Goal: Task Accomplishment & Management: Manage account settings

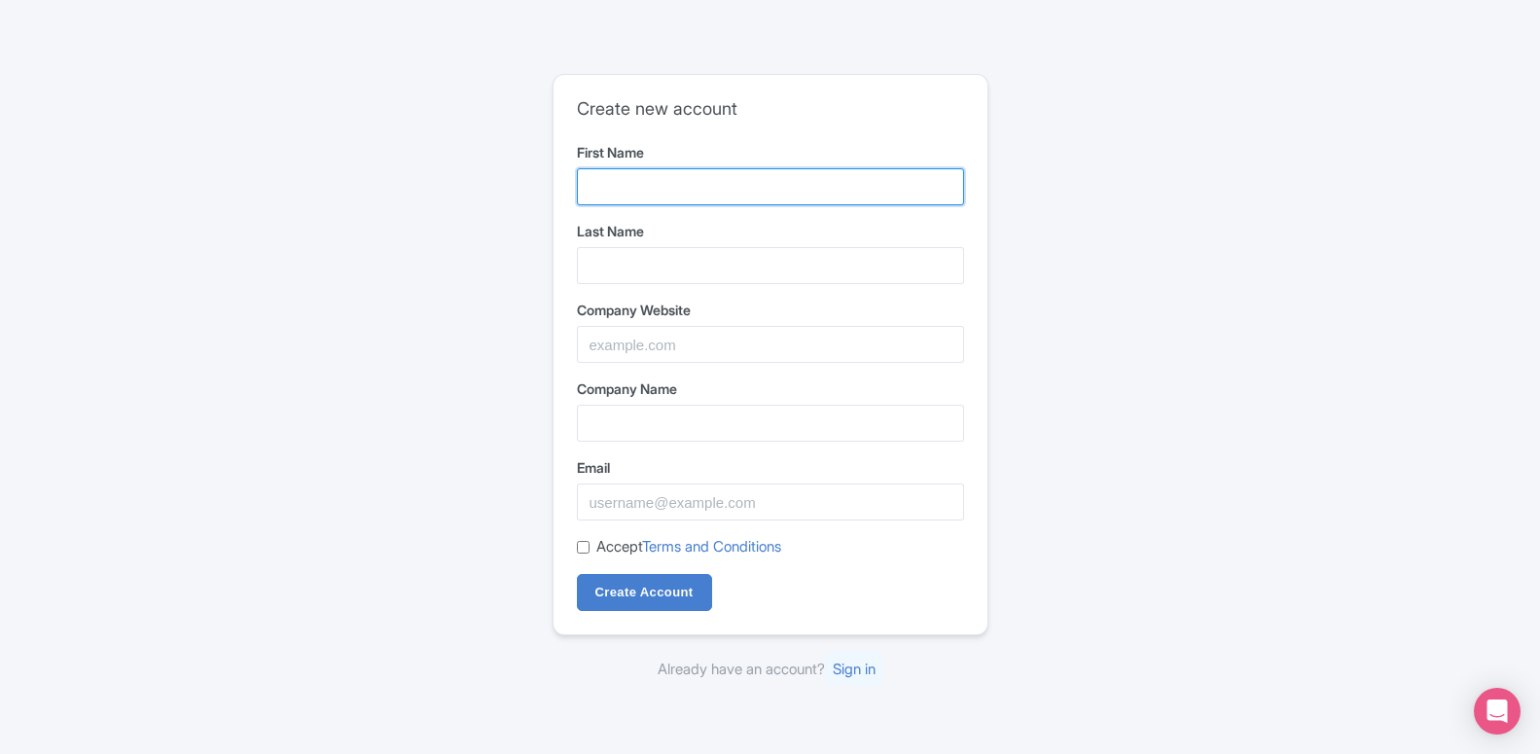
click at [629, 192] on input "First Name" at bounding box center [770, 186] width 387 height 37
click at [615, 197] on input "First Name" at bounding box center [770, 186] width 387 height 37
paste input "indiatravelhouse"
drag, startPoint x: 651, startPoint y: 184, endPoint x: 739, endPoint y: 192, distance: 88.9
click at [739, 192] on input "indiatravelhouse" at bounding box center [770, 186] width 387 height 37
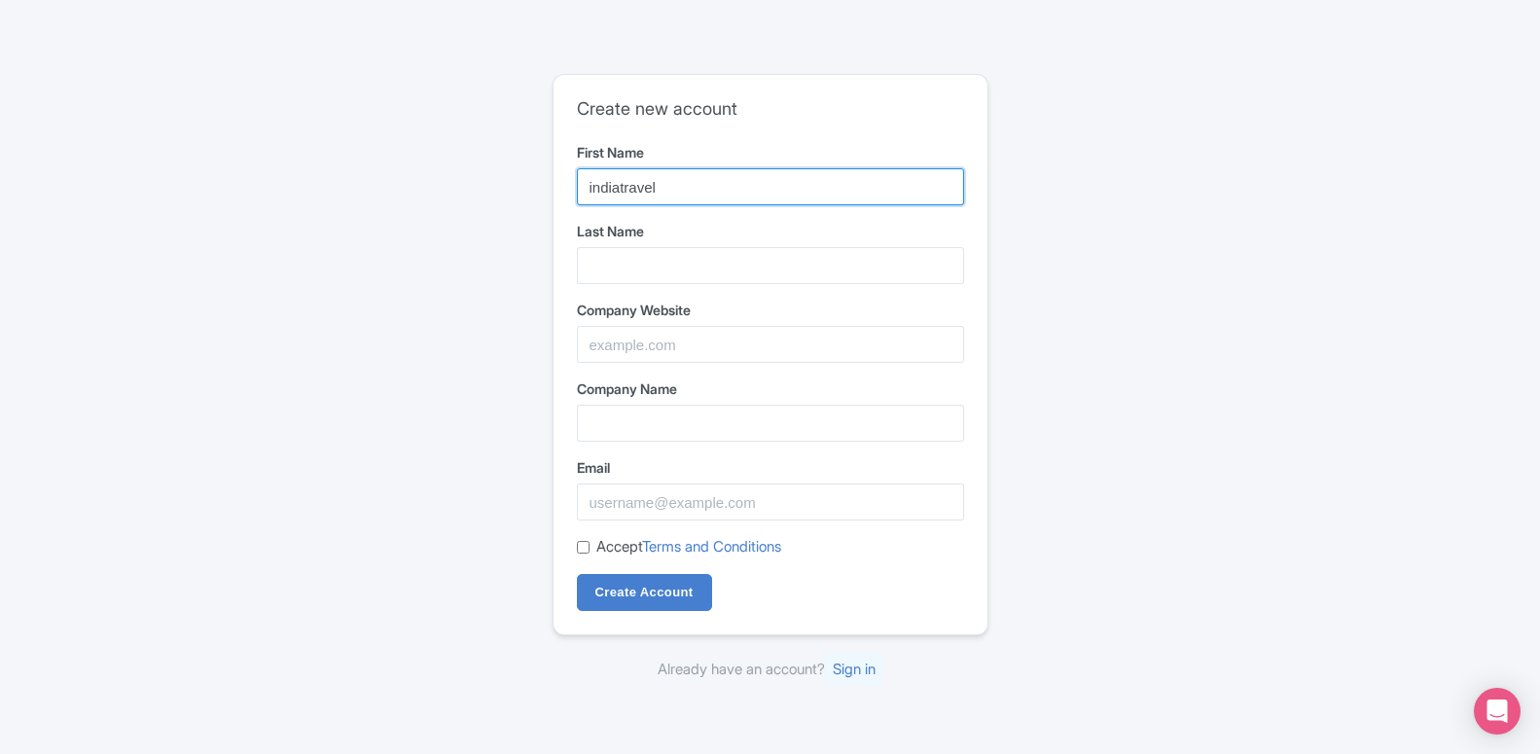
type input "indiatravel"
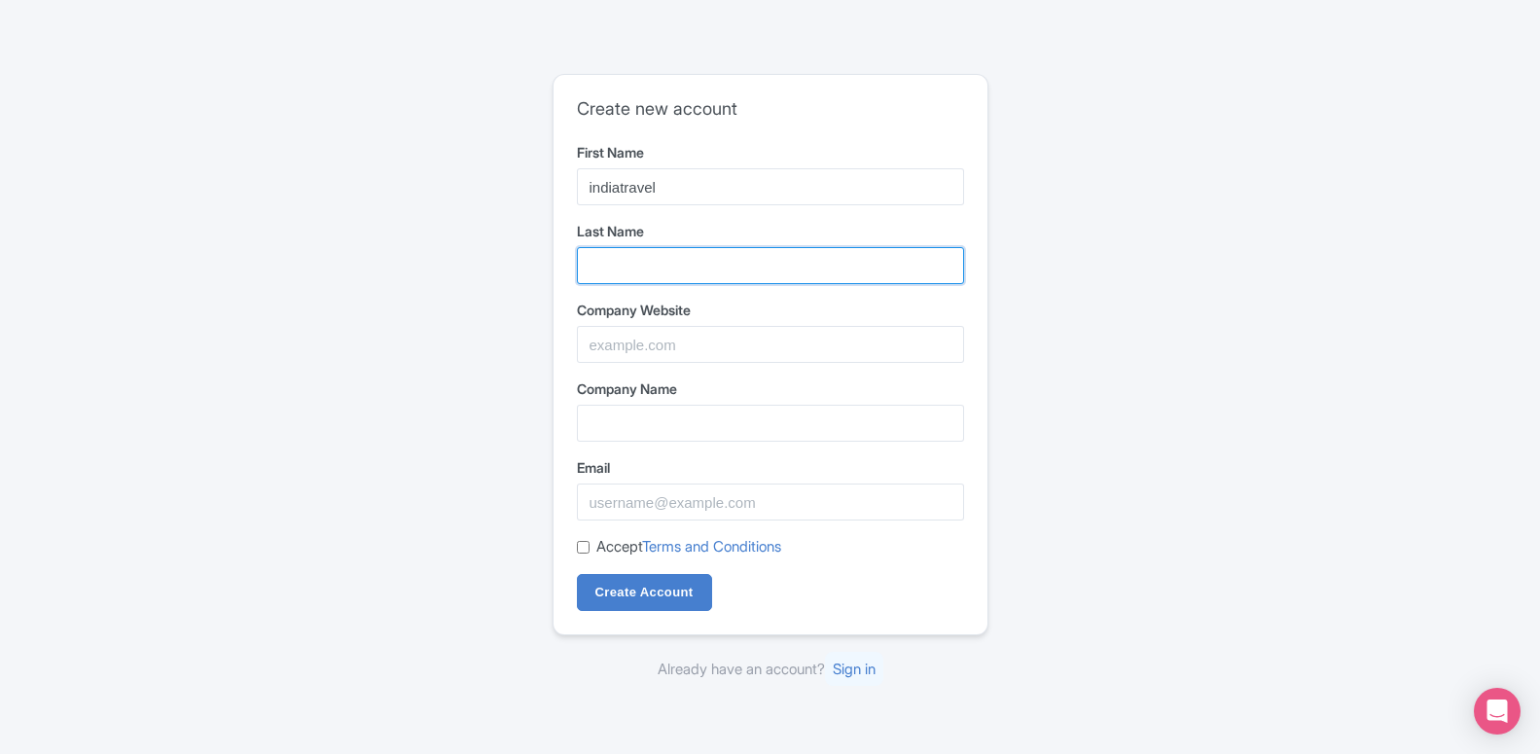
click at [613, 254] on input "Last Name" at bounding box center [770, 265] width 387 height 37
type input "house"
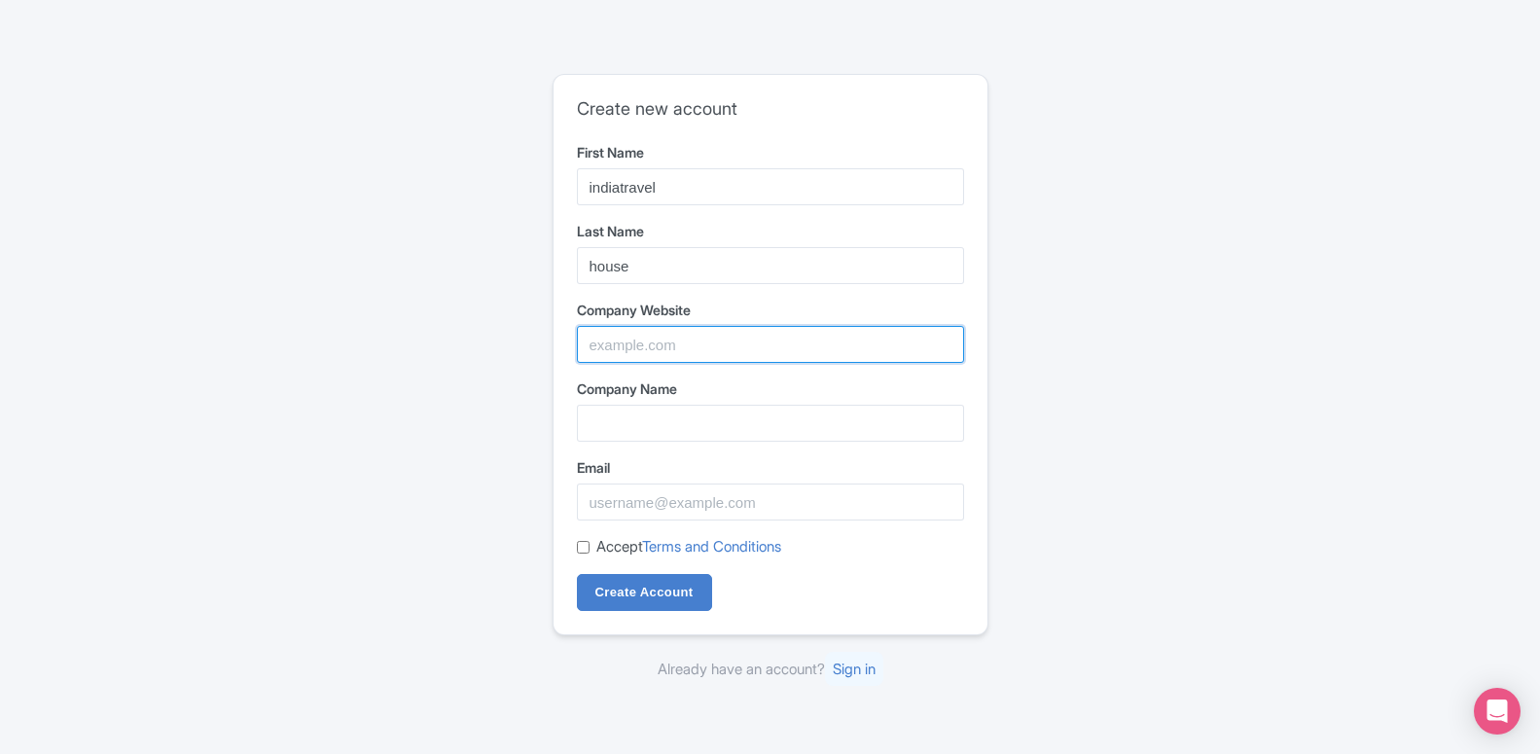
click at [614, 346] on input "Company Website" at bounding box center [770, 344] width 387 height 37
paste input "http://www.indiatravelhouse.com/"
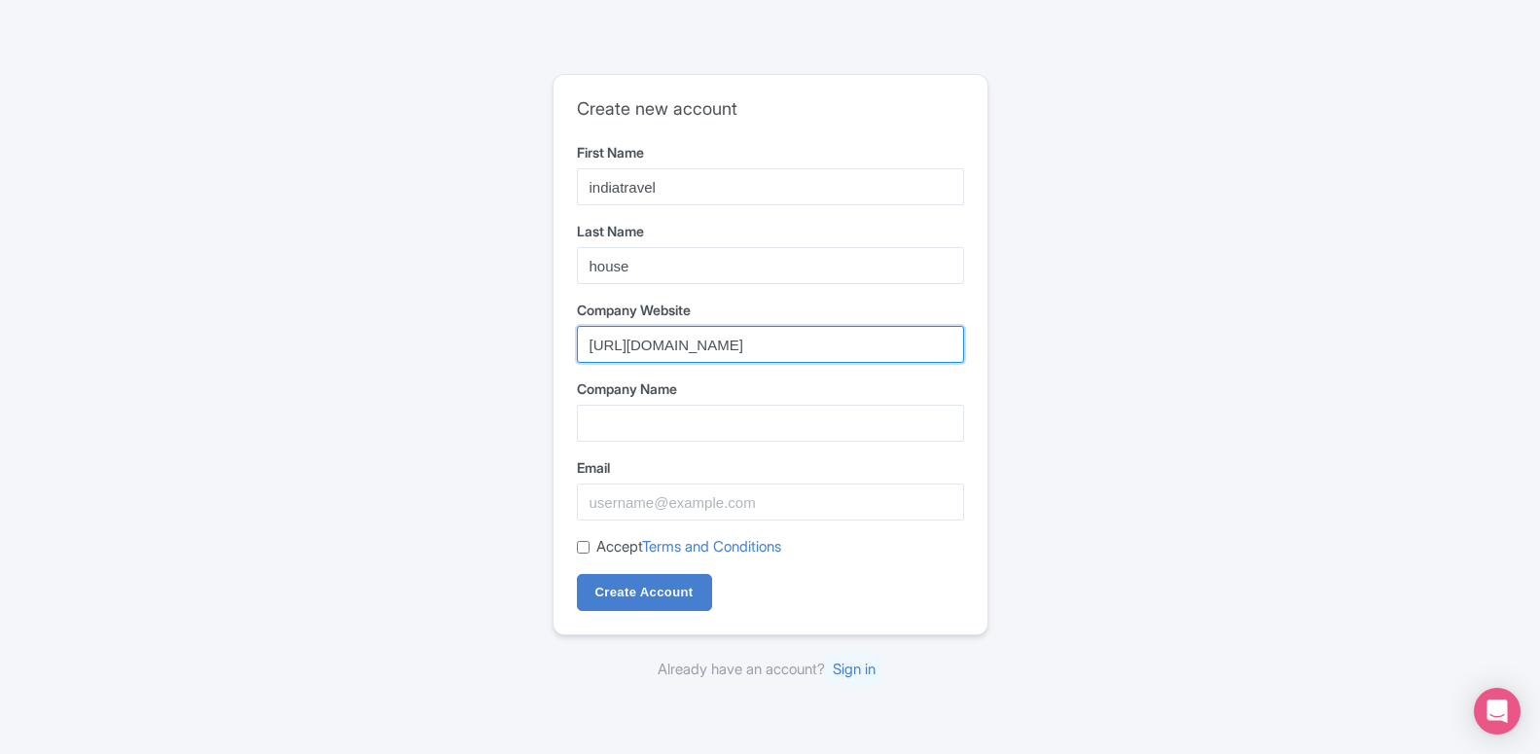
drag, startPoint x: 622, startPoint y: 343, endPoint x: 489, endPoint y: 338, distance: 132.4
click at [577, 338] on input "http://www.indiatravelhouse.com/" at bounding box center [770, 344] width 387 height 37
click at [790, 347] on input "www.indiatravelhouse.com/" at bounding box center [770, 344] width 387 height 37
type input "www.indiatravelhouse.com"
click at [251, 399] on div "Create new account First Name indiatravel Last Name house Company Website www.i…" at bounding box center [770, 377] width 1245 height 622
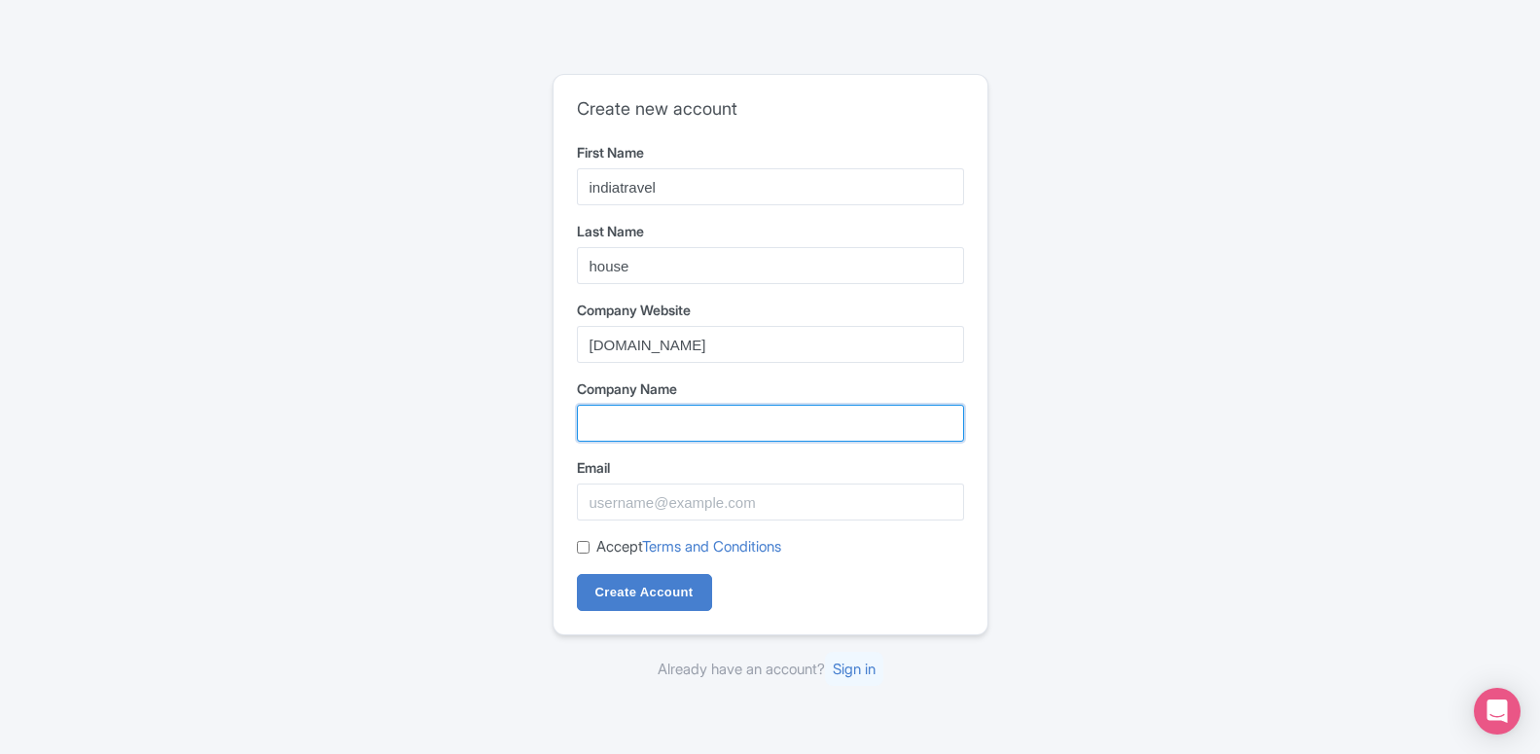
click at [609, 424] on input "Company Name" at bounding box center [770, 423] width 387 height 37
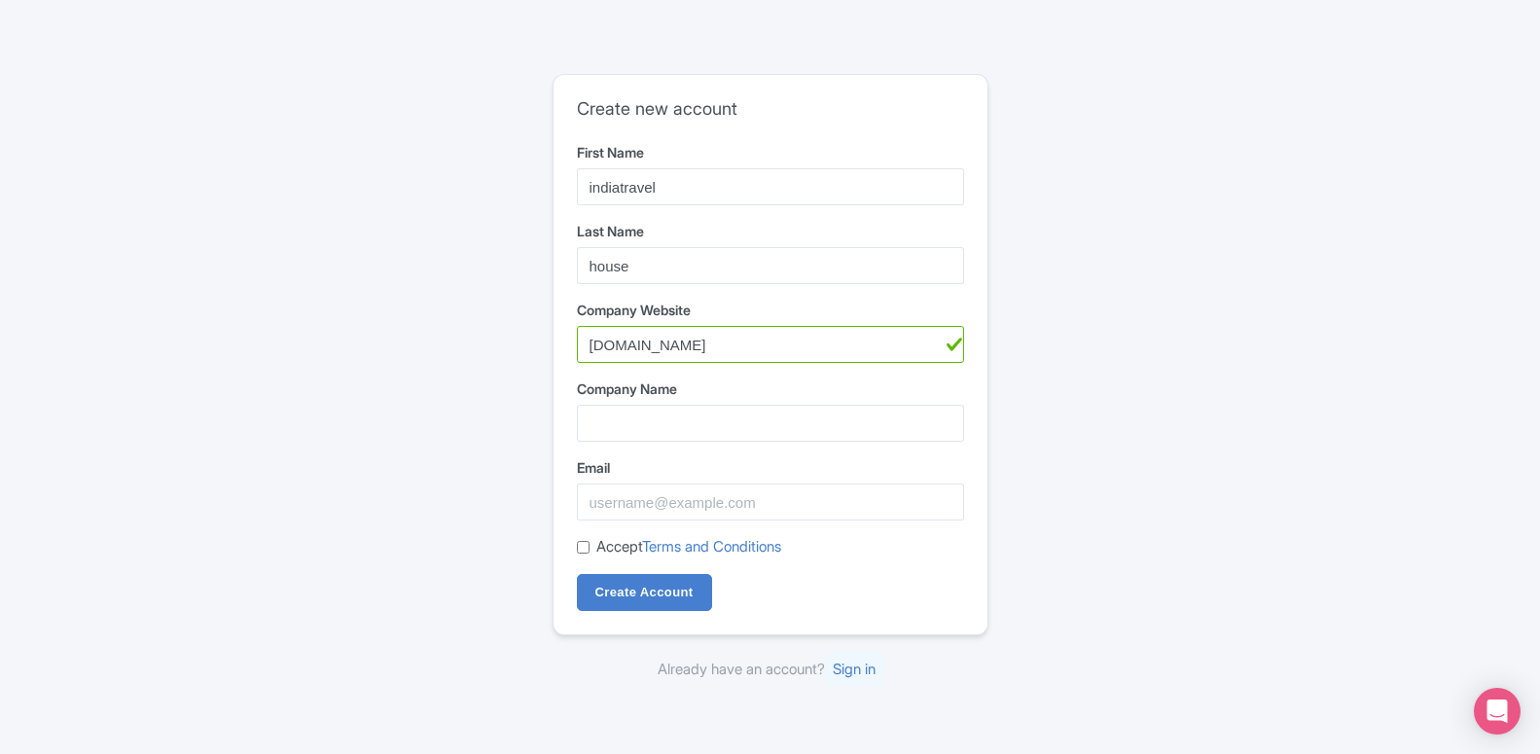
click at [318, 441] on div "Create new account First Name indiatravel Last Name house Company Website www.i…" at bounding box center [770, 377] width 1245 height 622
click at [625, 425] on input "Company Name" at bounding box center [770, 423] width 387 height 37
paste input "India Travel House - Car Booking Company in [GEOGRAPHIC_DATA]"
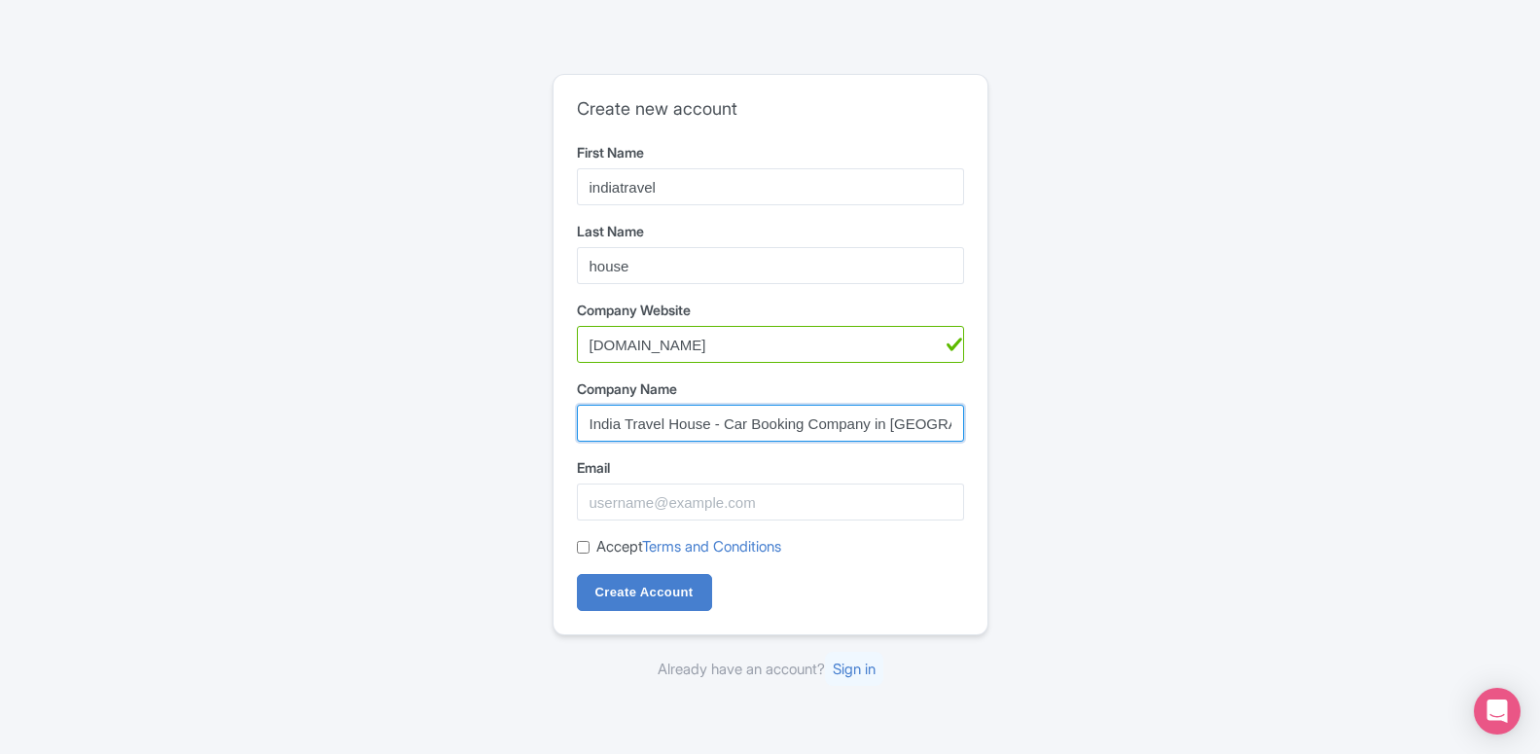
type input "India Travel House - Car Booking Company in [GEOGRAPHIC_DATA]"
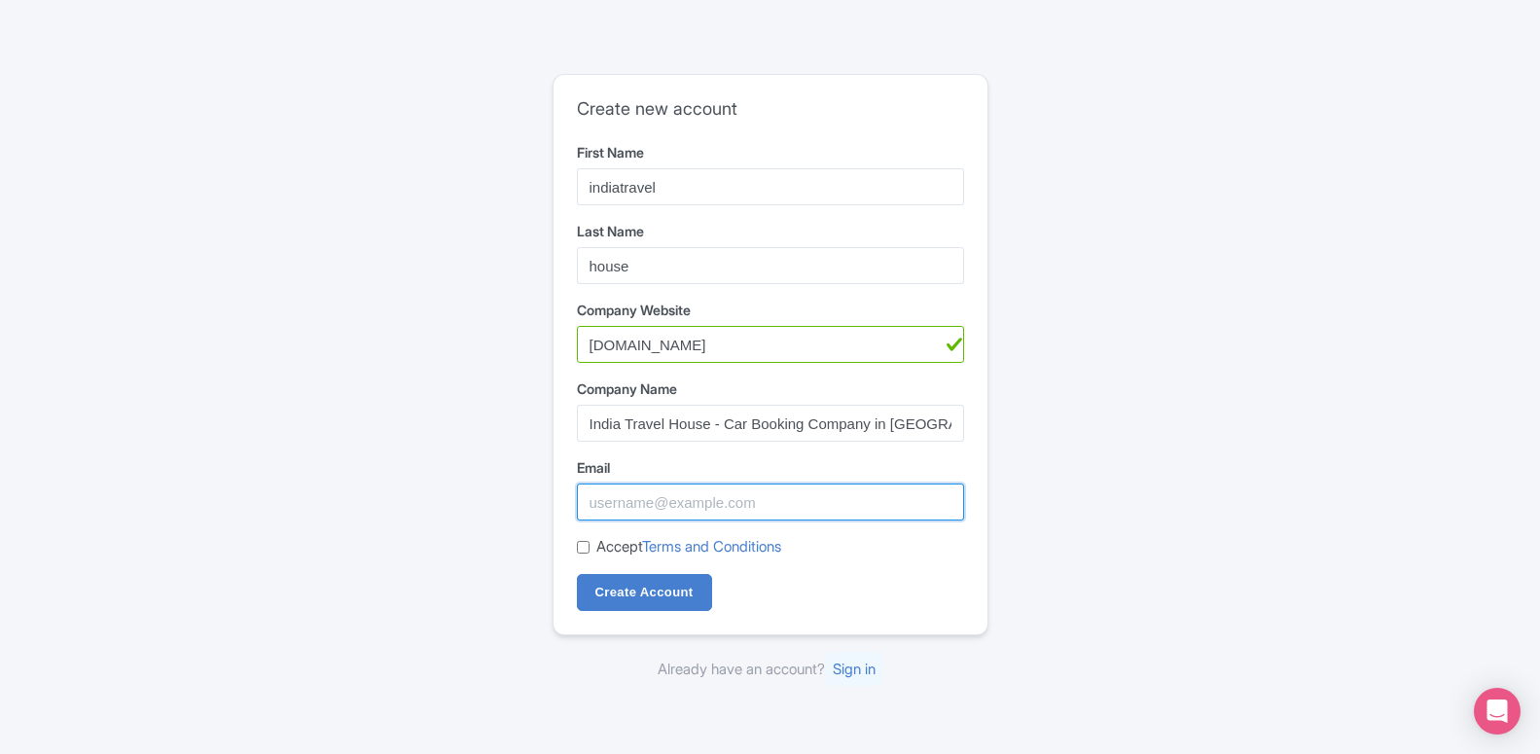
click at [592, 507] on input "Email" at bounding box center [770, 501] width 387 height 37
paste input "rajjraghav90@gmail.com"
type input "rajjraghav90@gmail.com"
click at [582, 547] on input "Accept Terms and Conditions" at bounding box center [583, 547] width 13 height 13
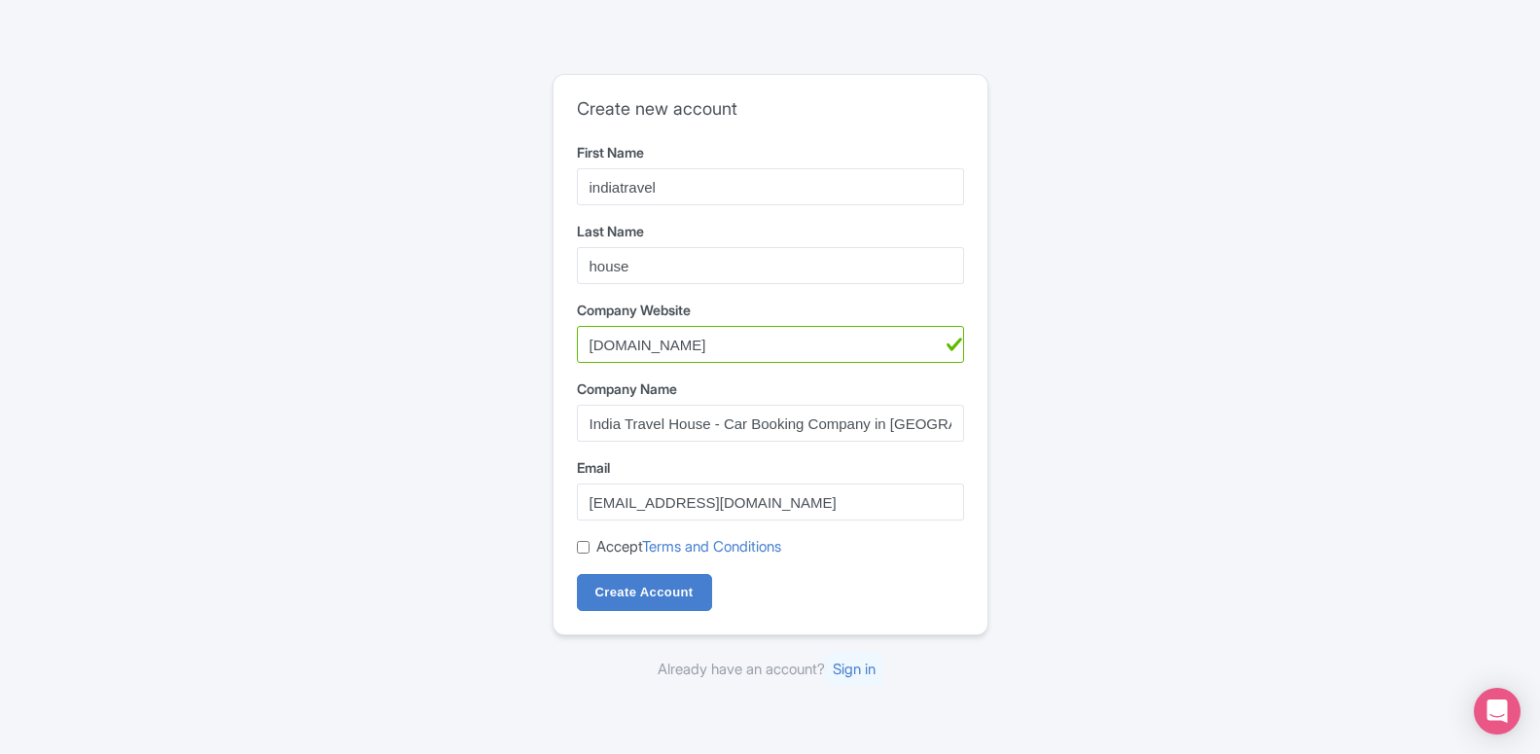
checkbox input "true"
click at [628, 596] on input "Create Account" at bounding box center [644, 592] width 135 height 37
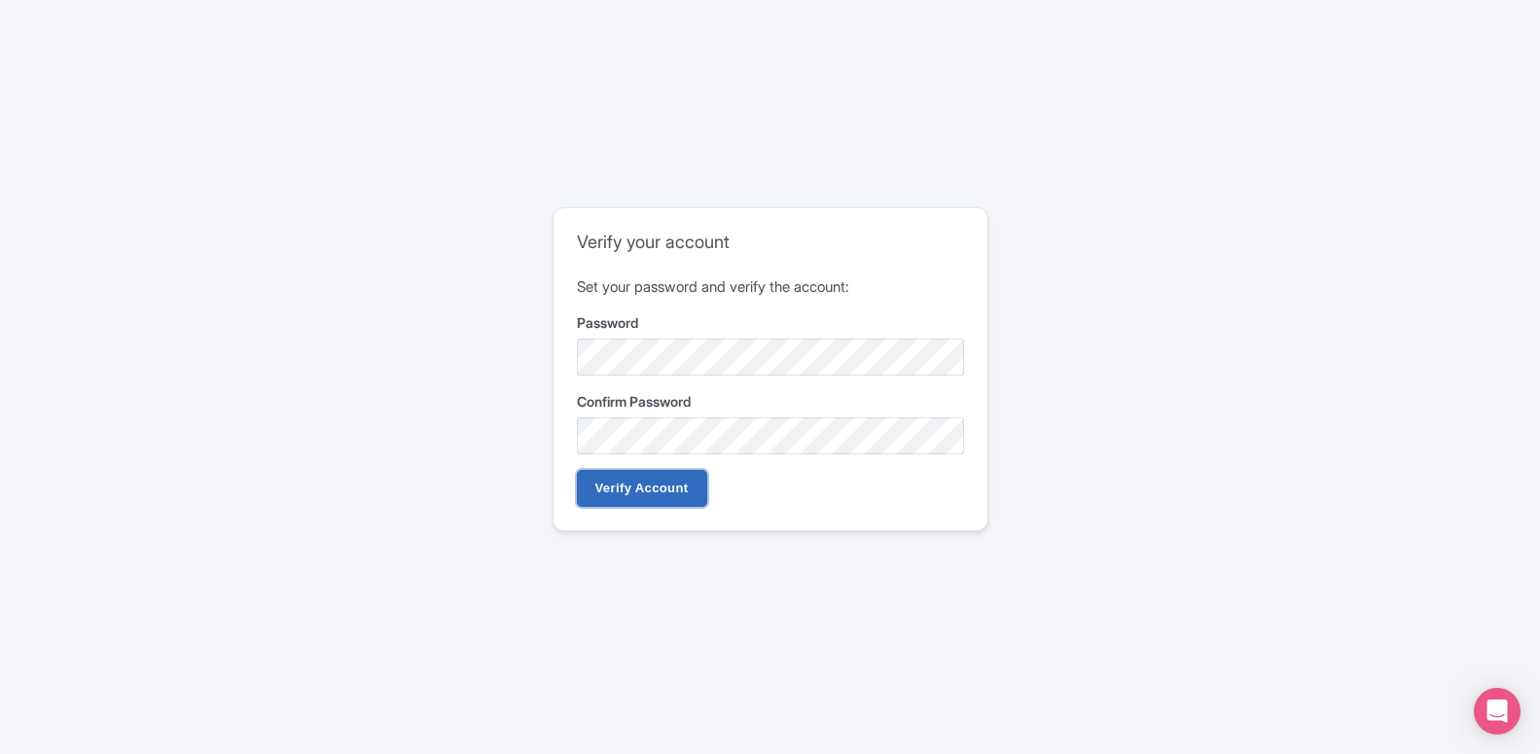
click at [623, 489] on input "Verify Account" at bounding box center [642, 488] width 130 height 37
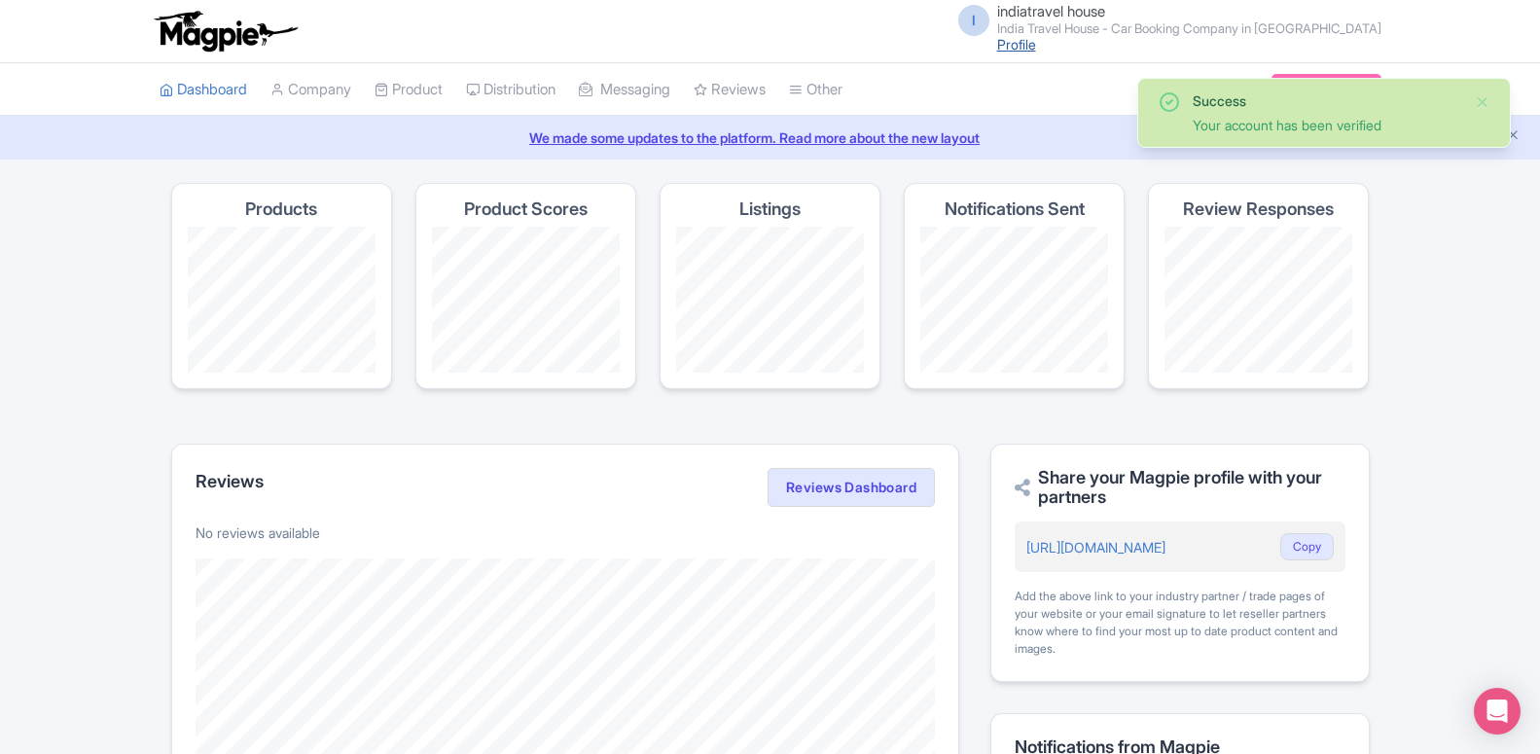
click at [1036, 43] on link "Profile" at bounding box center [1016, 44] width 39 height 17
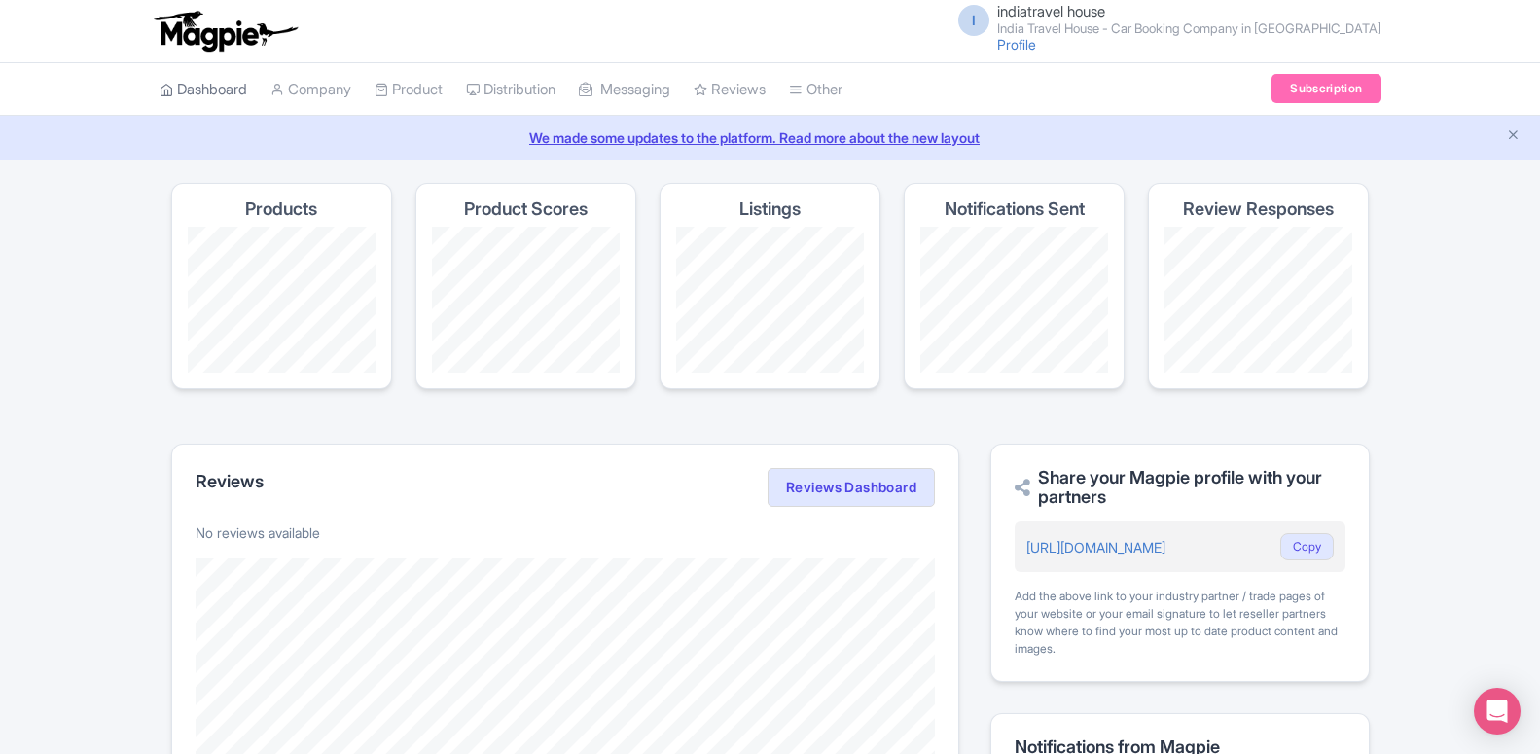
click at [205, 95] on link "Dashboard" at bounding box center [204, 89] width 88 height 53
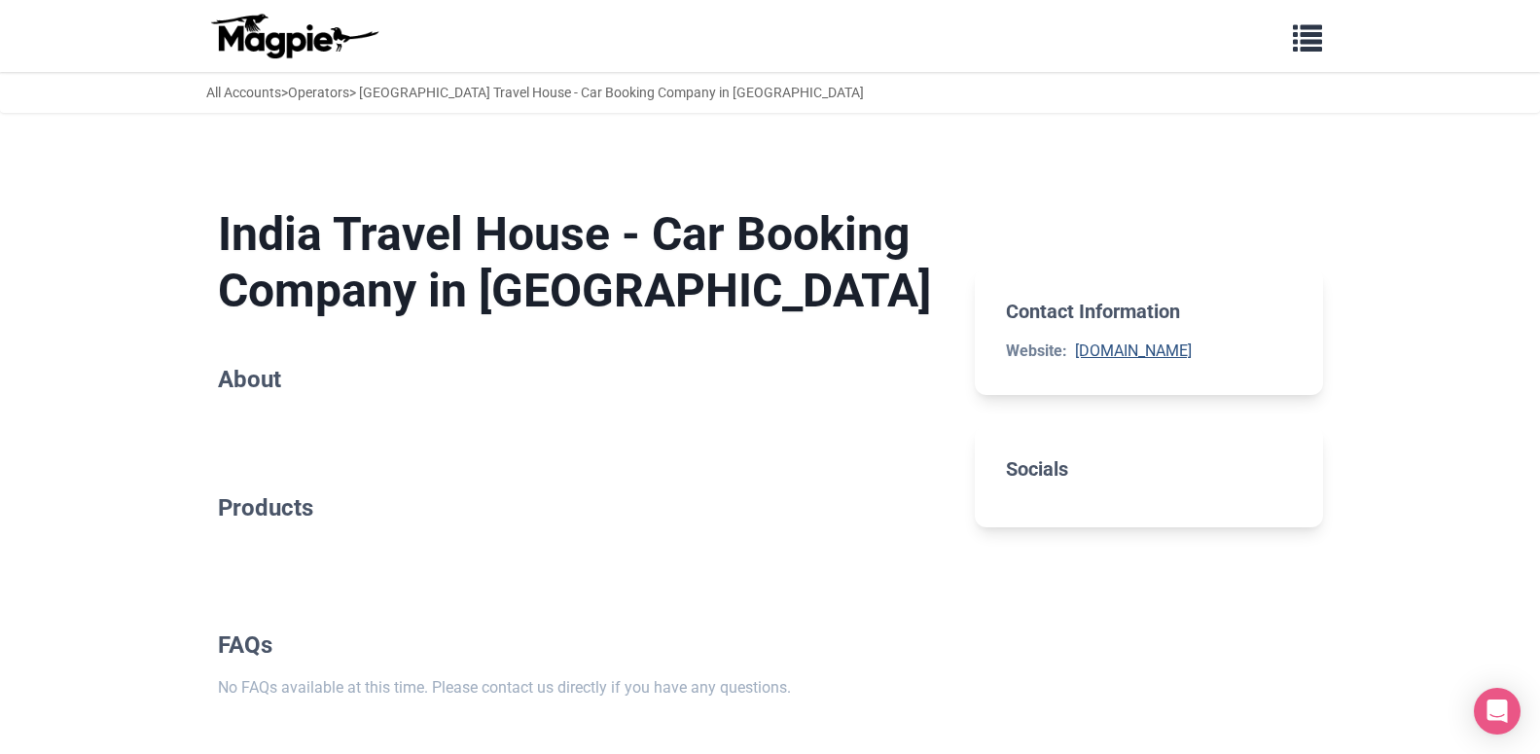
scroll to position [90, 0]
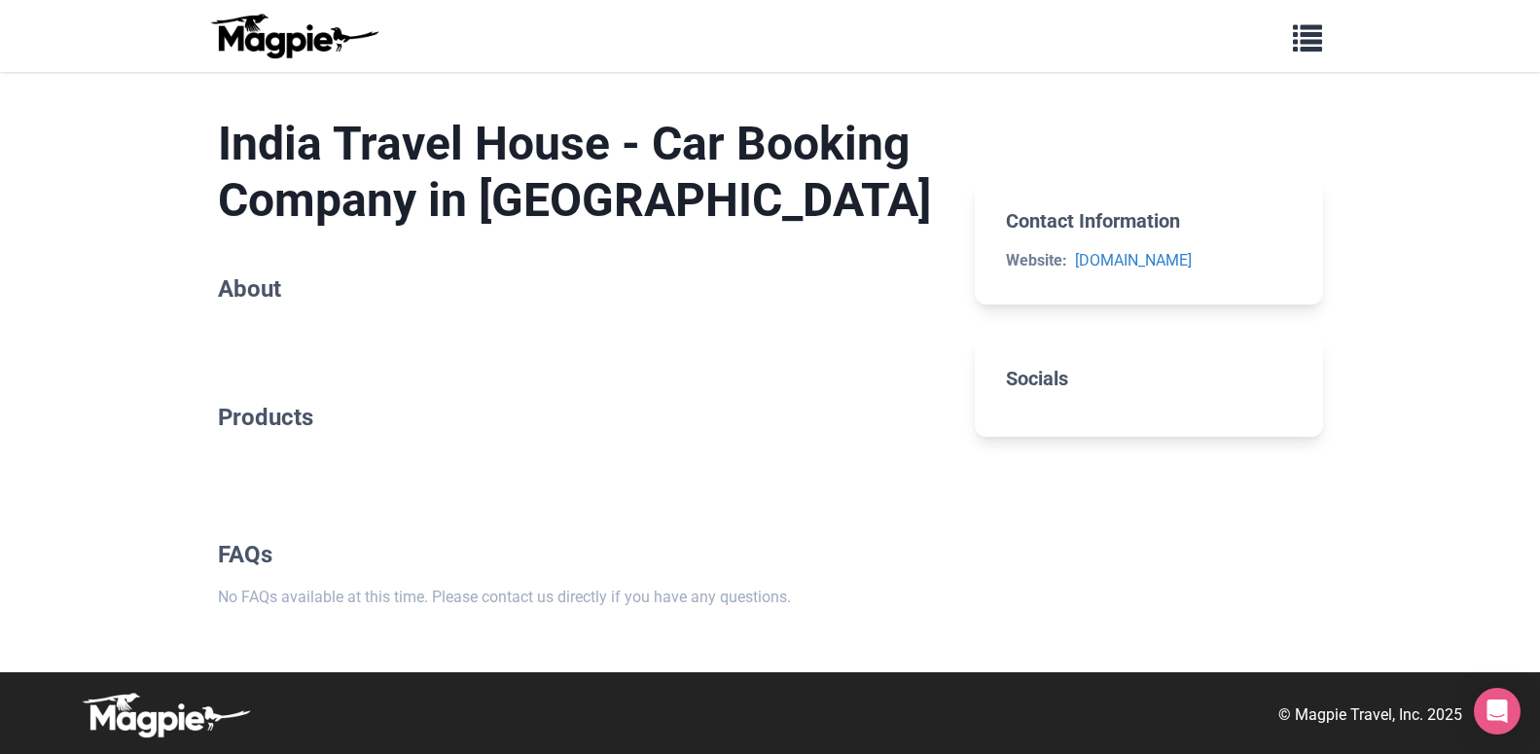
click at [1055, 386] on h2 "Socials" at bounding box center [1148, 378] width 285 height 23
click at [360, 297] on h2 "About" at bounding box center [581, 289] width 727 height 28
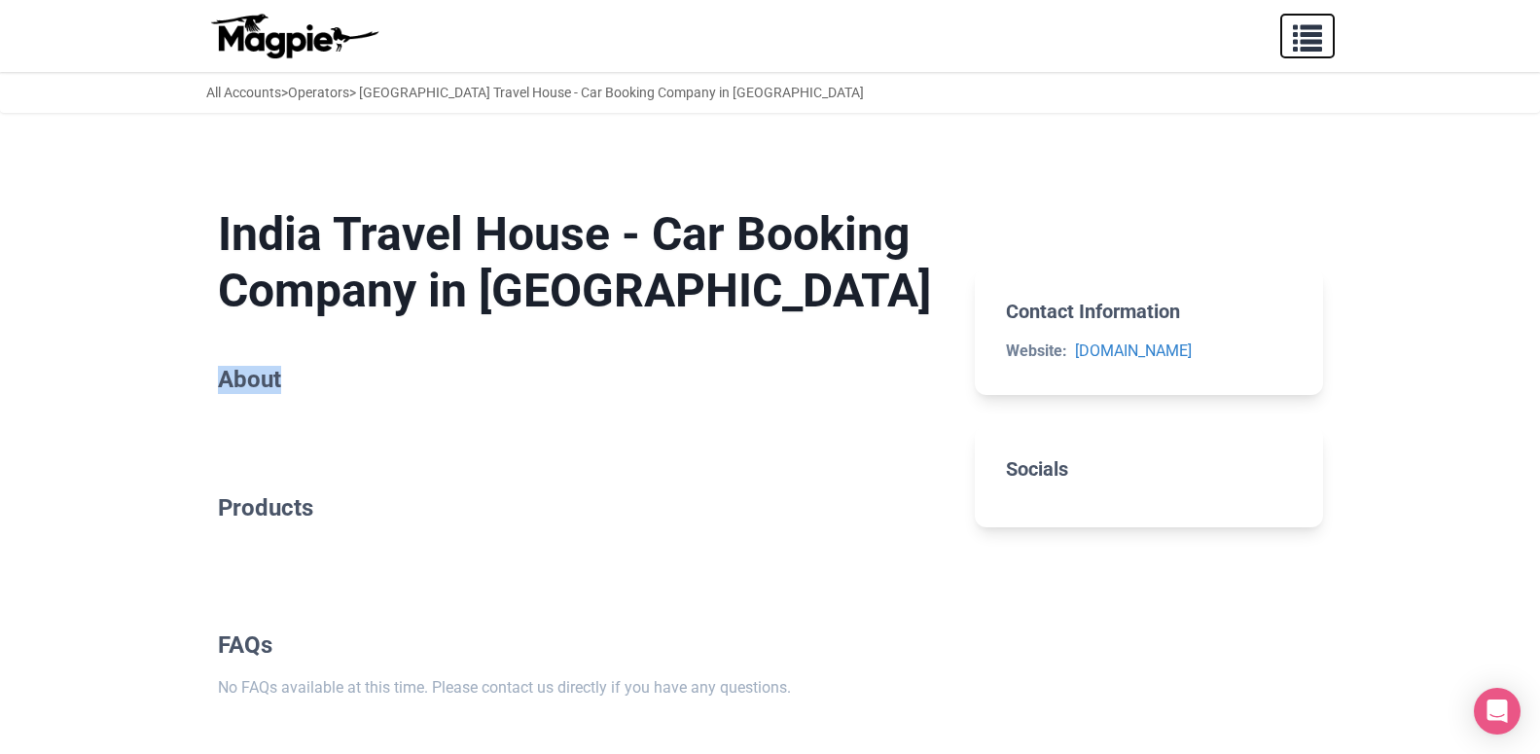
click at [1294, 49] on span "button" at bounding box center [1307, 33] width 29 height 29
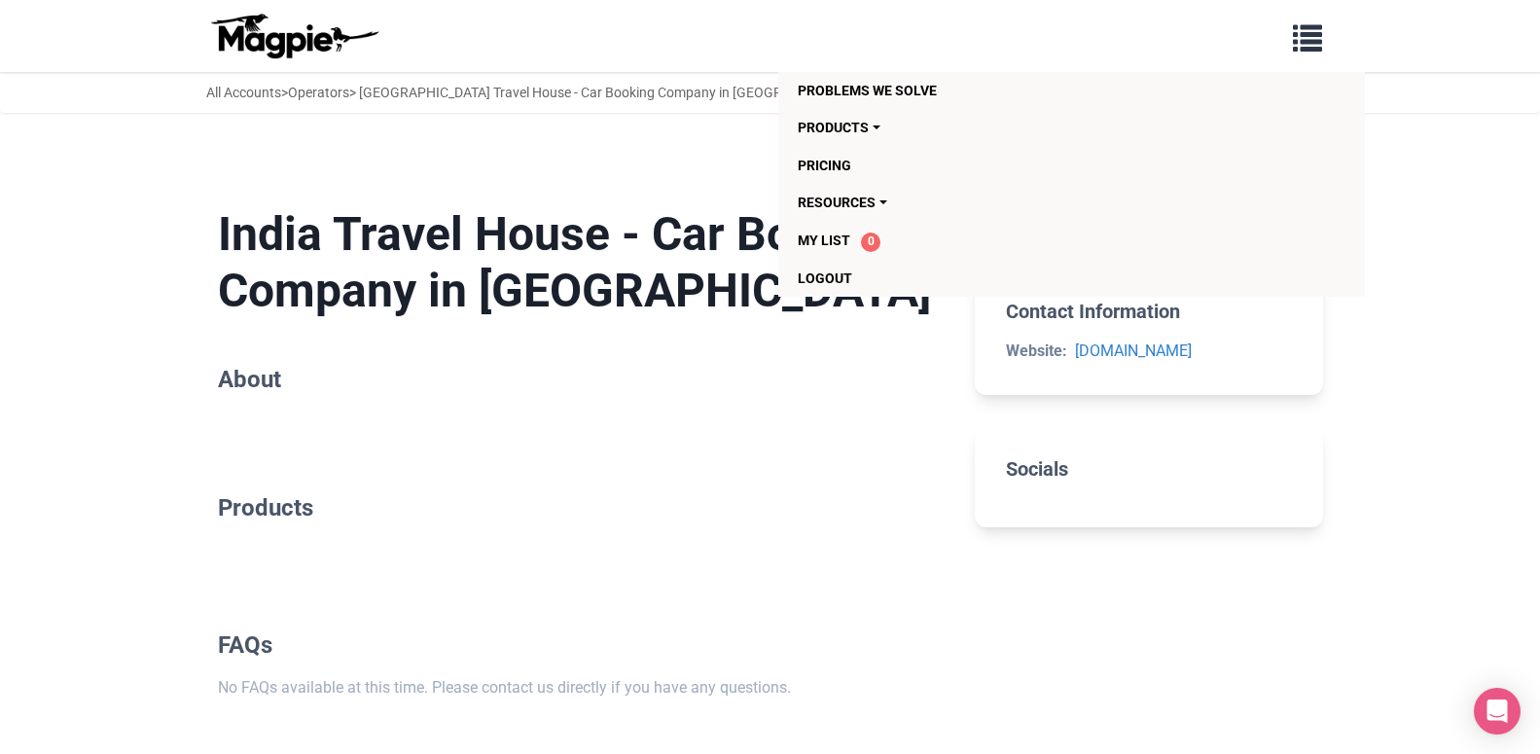
click at [847, 373] on h2 "About" at bounding box center [581, 380] width 727 height 28
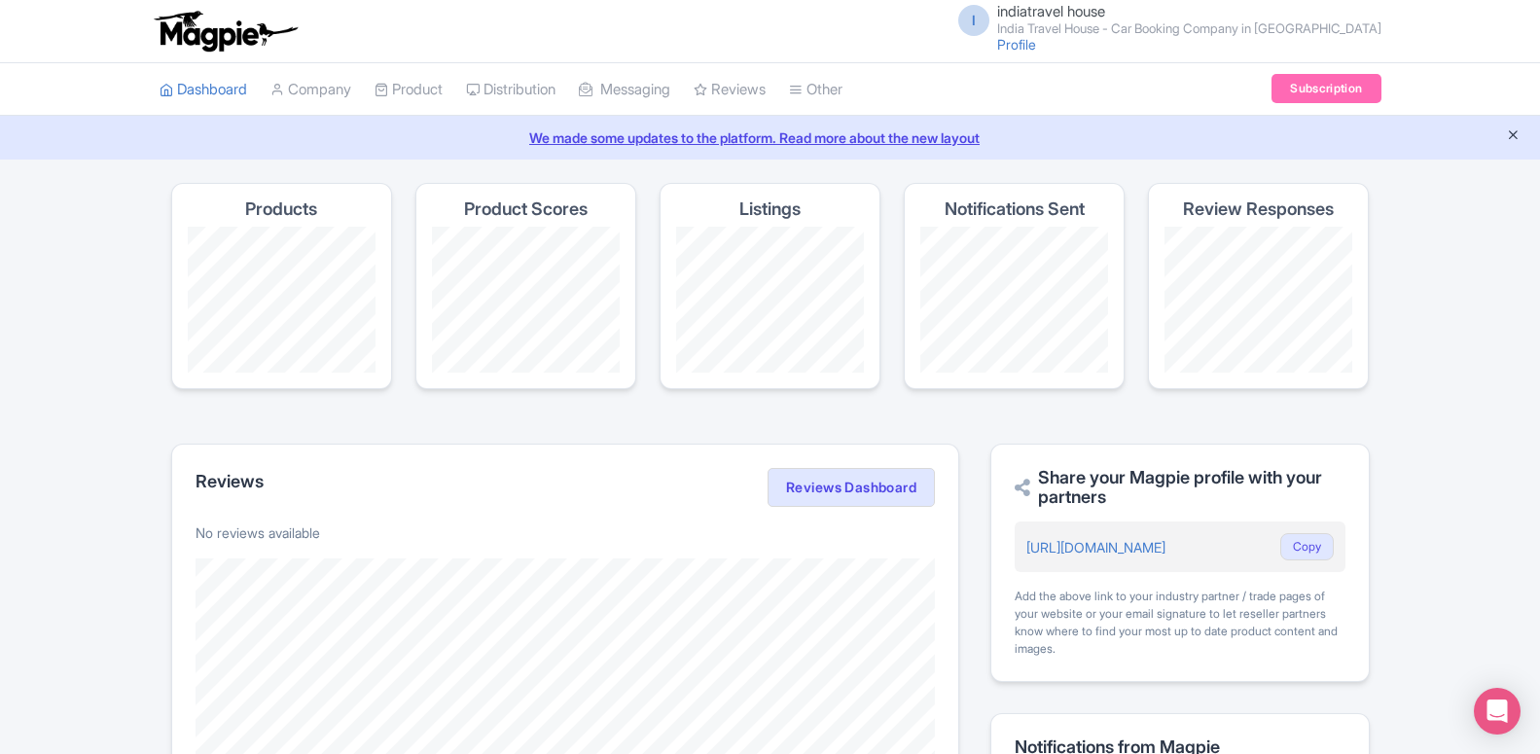
click at [1511, 133] on icon "Close announcement" at bounding box center [1513, 134] width 15 height 15
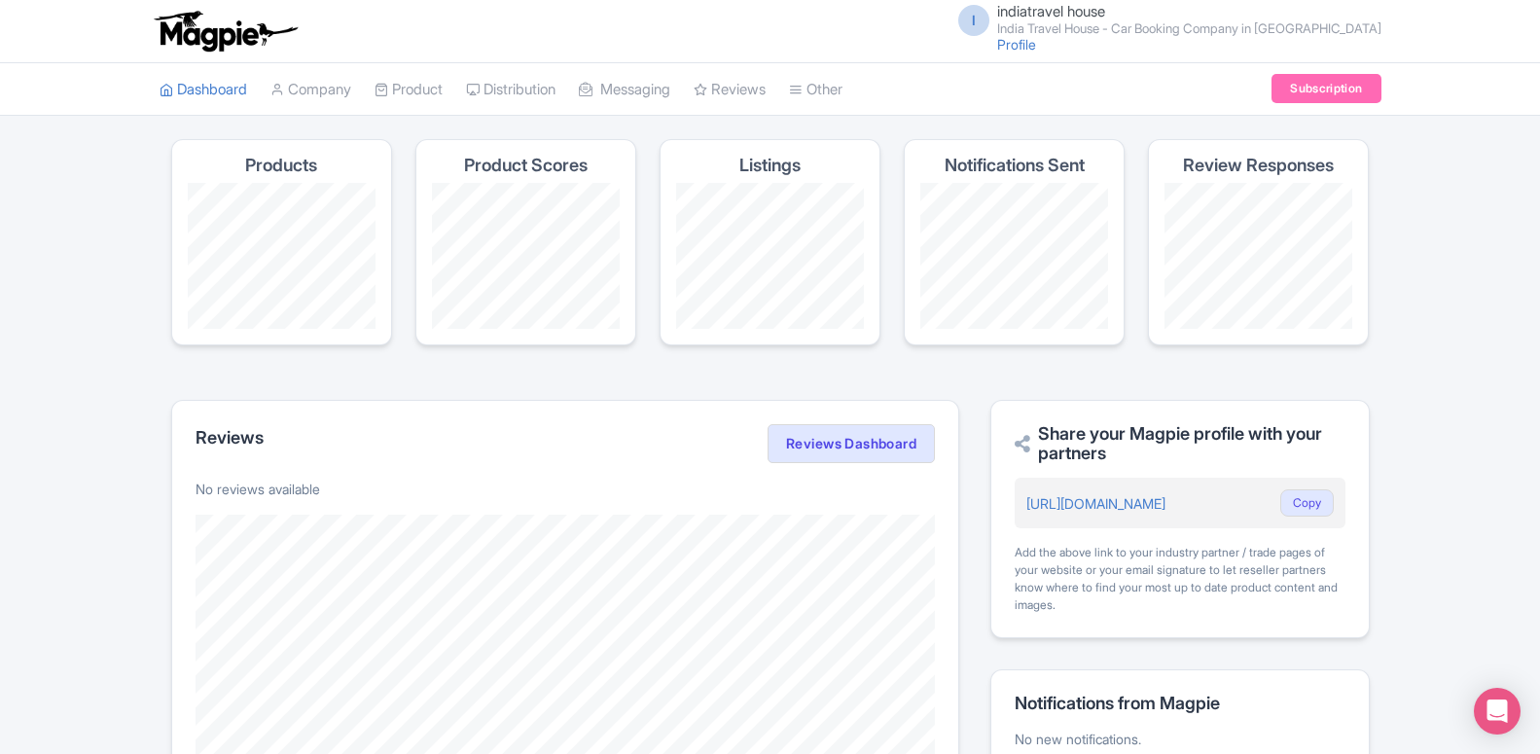
click at [761, 170] on h4 "Listings" at bounding box center [769, 165] width 61 height 19
click at [1105, 10] on span "indiatravel house" at bounding box center [1051, 11] width 108 height 18
click at [1267, 123] on link "Settings" at bounding box center [1287, 123] width 185 height 30
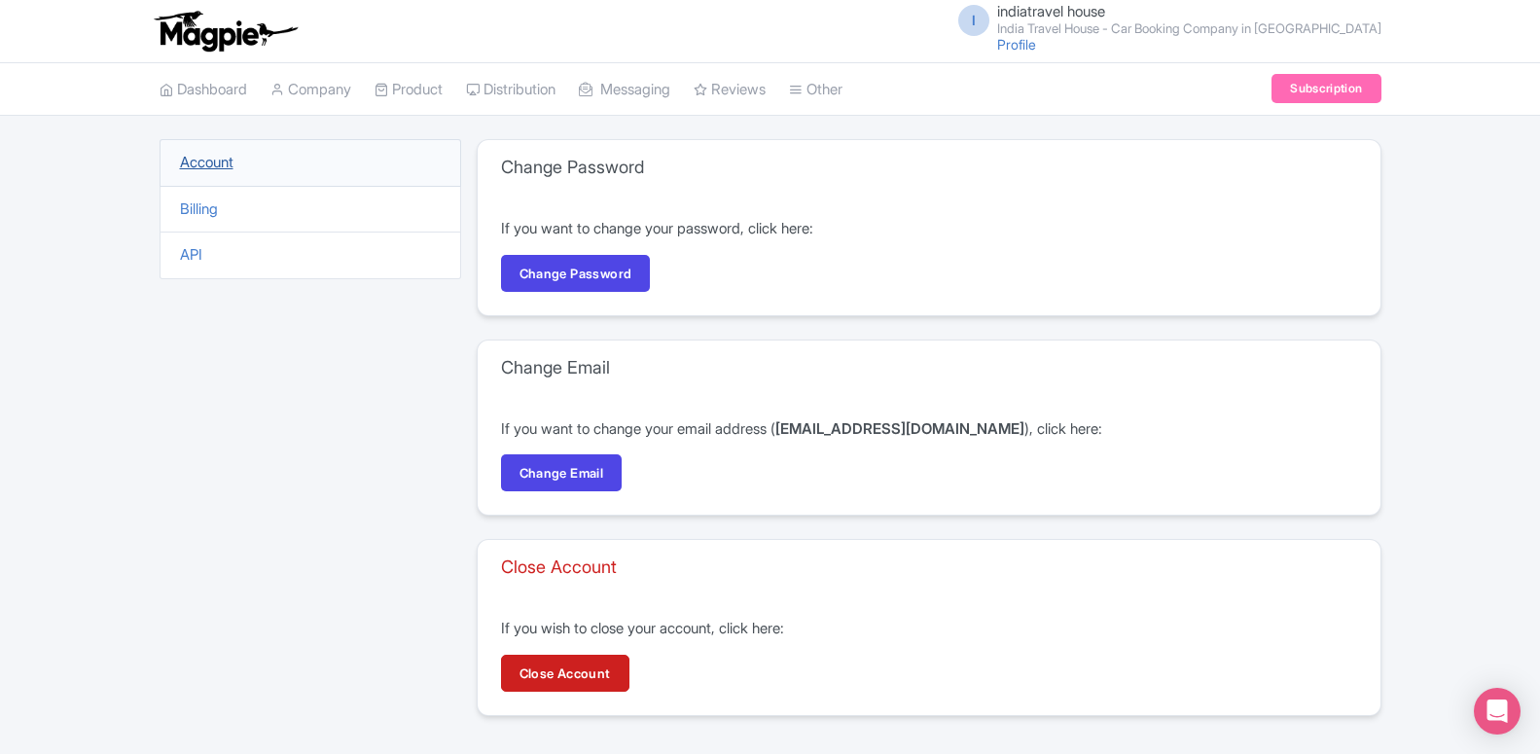
click at [220, 160] on link "Account" at bounding box center [206, 162] width 53 height 18
click at [307, 91] on link "Company" at bounding box center [310, 89] width 81 height 53
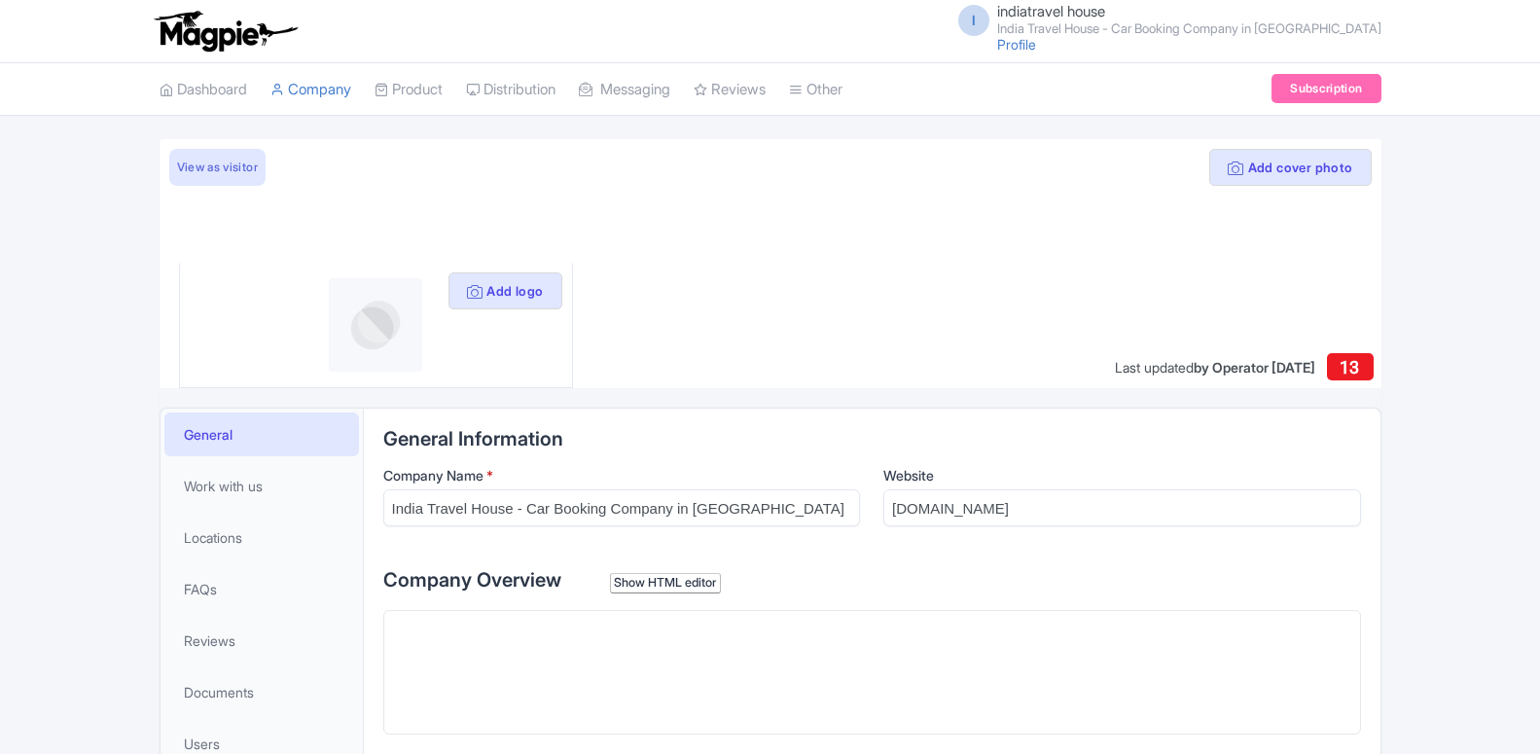
click at [573, 610] on trix-editor at bounding box center [872, 672] width 978 height 124
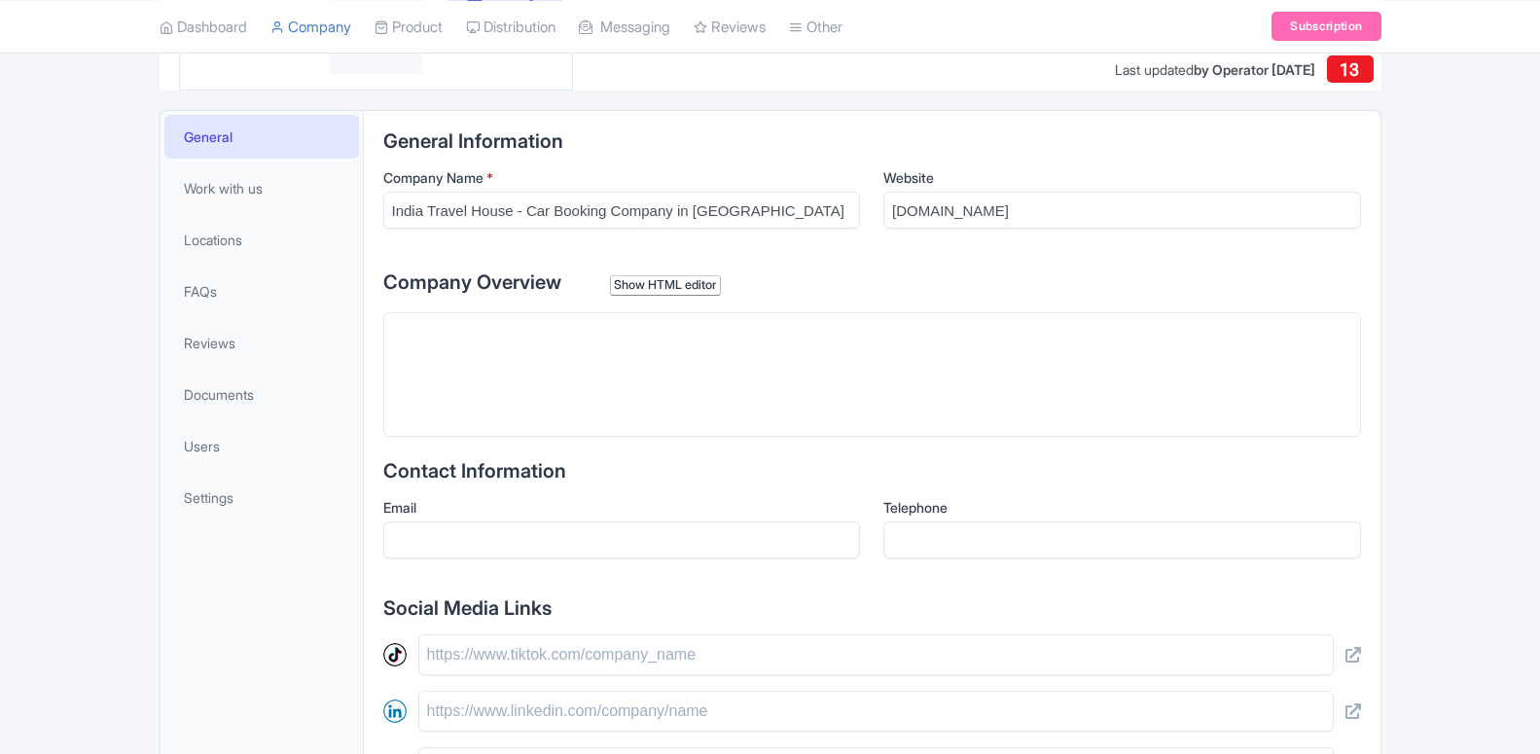
scroll to position [298, 0]
click at [550, 363] on trix-editor at bounding box center [872, 374] width 978 height 124
click at [597, 381] on trix-editor at bounding box center [872, 374] width 978 height 124
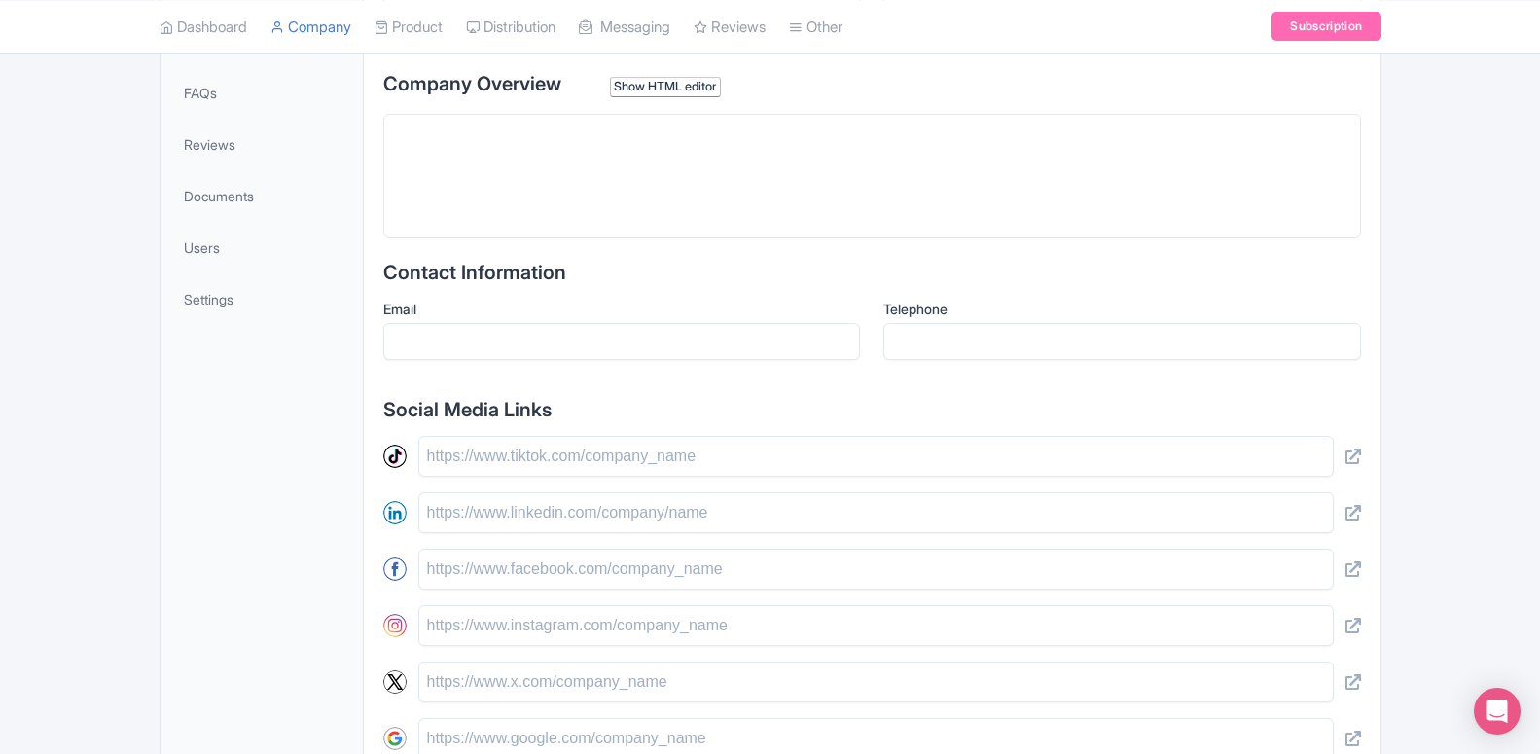
scroll to position [397, 0]
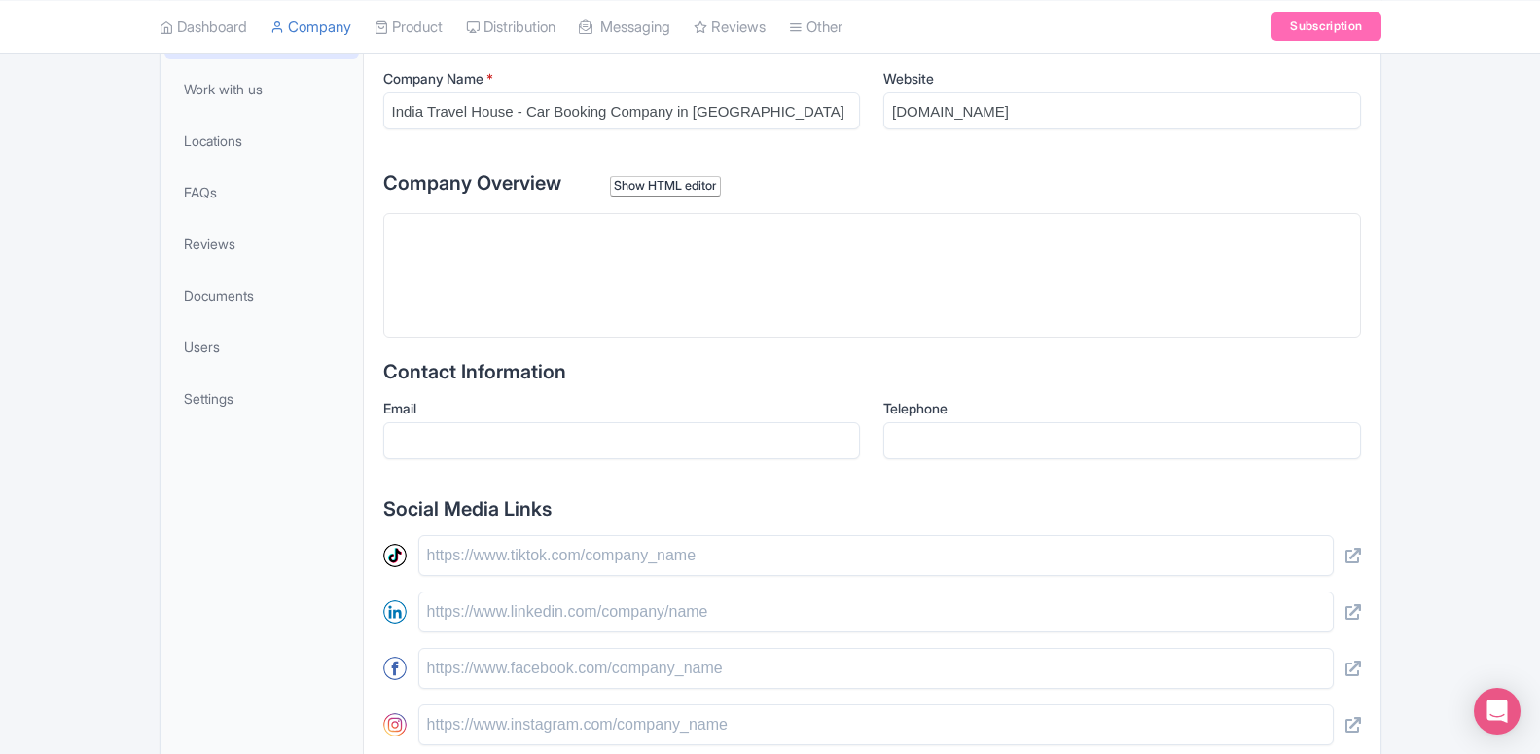
click at [488, 283] on trix-editor at bounding box center [872, 275] width 978 height 124
paste trix-editor "<div>India Travel House provides best and cheapest India tour packages with bes…"
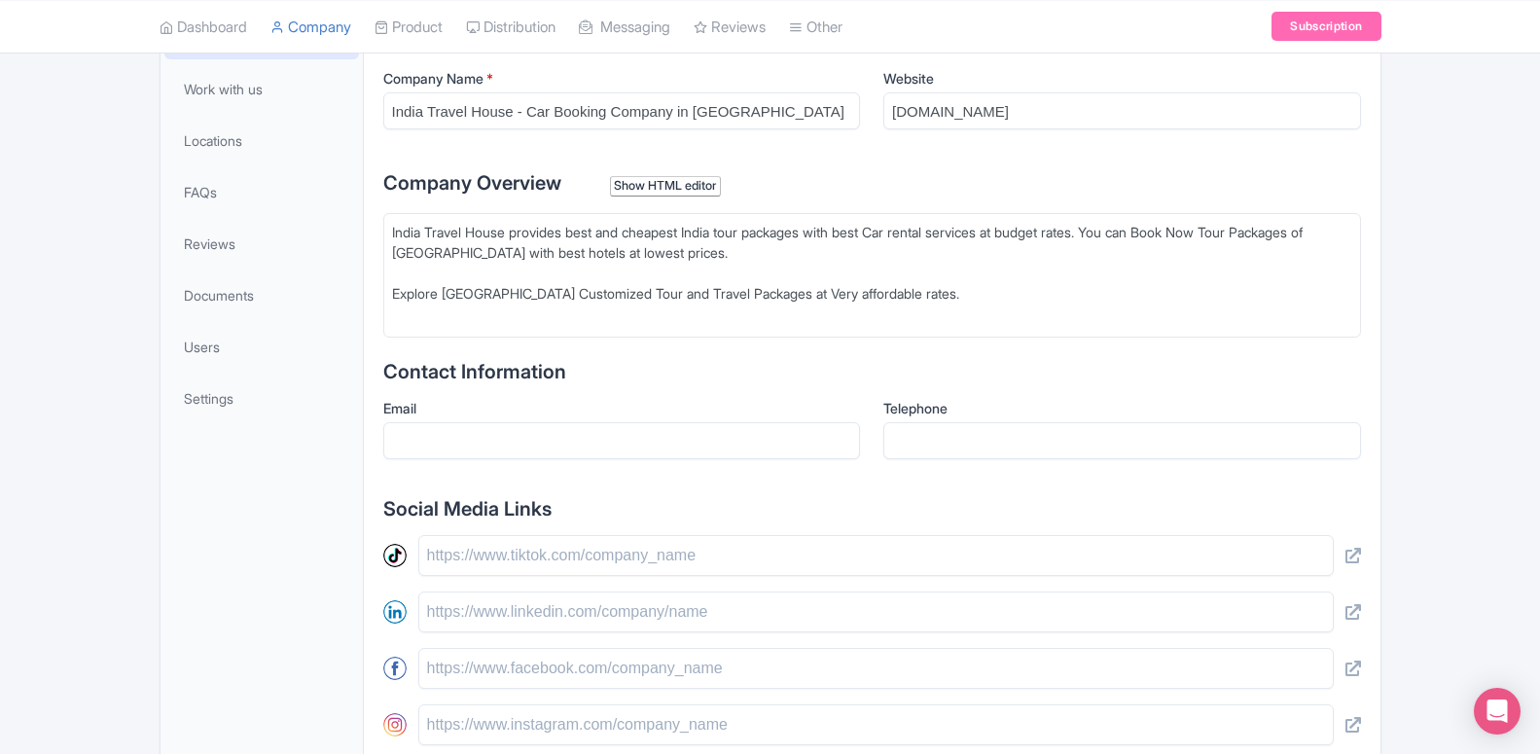
drag, startPoint x: 596, startPoint y: 253, endPoint x: 611, endPoint y: 267, distance: 20.0
click at [597, 253] on div "India Travel House provides best and cheapest India tour packages with best Car…" at bounding box center [872, 263] width 960 height 82
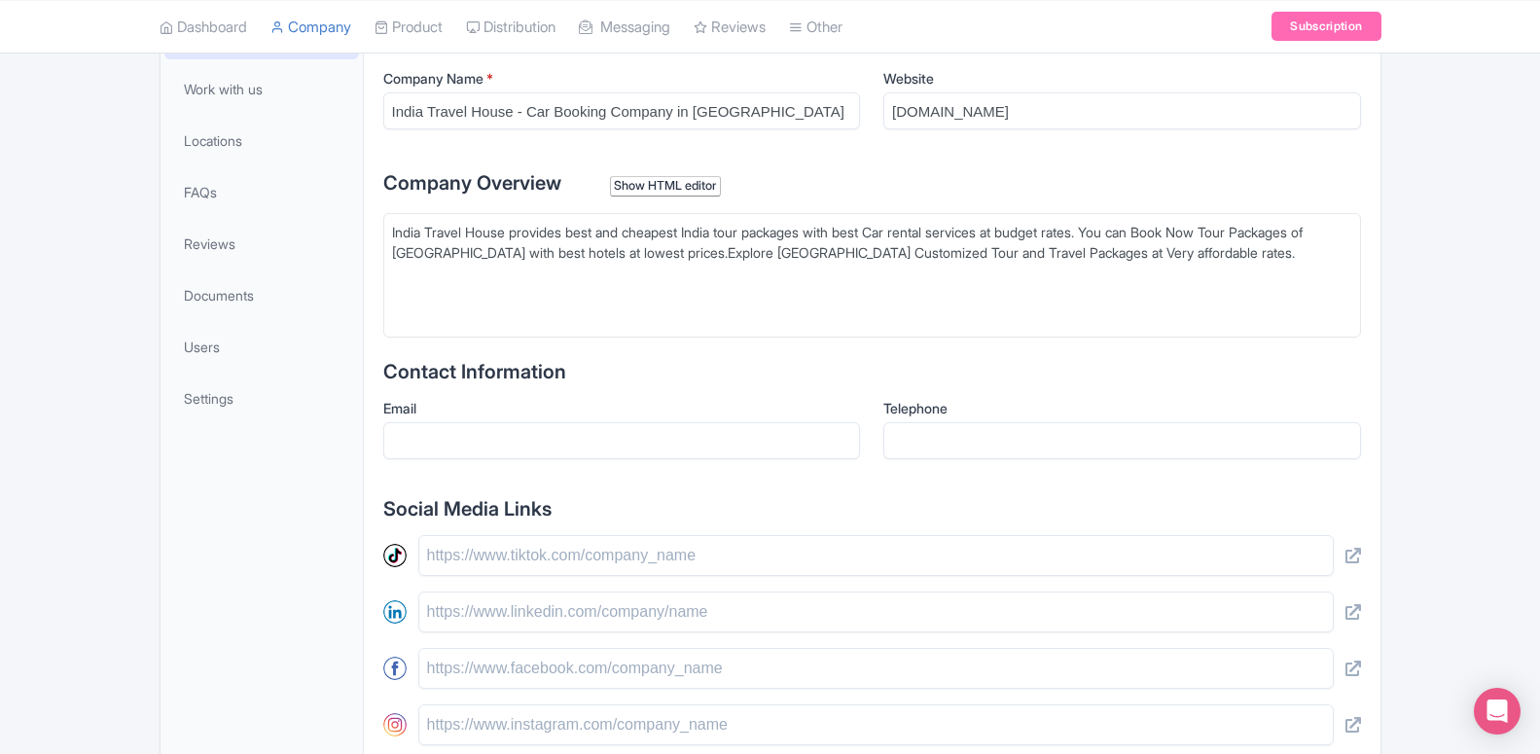
click at [1140, 257] on div "India Travel House provides best and cheapest India tour packages with best Car…" at bounding box center [872, 242] width 960 height 41
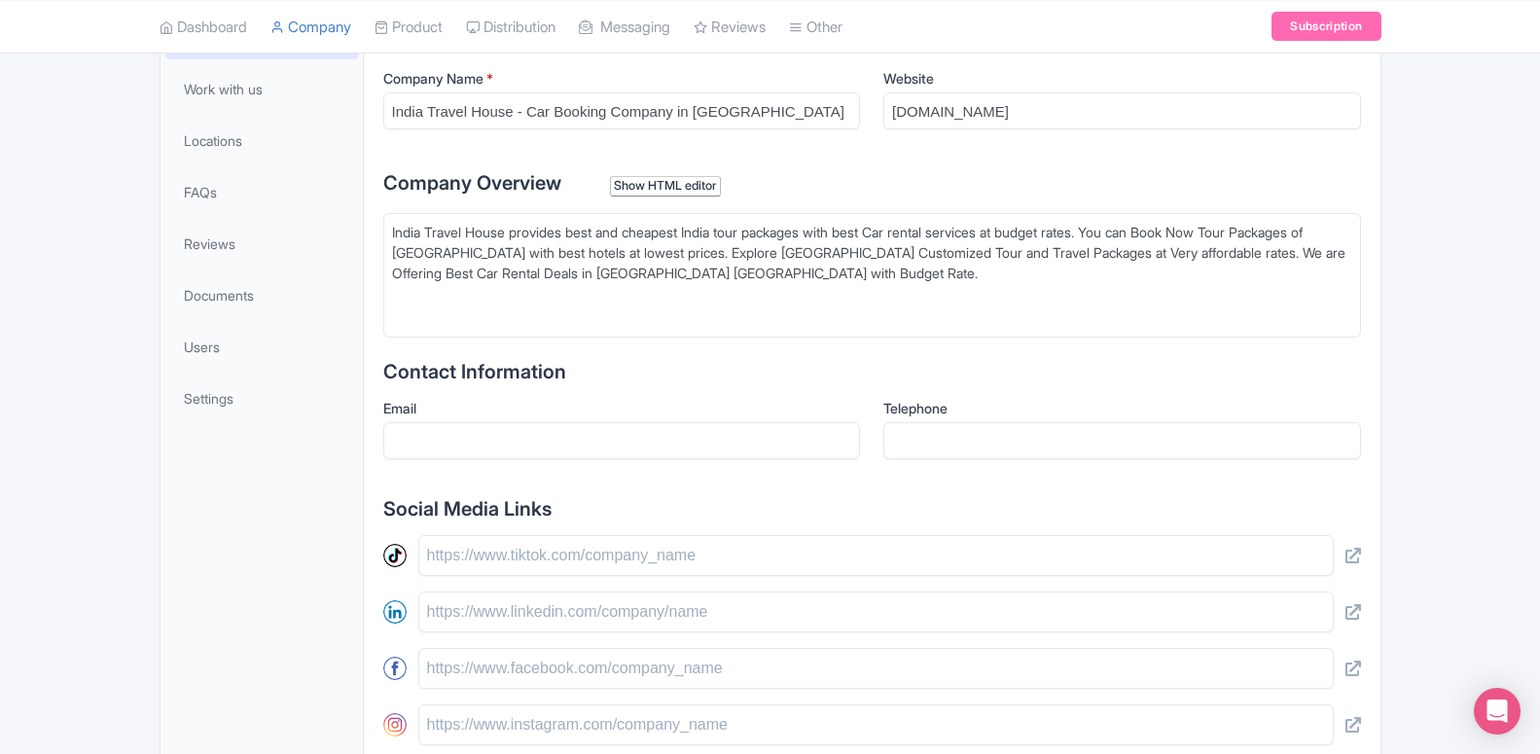
click at [481, 271] on div "India Travel House provides best and cheapest India tour packages with best Car…" at bounding box center [872, 252] width 960 height 61
type trix-editor "<div>India Travel House provides best and cheapest India tour packages with bes…"
click at [589, 276] on div "India Travel House provides best and cheapest India tour packages with best Car…" at bounding box center [872, 252] width 960 height 61
click at [281, 495] on div "General Work with us Locations FAQs Reviews Documents Users Settings" at bounding box center [261, 547] width 203 height 1070
click at [437, 438] on input "Email" at bounding box center [622, 440] width 478 height 37
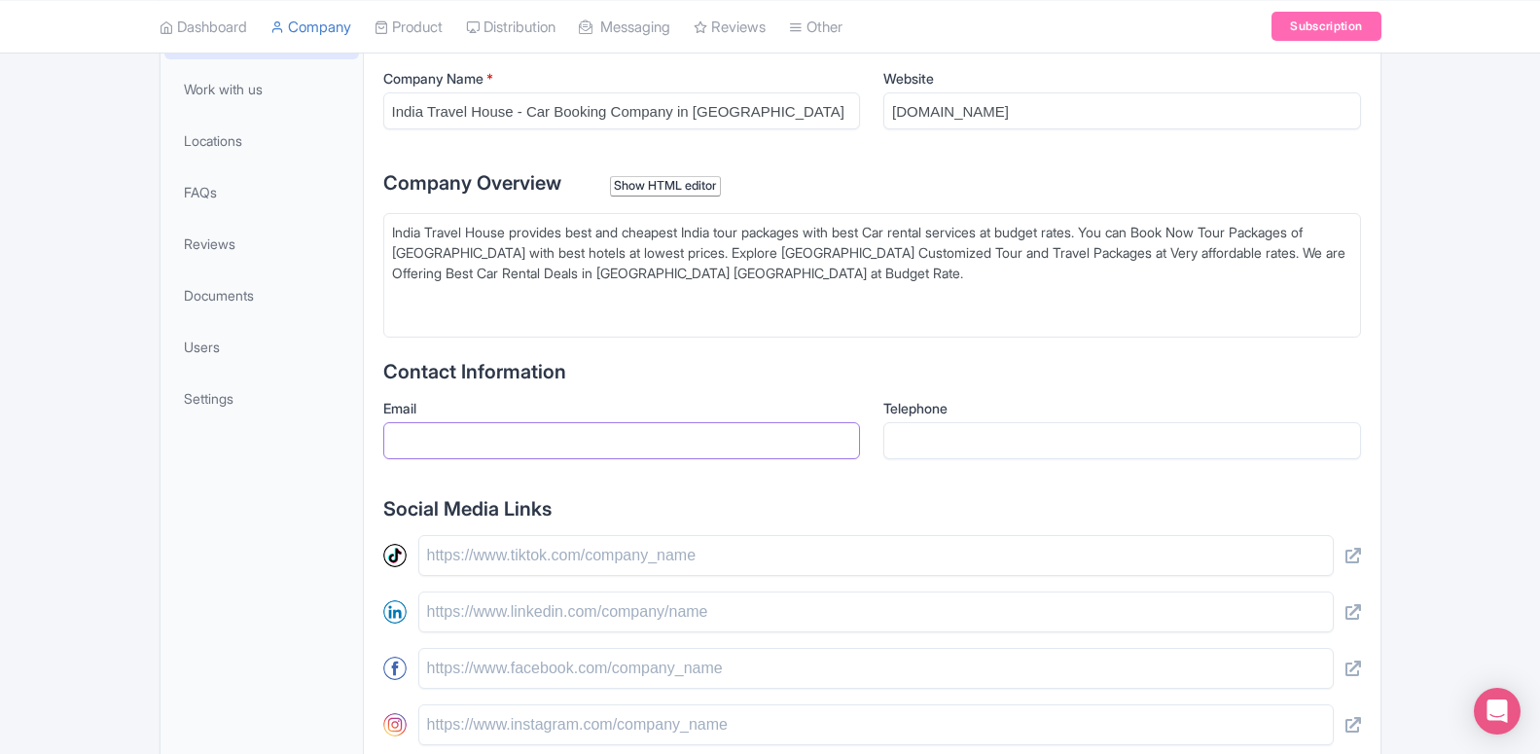
click at [437, 438] on input "Email" at bounding box center [622, 440] width 478 height 37
paste input "[EMAIL_ADDRESS][DOMAIN_NAME]"
type input "[EMAIL_ADDRESS][DOMAIN_NAME]"
click at [153, 523] on div "Add cover photo View as visitor Add logo Last updated by Operator Sep 29, 2025 …" at bounding box center [770, 411] width 1245 height 1339
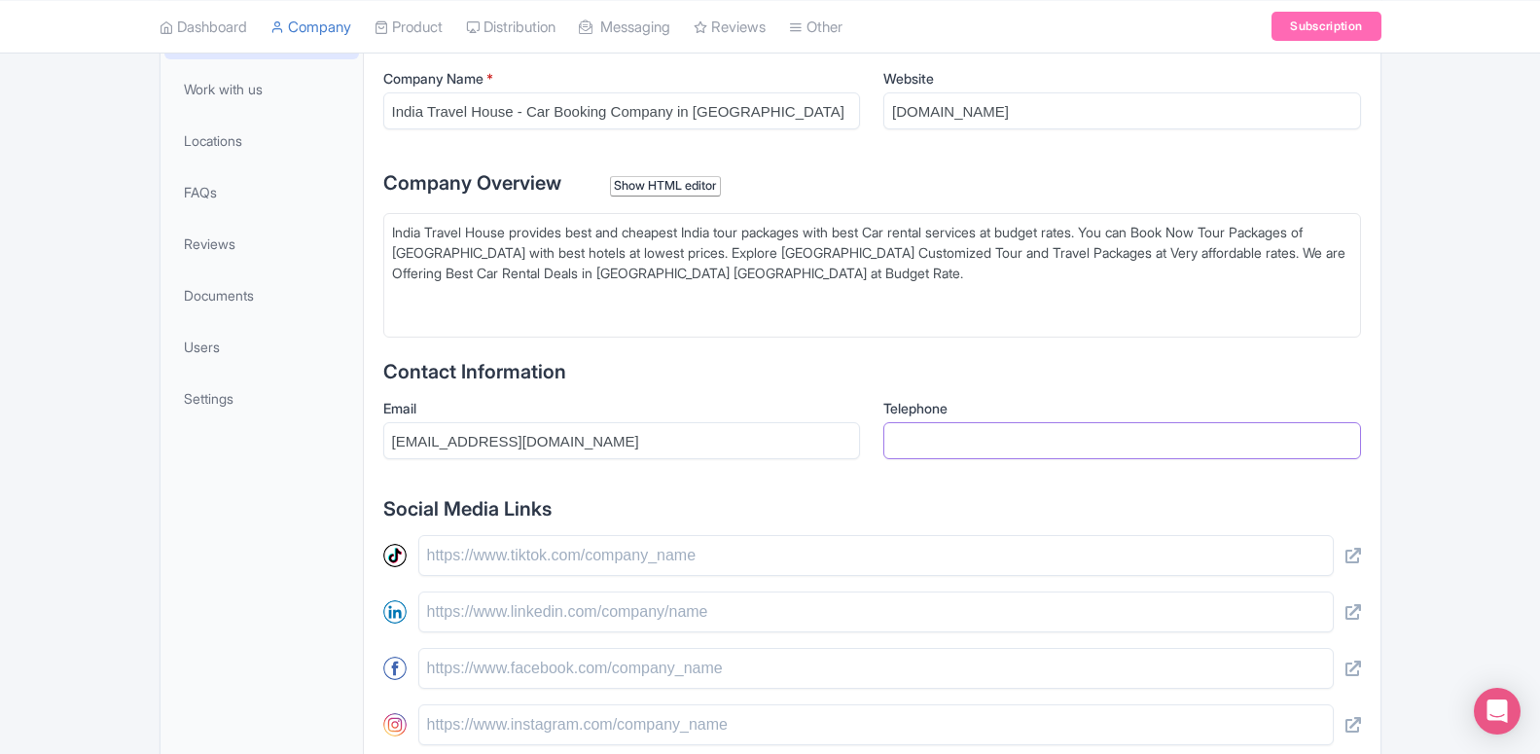
click at [949, 444] on input "Telephone" at bounding box center [1122, 440] width 478 height 37
paste input "9810361862"
type input "9810361862"
click at [184, 596] on div "General Work with us Locations FAQs Reviews Documents Users Settings" at bounding box center [261, 547] width 203 height 1070
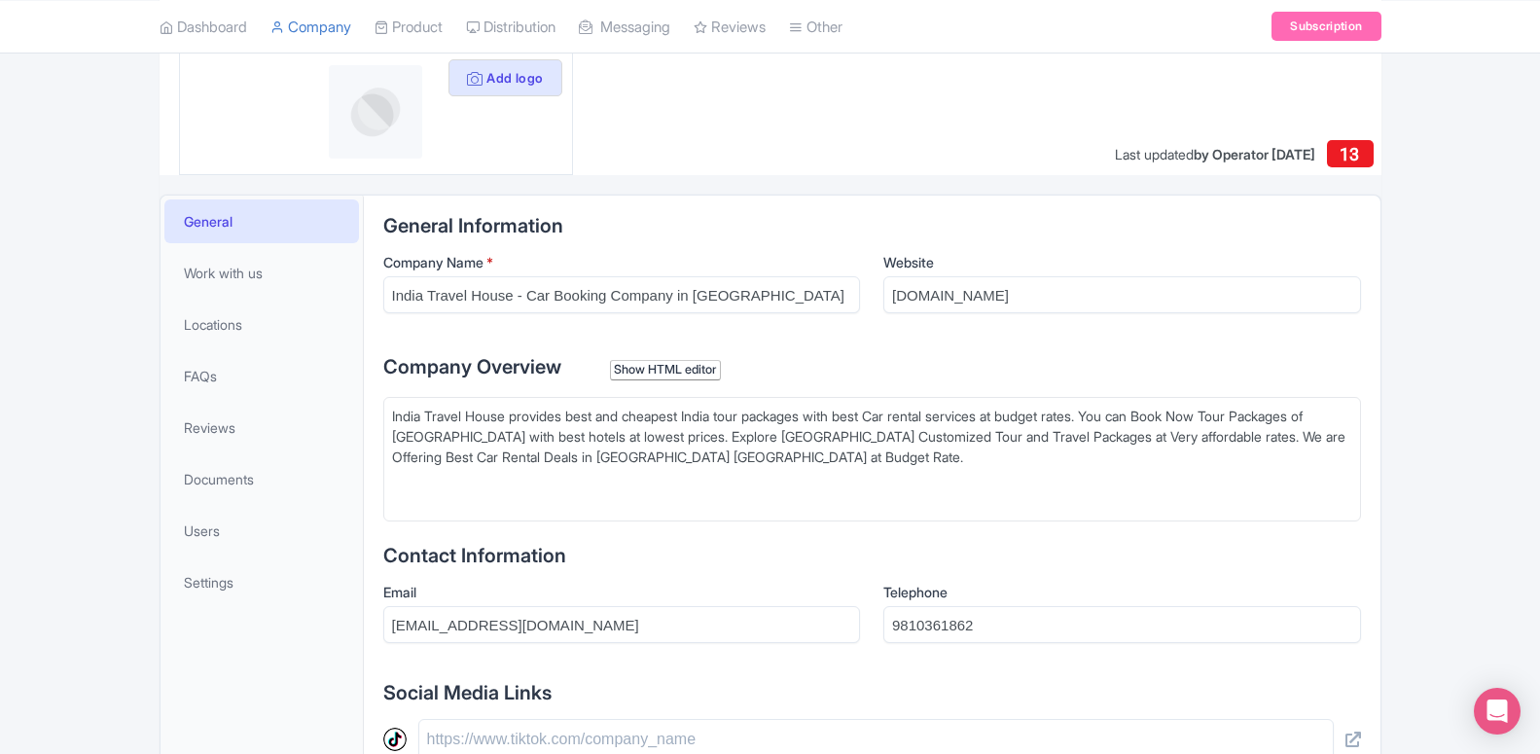
scroll to position [709, 0]
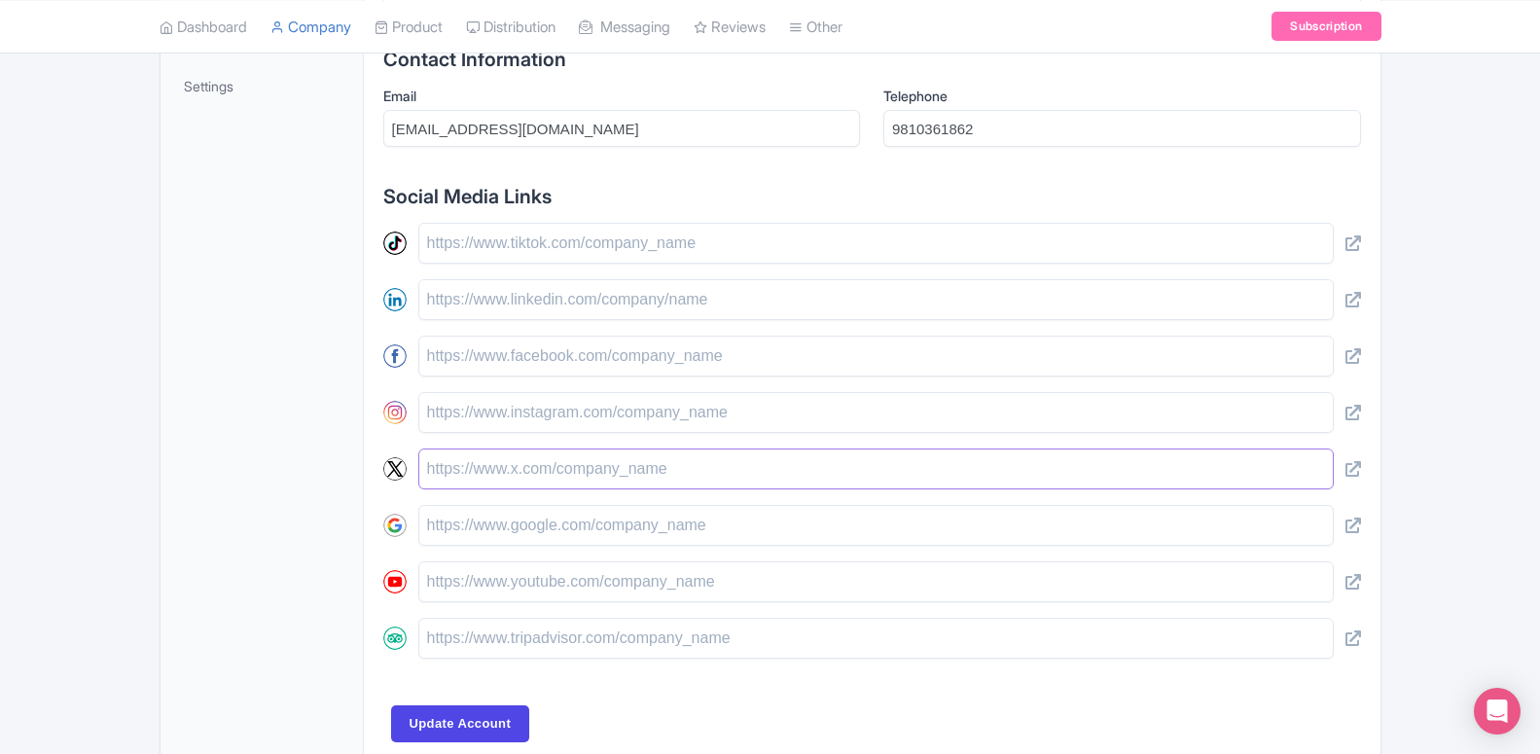
click at [516, 471] on input "text" at bounding box center [875, 468] width 915 height 41
paste input "[URL][DOMAIN_NAME]"
type input "[URL][DOMAIN_NAME]"
click at [489, 356] on input "text" at bounding box center [875, 356] width 915 height 41
paste input "https://www.facebook.com/indiatravelhouse"
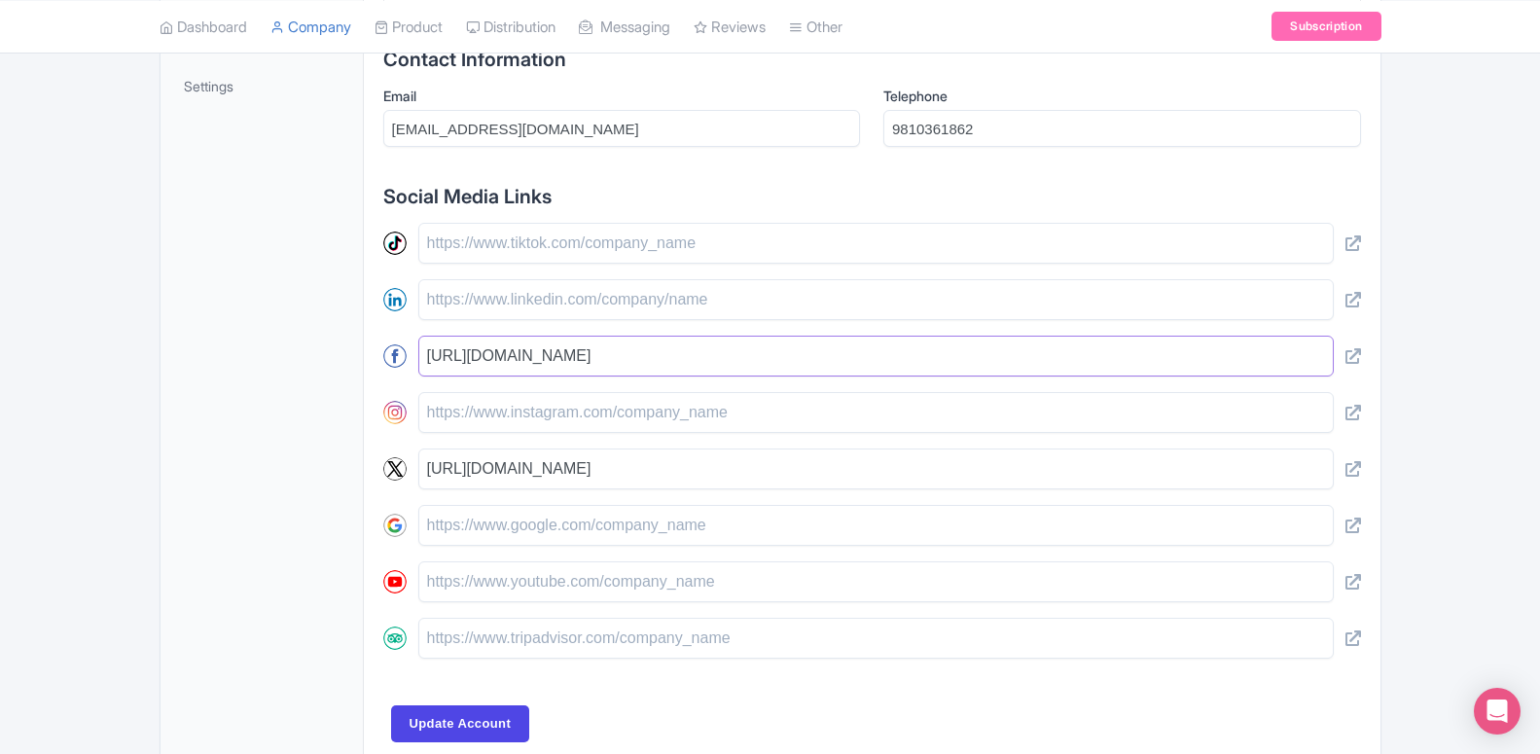
type input "https://www.facebook.com/indiatravelhouse"
click at [0, 467] on div "Add cover photo View as visitor Add logo Last updated by Operator Sep 29, 2025 …" at bounding box center [770, 99] width 1540 height 1339
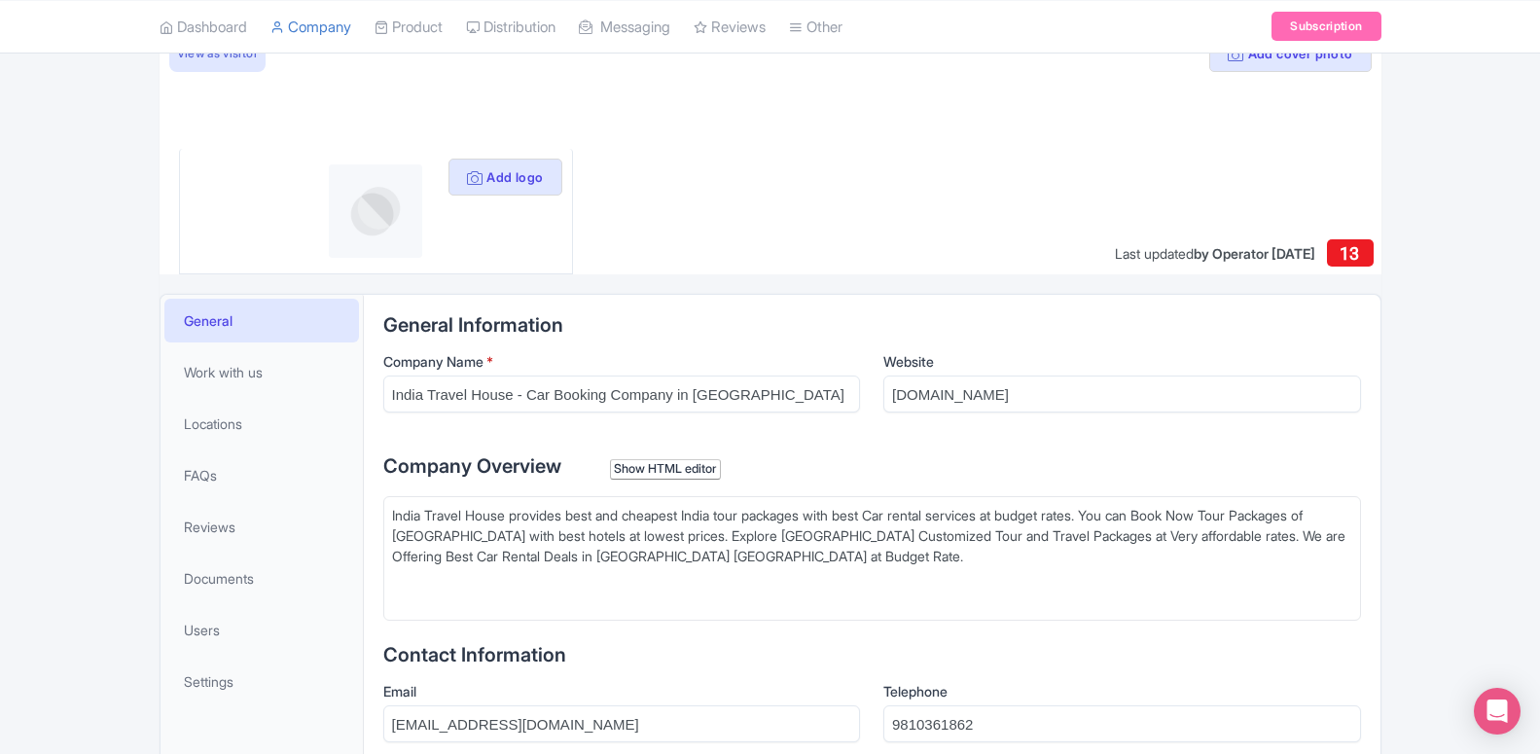
scroll to position [0, 0]
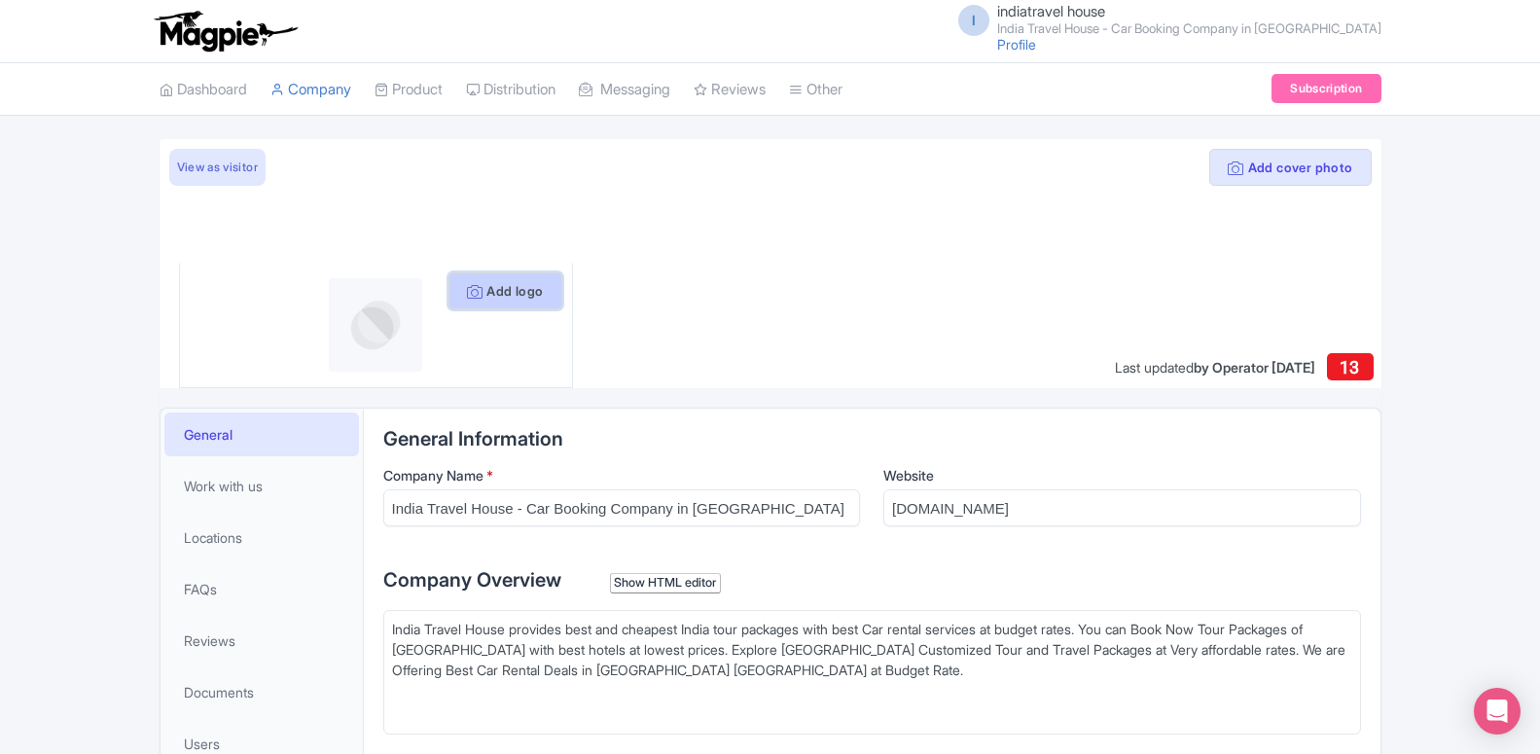
click at [493, 293] on button "Add logo" at bounding box center [505, 290] width 114 height 37
click at [374, 326] on img at bounding box center [375, 324] width 93 height 93
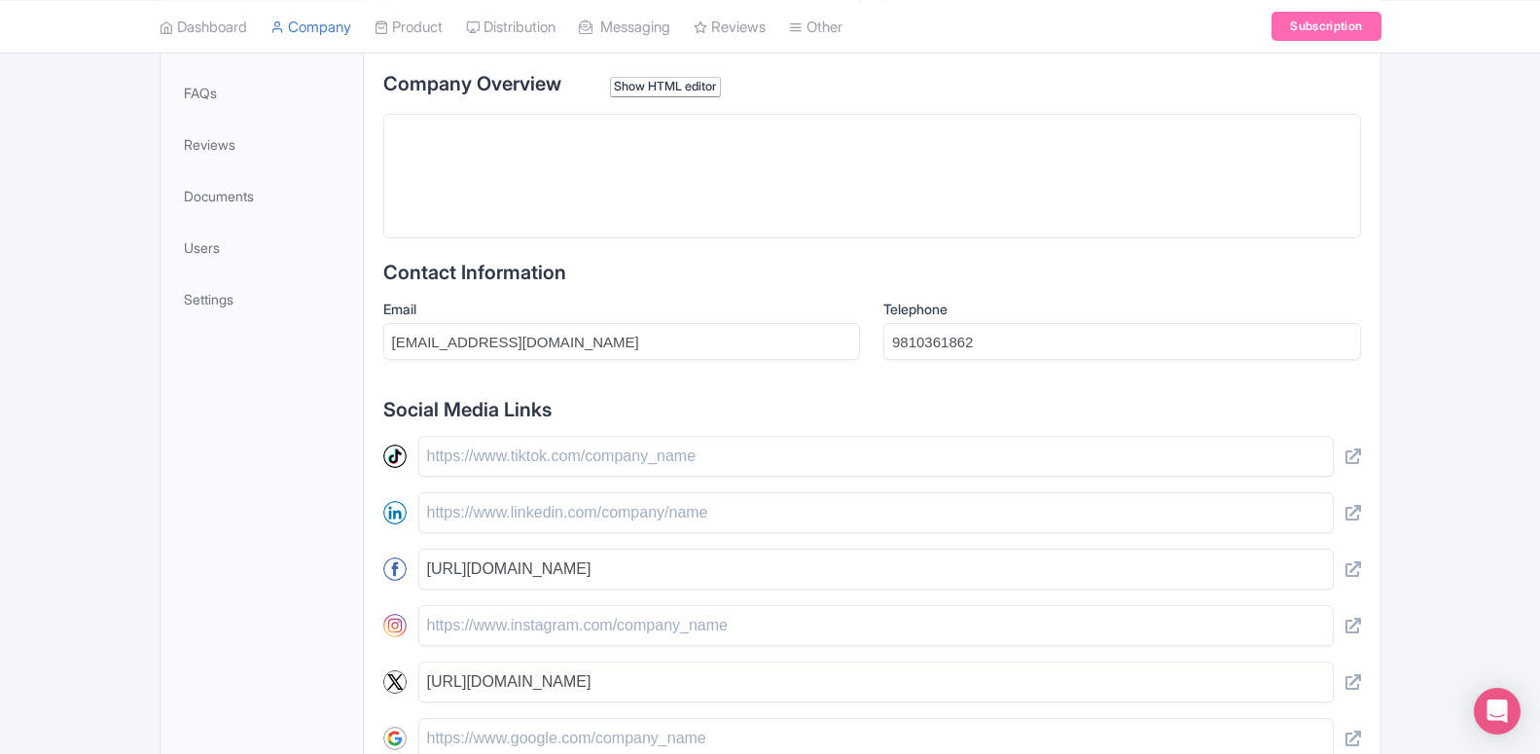
scroll to position [298, 0]
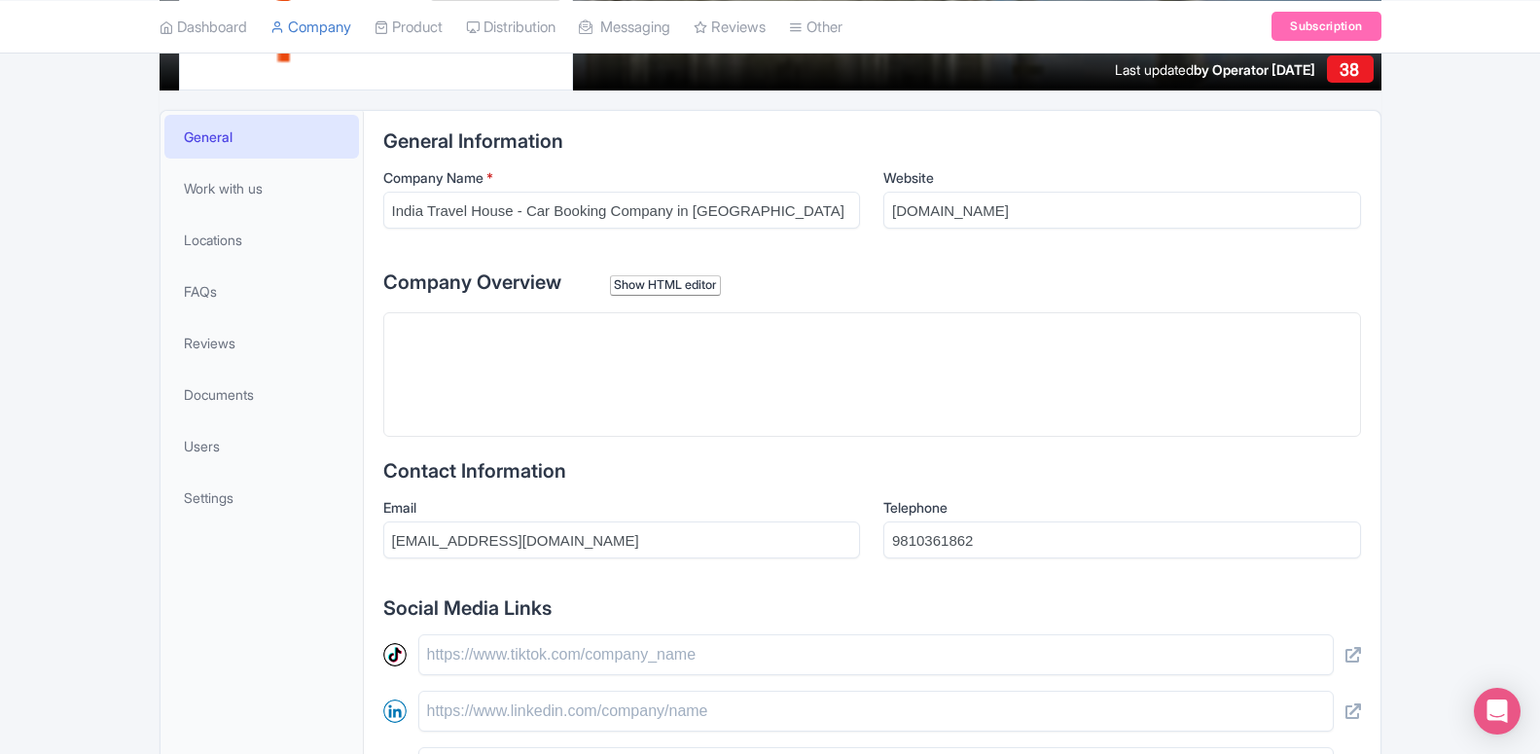
click at [726, 393] on trix-editor at bounding box center [872, 374] width 978 height 124
click at [669, 291] on div "Show HTML editor" at bounding box center [666, 285] width 112 height 20
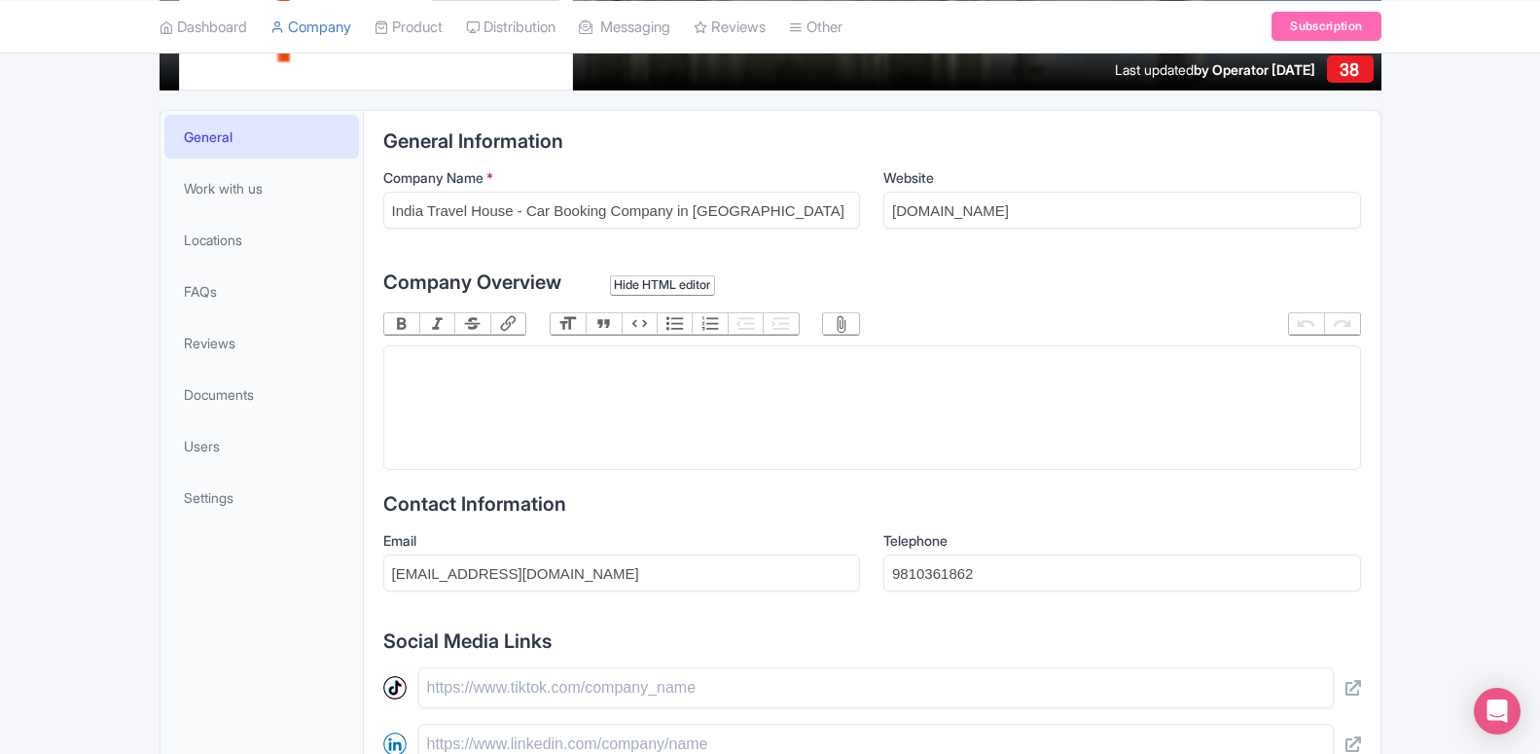
click at [583, 404] on trix-editor at bounding box center [872, 407] width 978 height 124
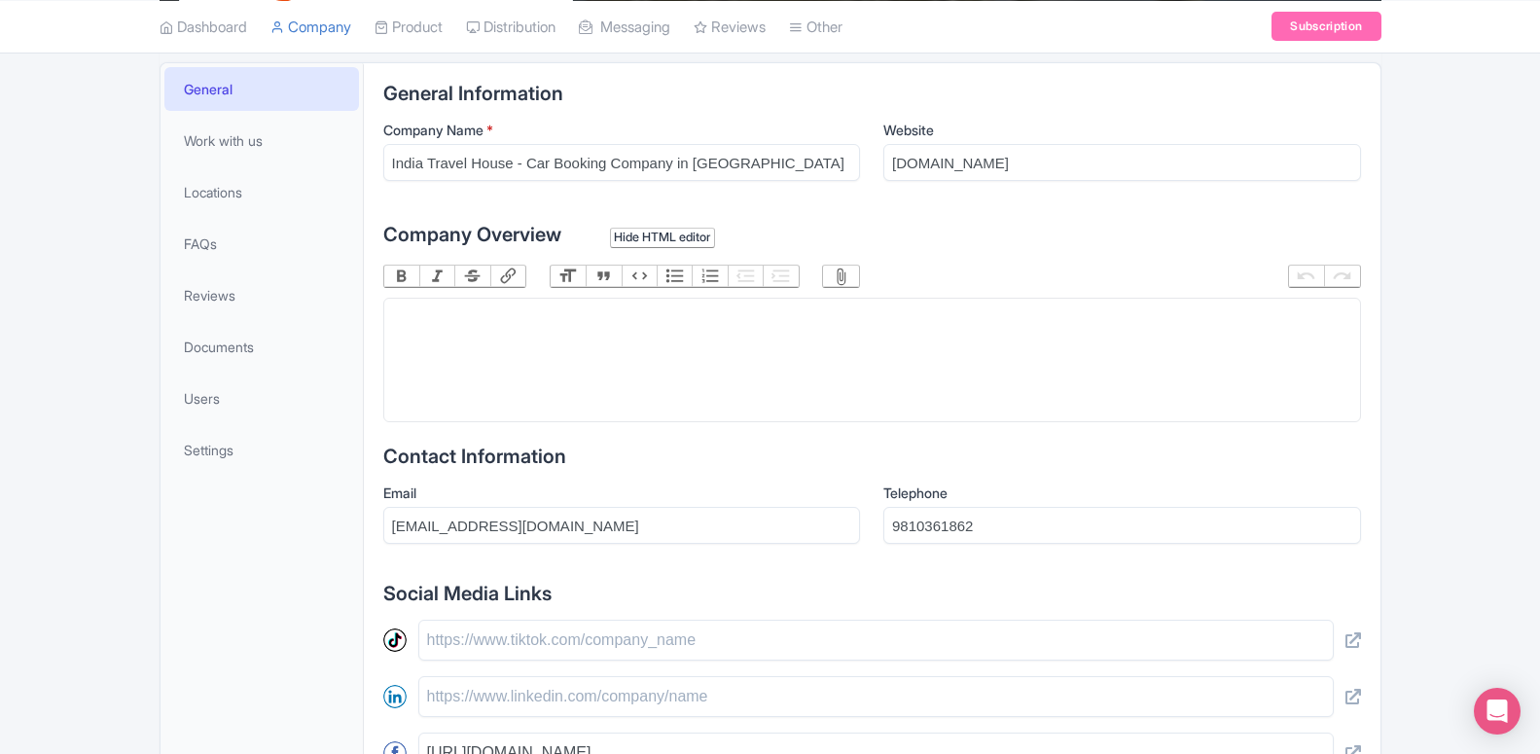
scroll to position [147, 0]
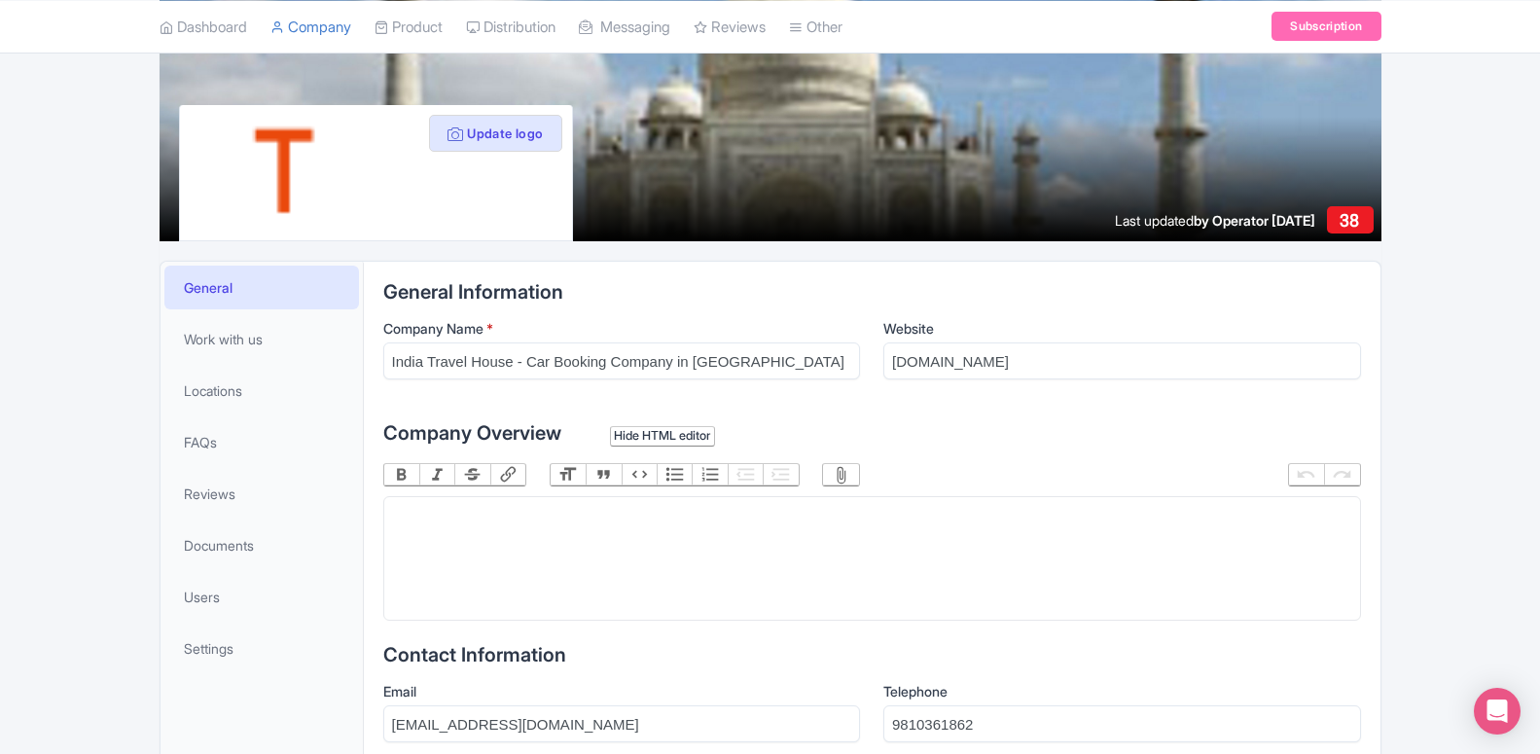
click at [549, 543] on trix-editor at bounding box center [872, 558] width 978 height 124
paste trix-editor "<div>India Travel House provides best and cheapest India tour packages with bes…"
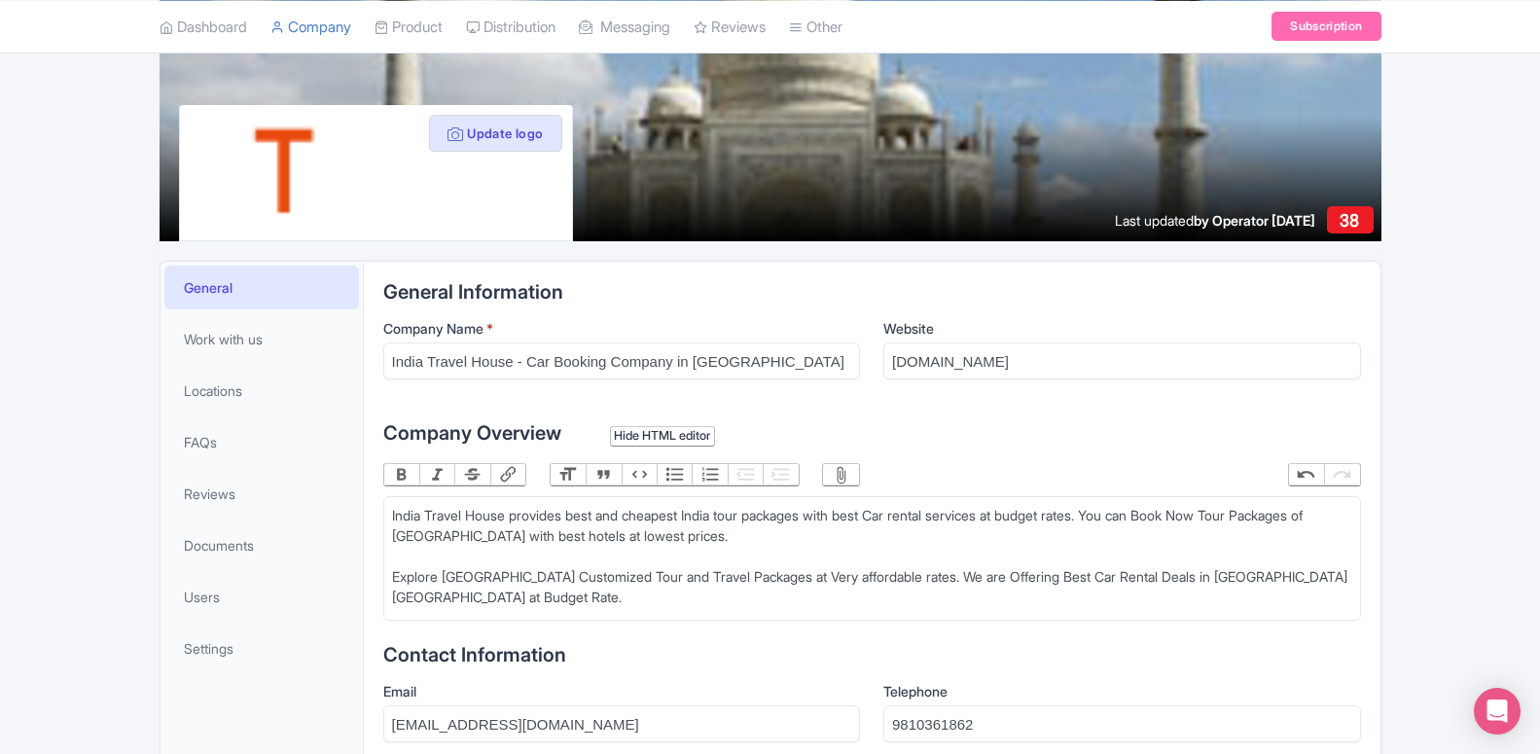
click at [595, 542] on div "India Travel House provides best and cheapest India tour packages with best Car…" at bounding box center [872, 556] width 960 height 102
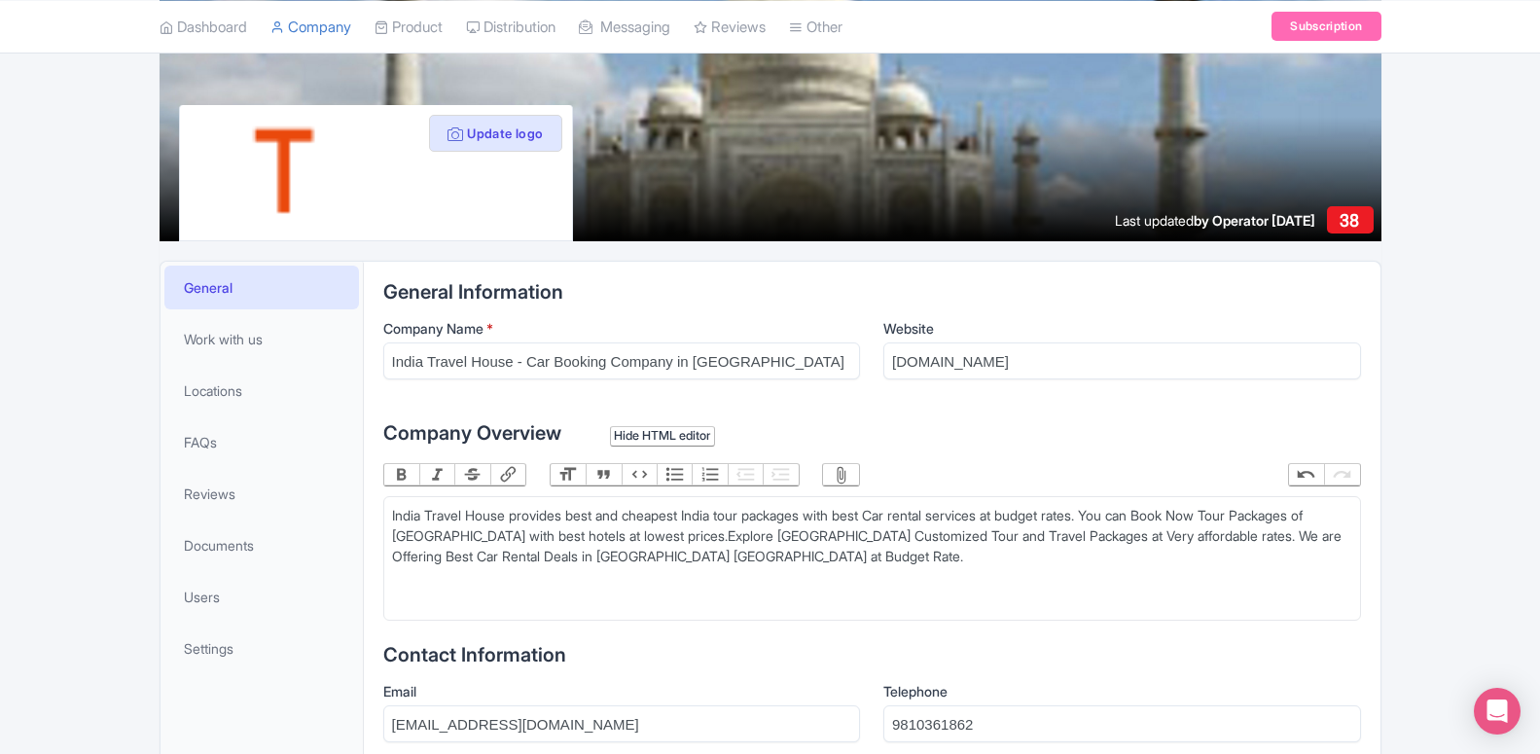
click at [730, 514] on div "India Travel House provides best and cheapest India tour packages with best Car…" at bounding box center [872, 535] width 960 height 61
type trix-editor "<div>India Travel House provides best and cheapest India ravel packages with be…"
click at [675, 514] on div "India Travel House provides best and cheapest India ravel packages with best Ca…" at bounding box center [872, 535] width 960 height 61
click at [676, 516] on div "India Travel House provides best and cheapest India ravel packages with best Ca…" at bounding box center [872, 535] width 960 height 61
click at [798, 516] on div "India Travel House provides best and cheapest India ravel packages with best Ca…" at bounding box center [872, 535] width 960 height 61
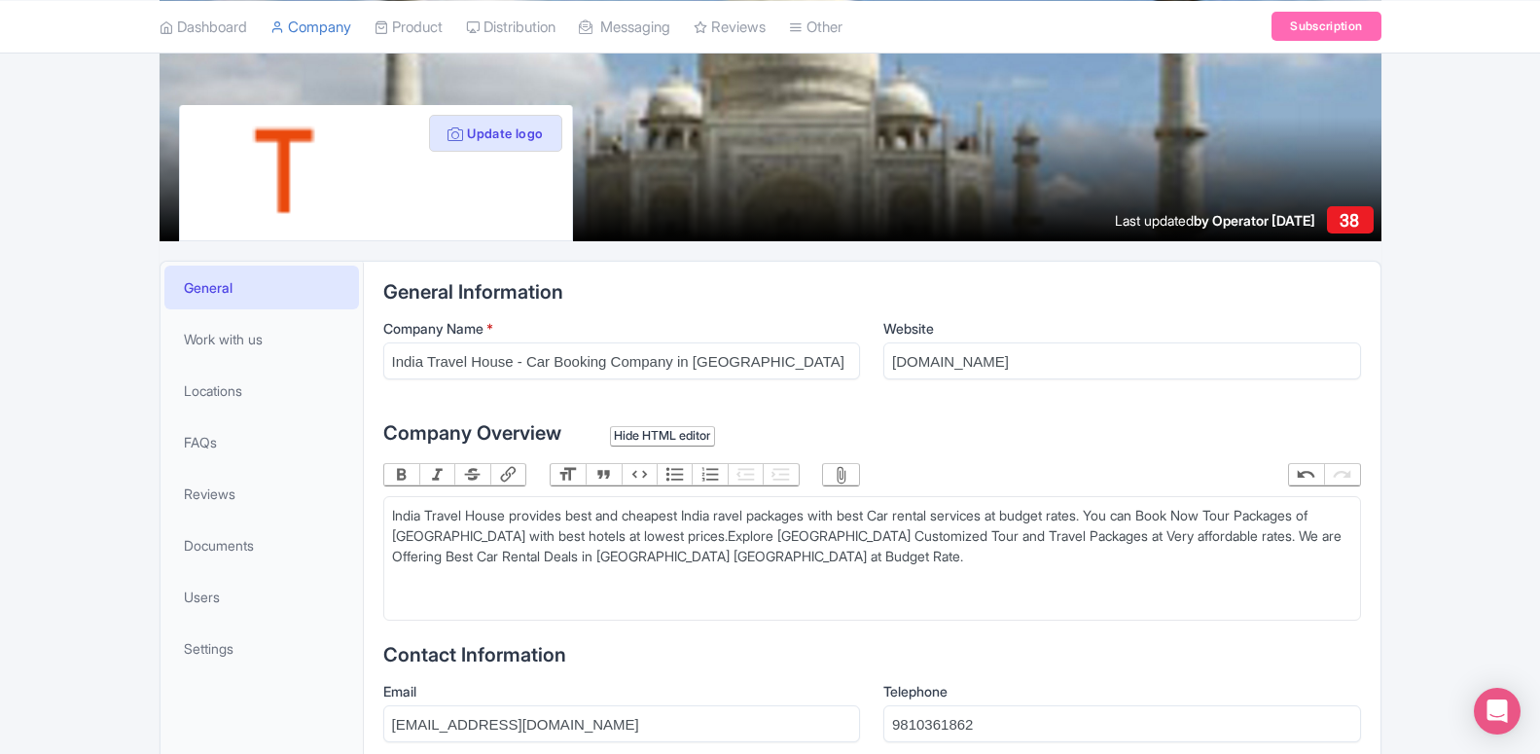
click at [510, 472] on button "Link" at bounding box center [507, 474] width 35 height 21
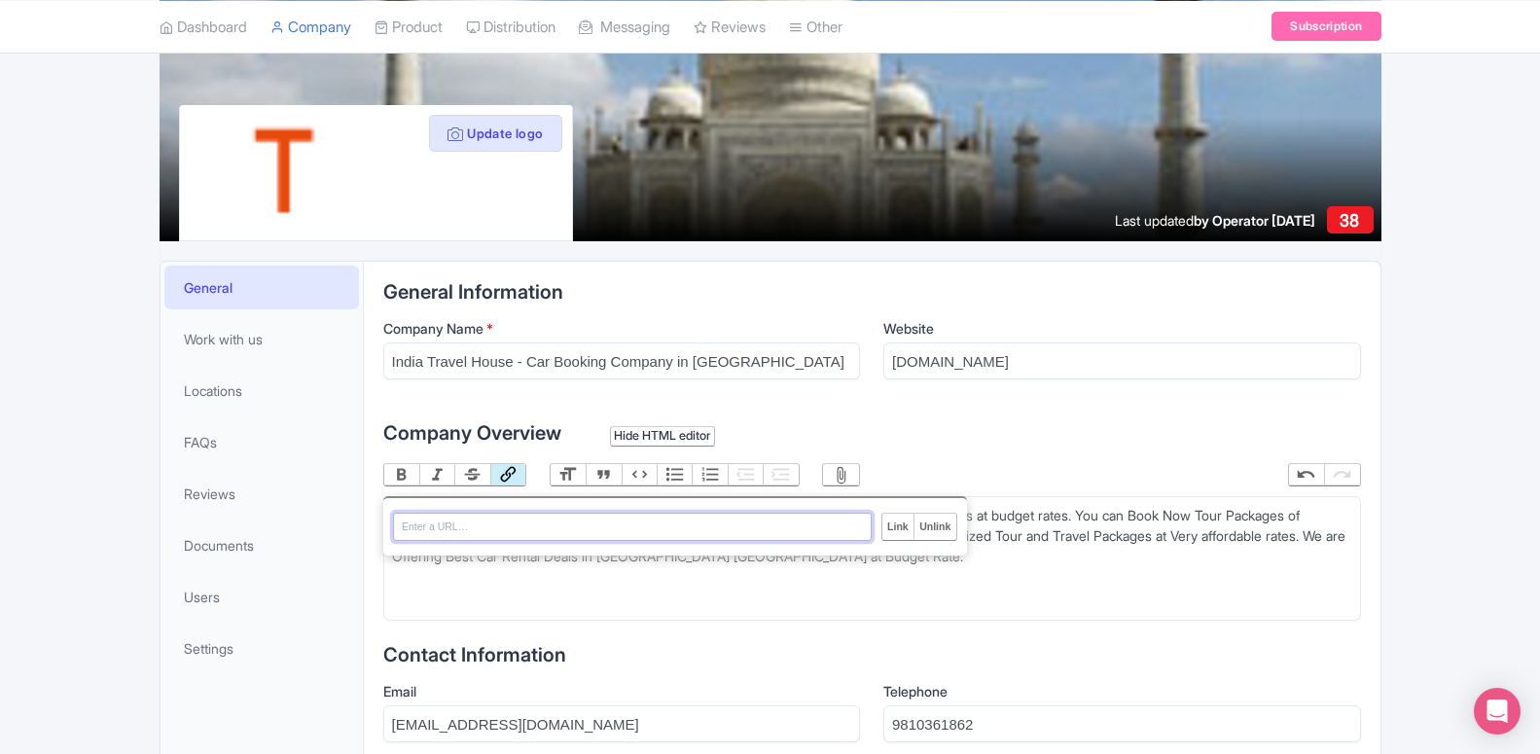
paste input "http://www.indiatravelhouse.com/"
type input "http://www.indiatravelhouse.com/"
click at [898, 527] on input "Link" at bounding box center [897, 526] width 31 height 25
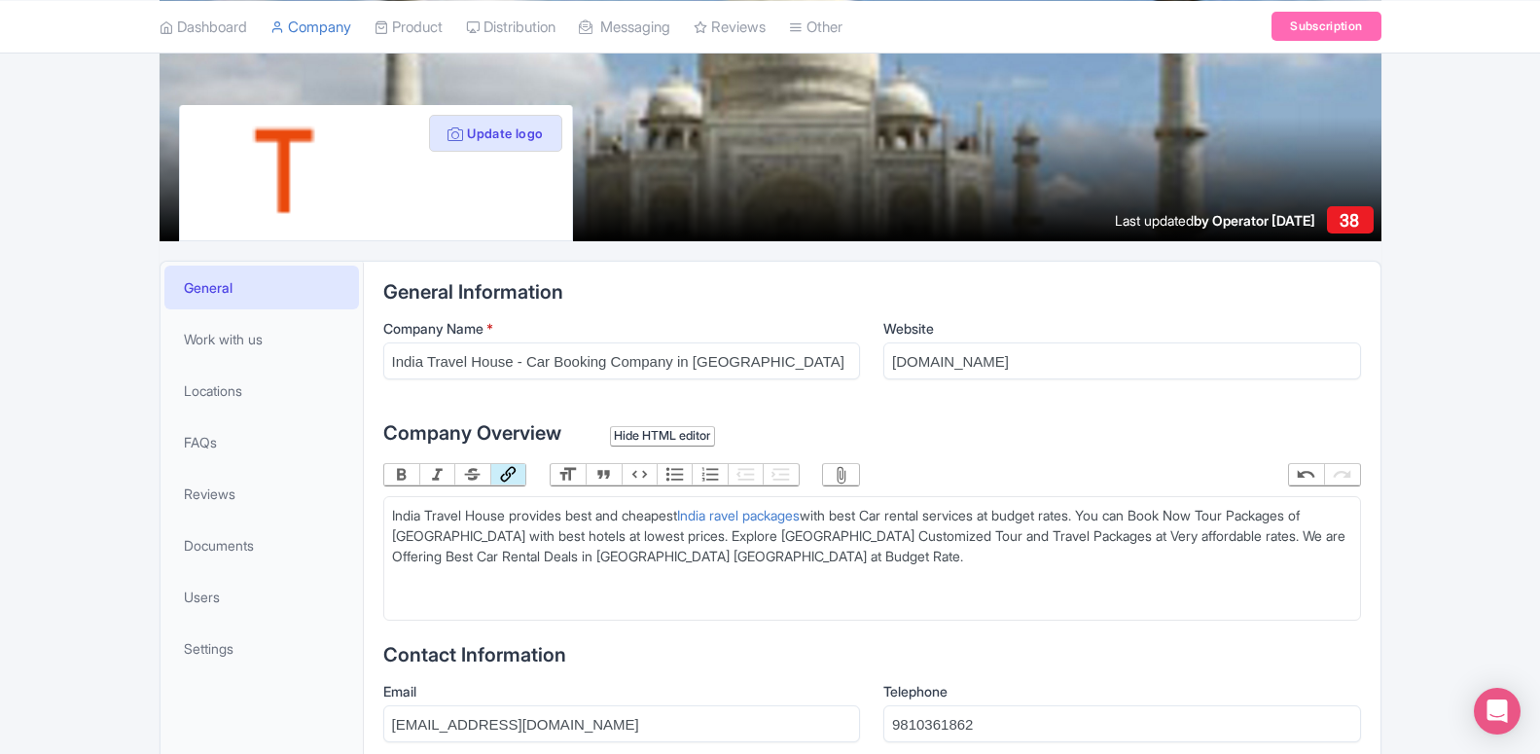
click at [862, 572] on trix-editor "India Travel House provides best and cheapest India ravel packages with best Ca…" at bounding box center [872, 558] width 978 height 124
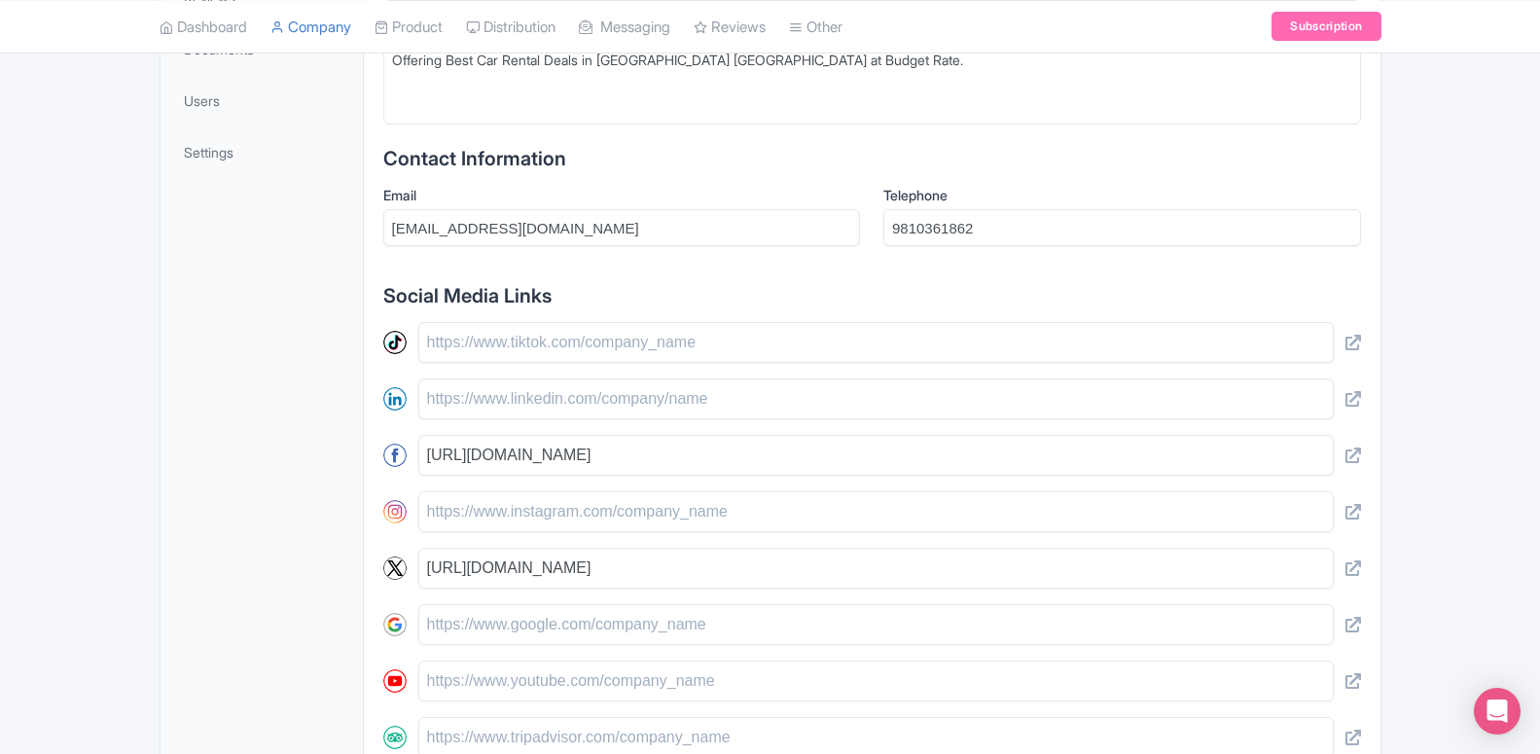
scroll to position [841, 0]
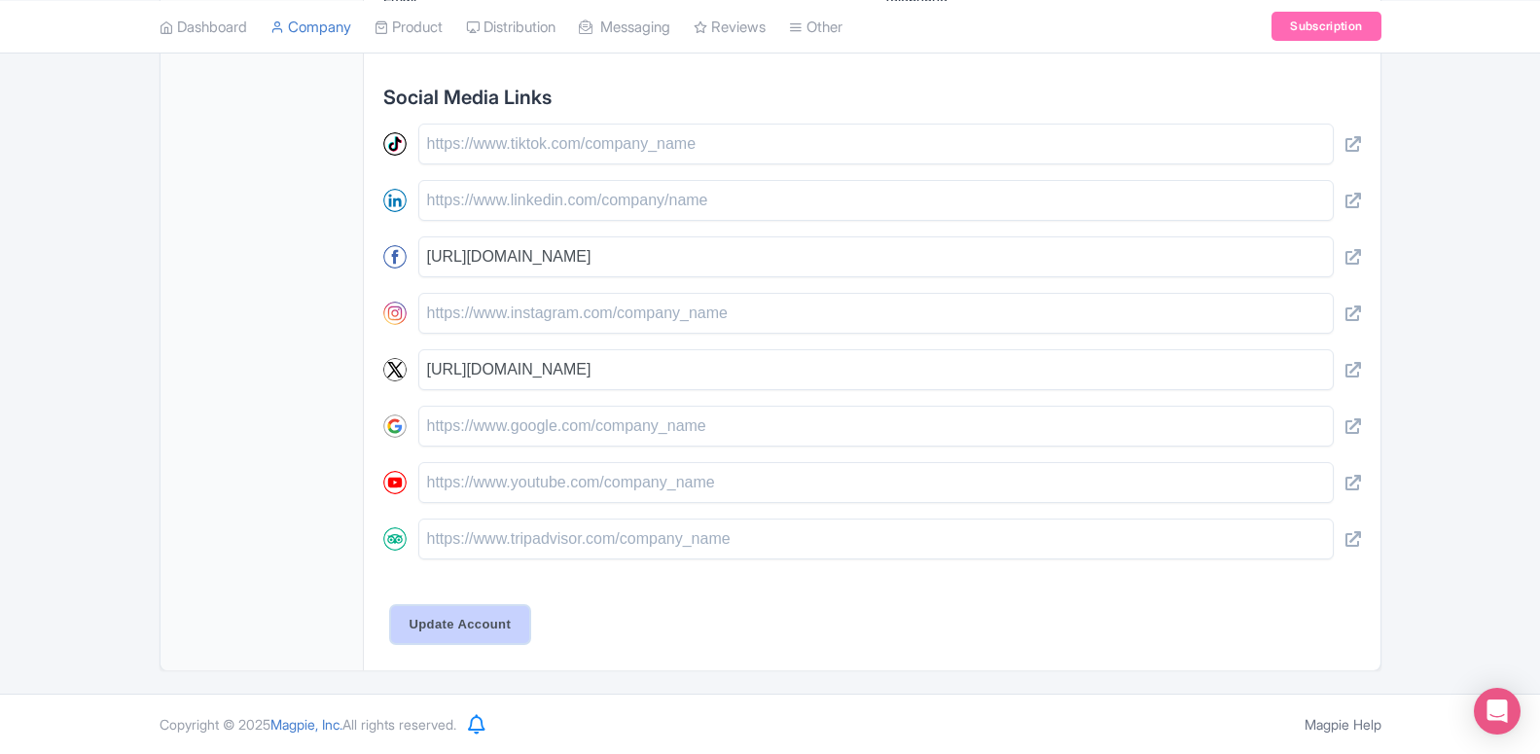
click at [473, 627] on input "Update Account" at bounding box center [460, 624] width 139 height 37
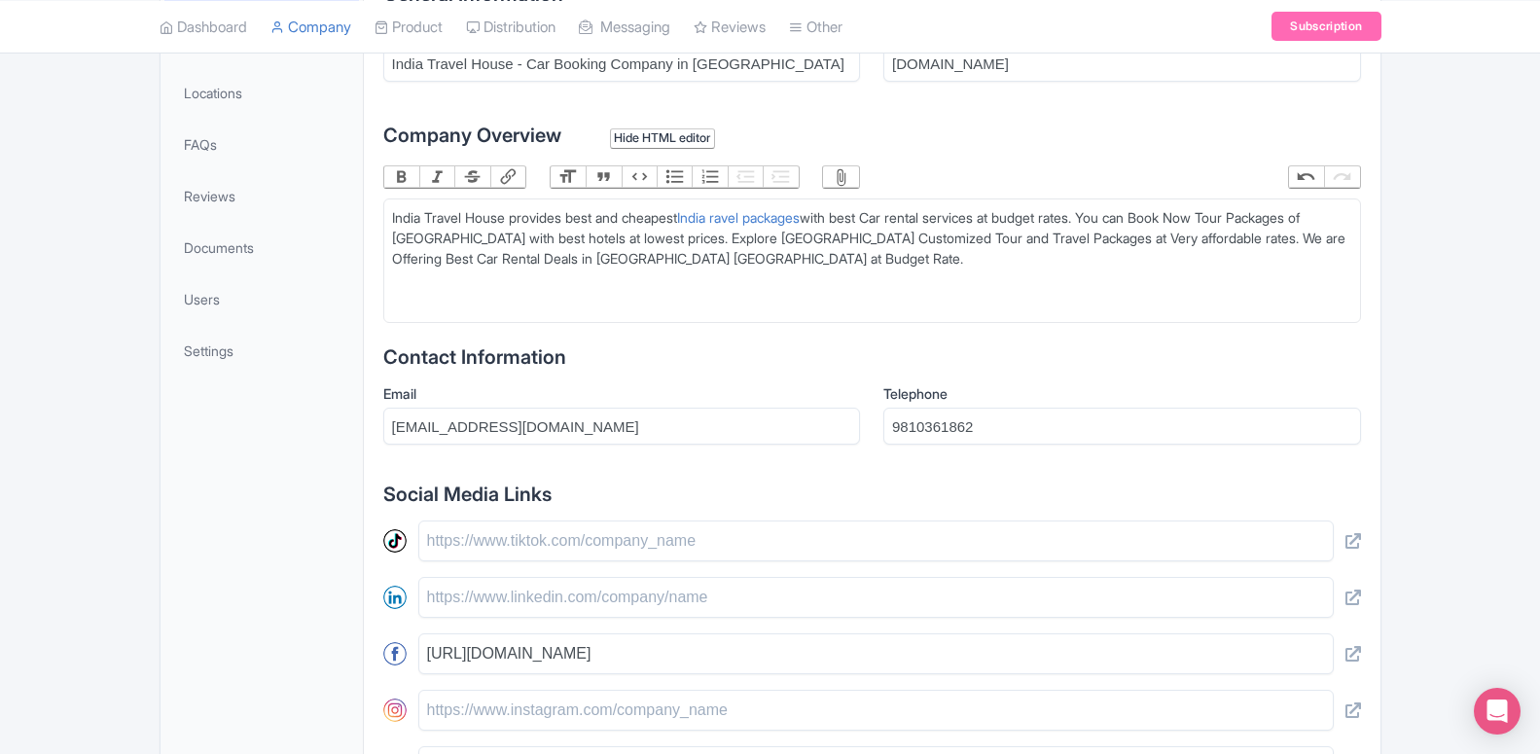
scroll to position [345, 0]
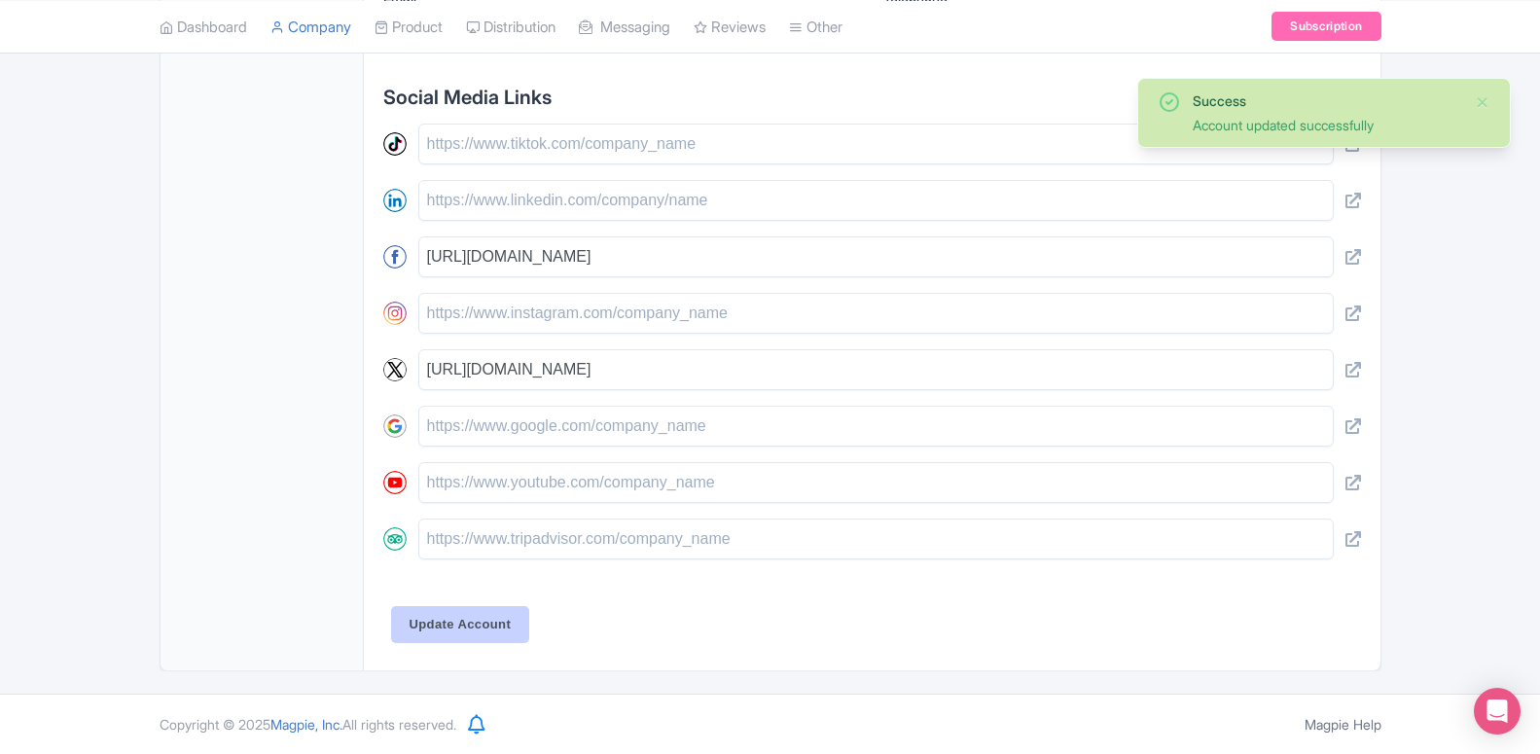
scroll to position [808, 0]
click at [439, 619] on input "Update Account" at bounding box center [460, 624] width 139 height 37
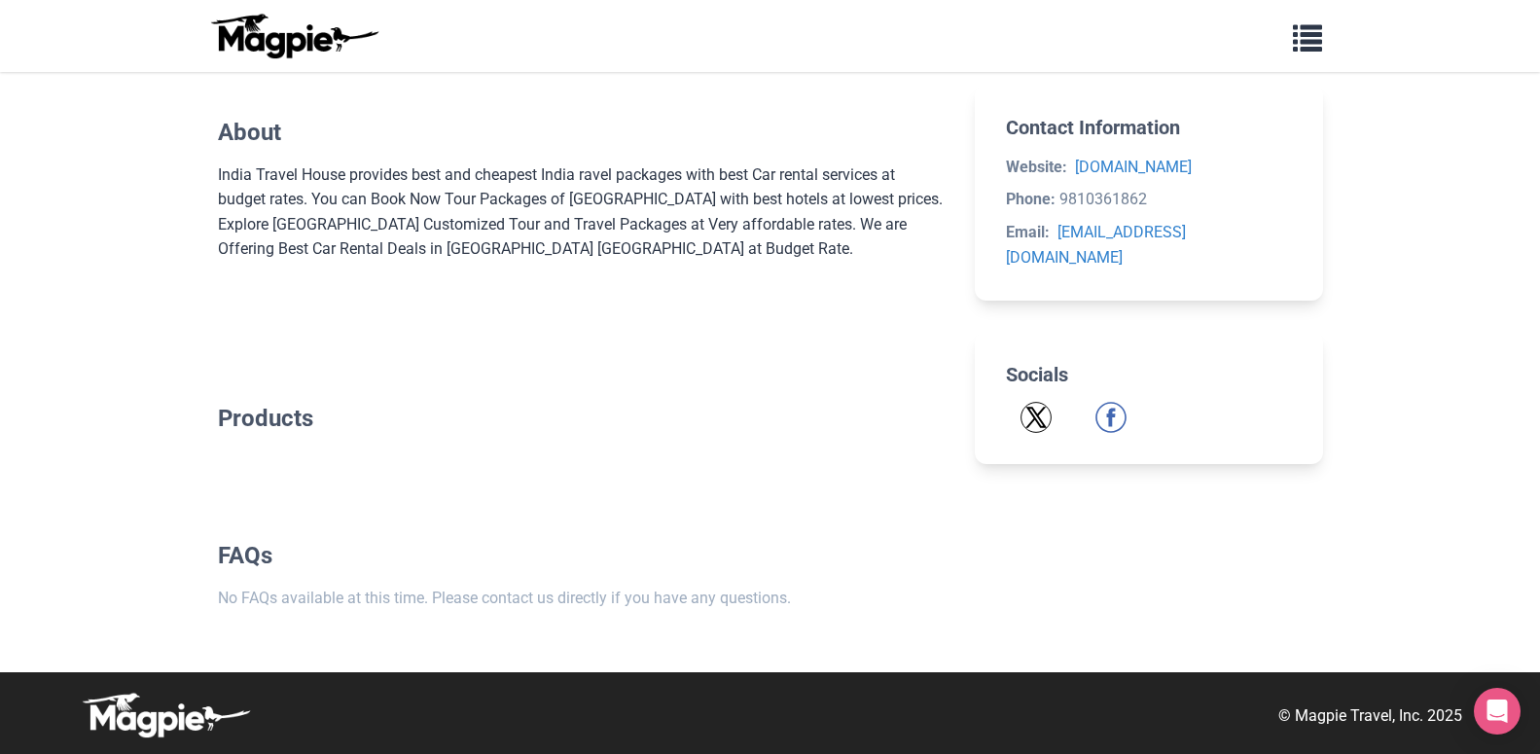
scroll to position [527, 0]
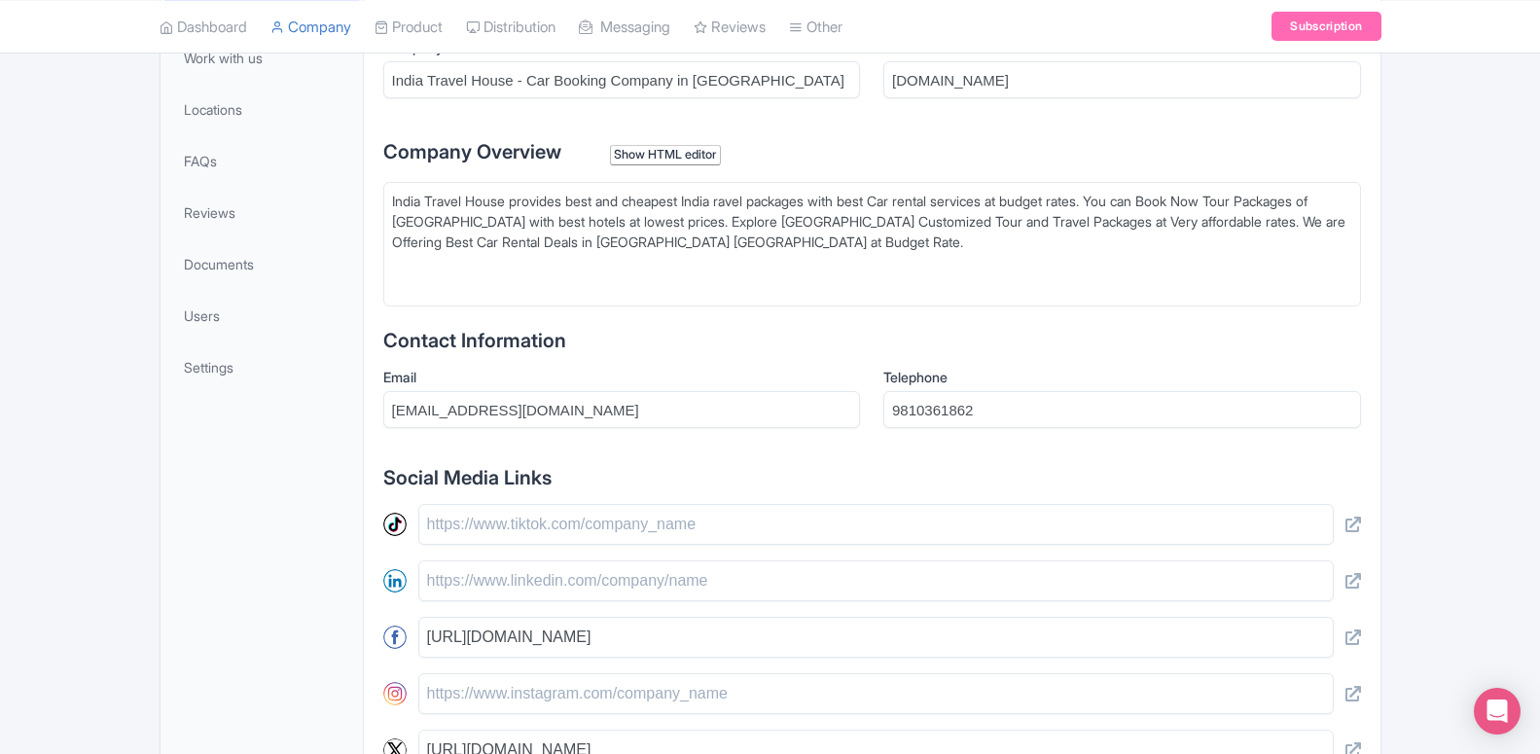
scroll to position [329, 0]
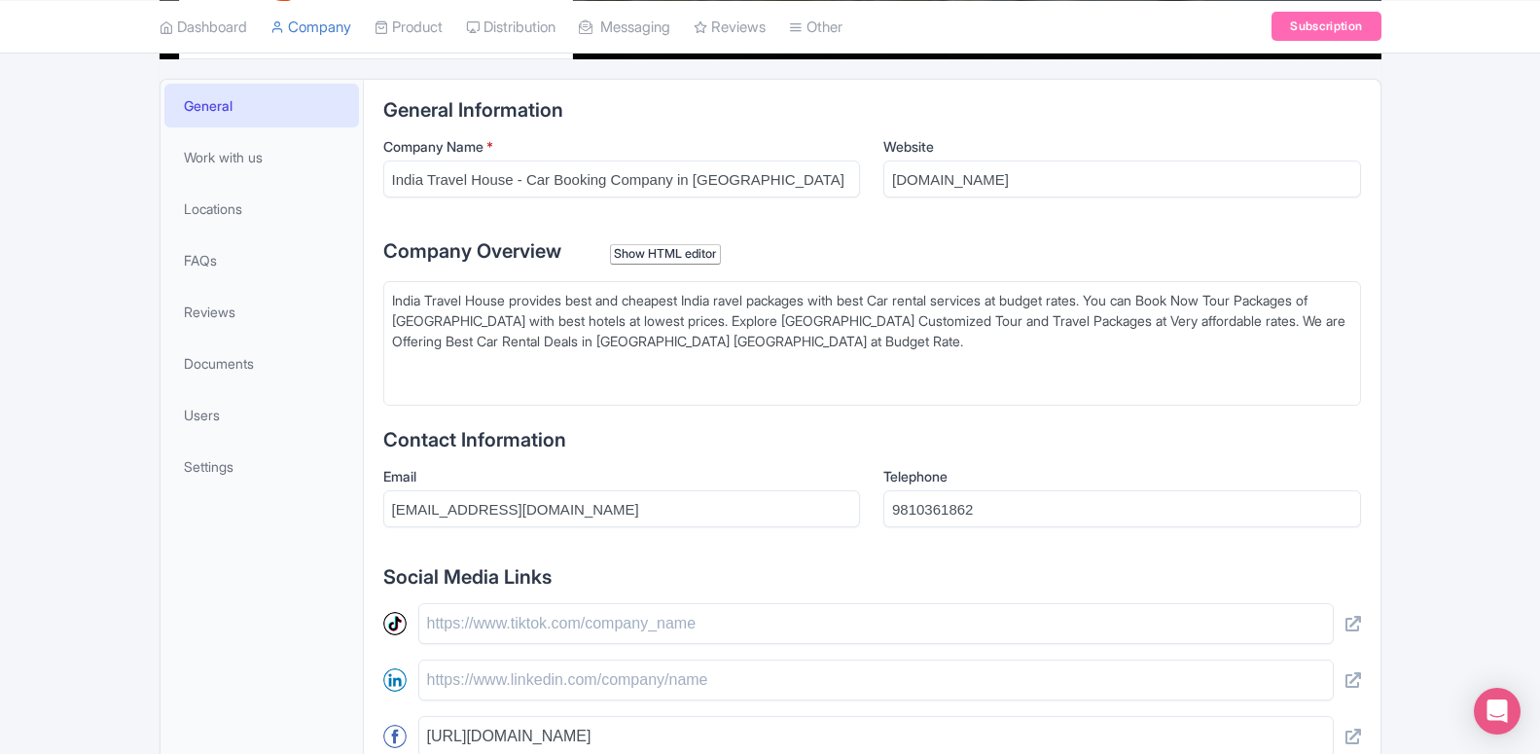
click at [659, 251] on div "Show HTML editor" at bounding box center [666, 254] width 112 height 20
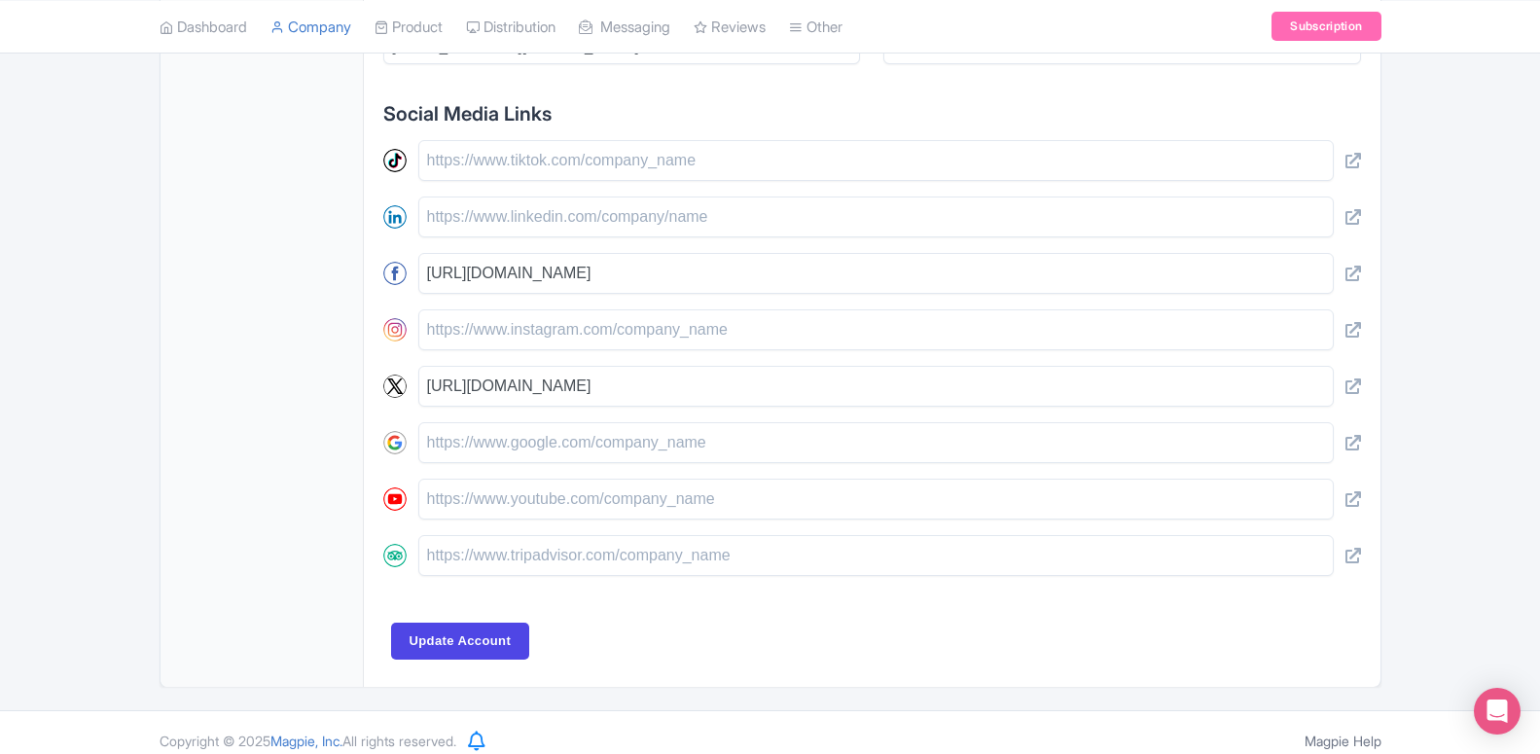
scroll to position [841, 0]
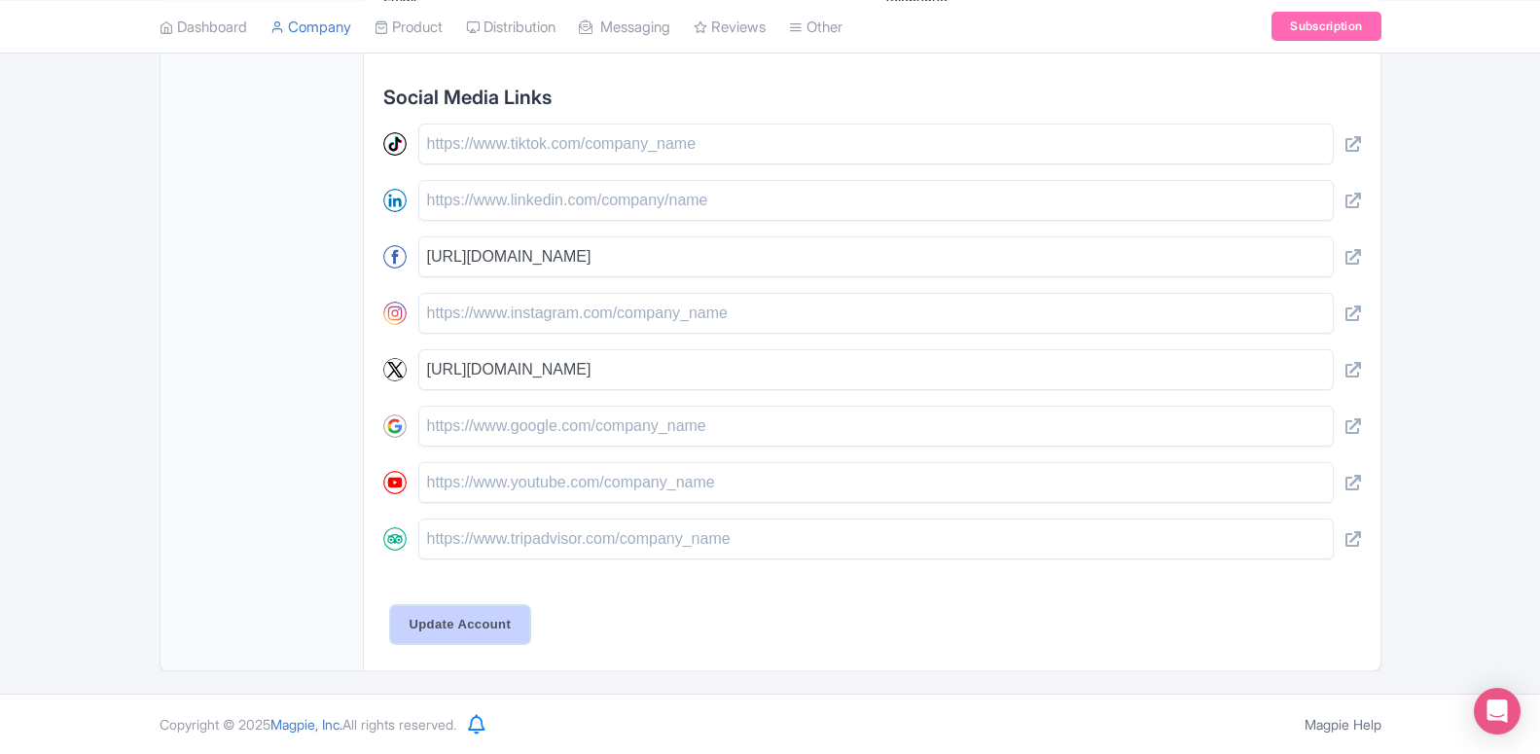
click at [462, 623] on input "Update Account" at bounding box center [460, 624] width 139 height 37
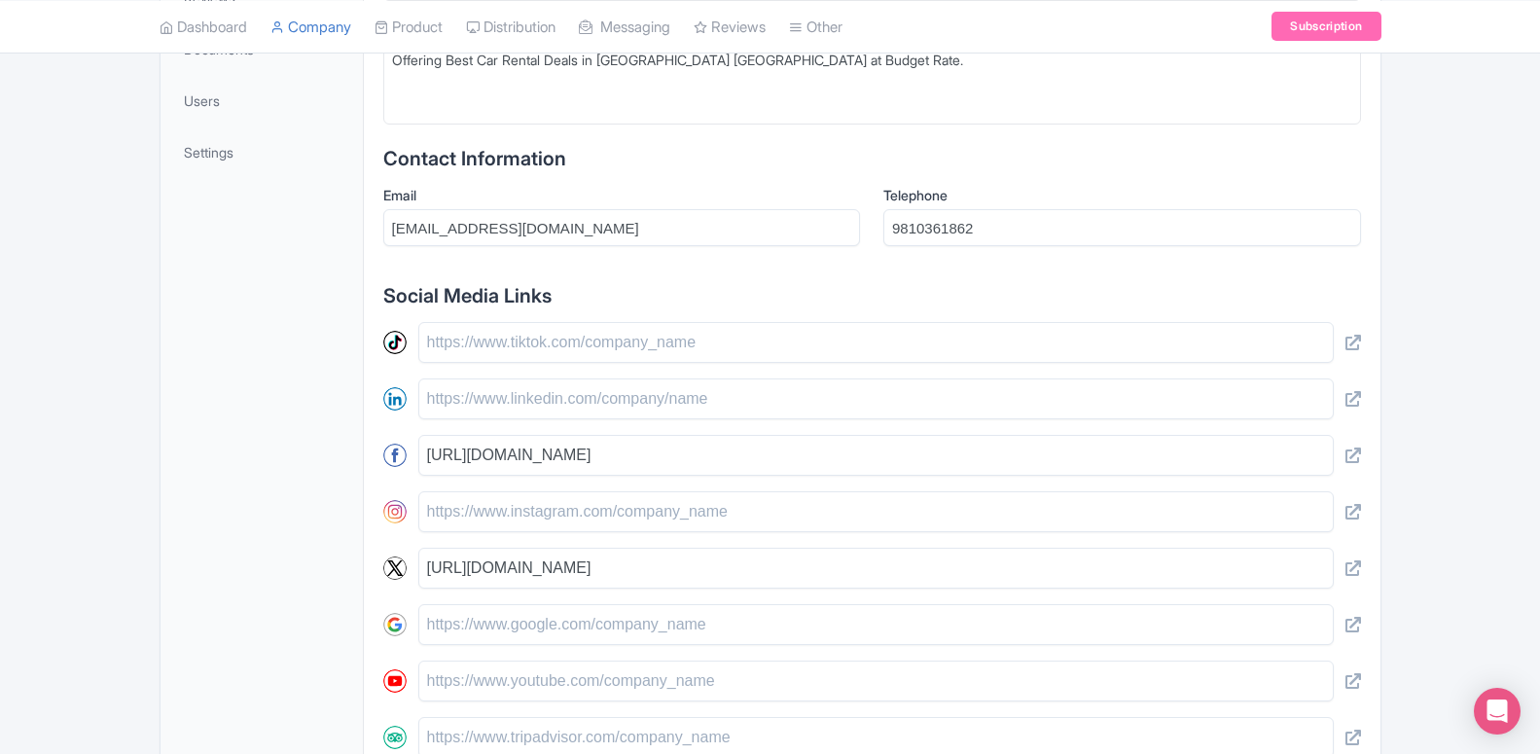
scroll to position [544, 0]
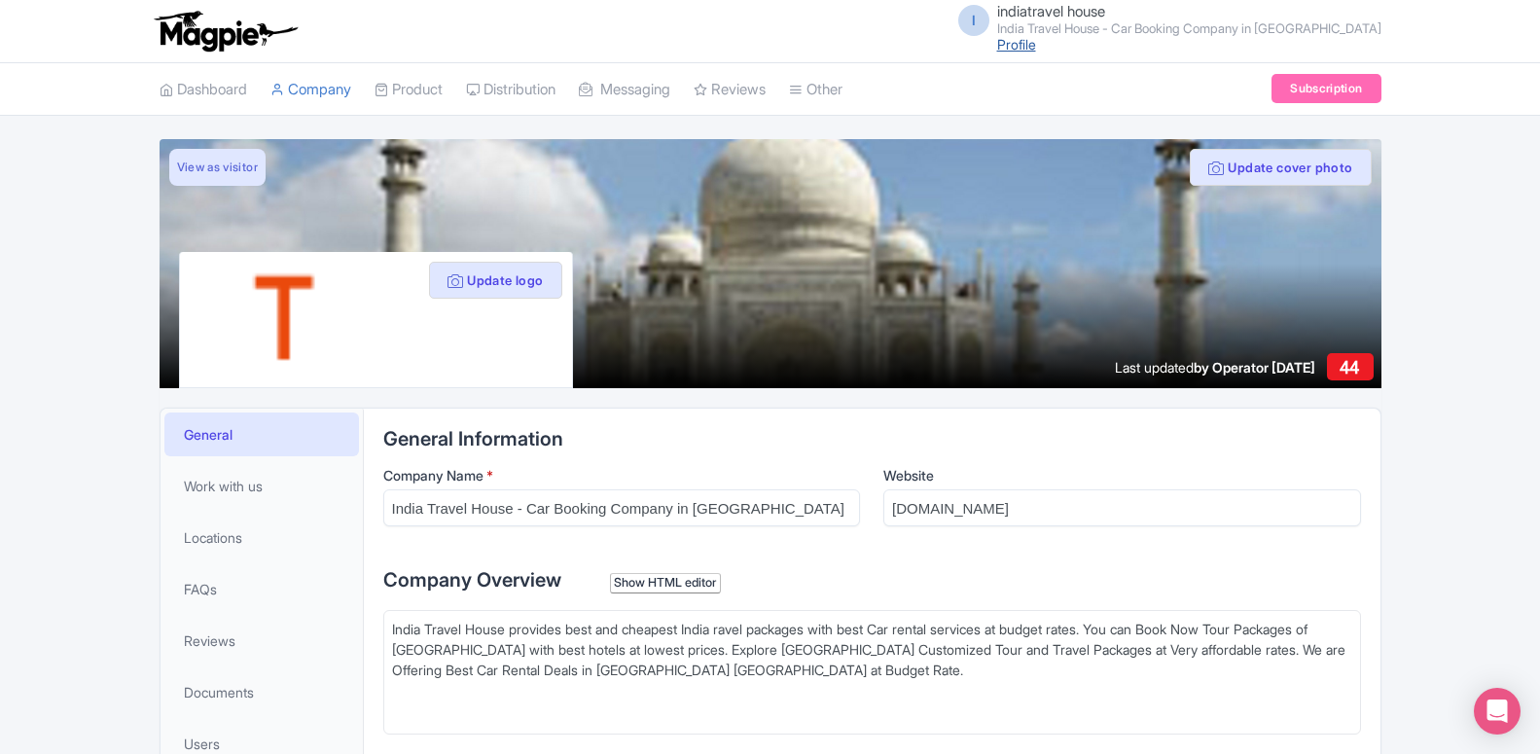
click at [1036, 44] on link "Profile" at bounding box center [1016, 44] width 39 height 17
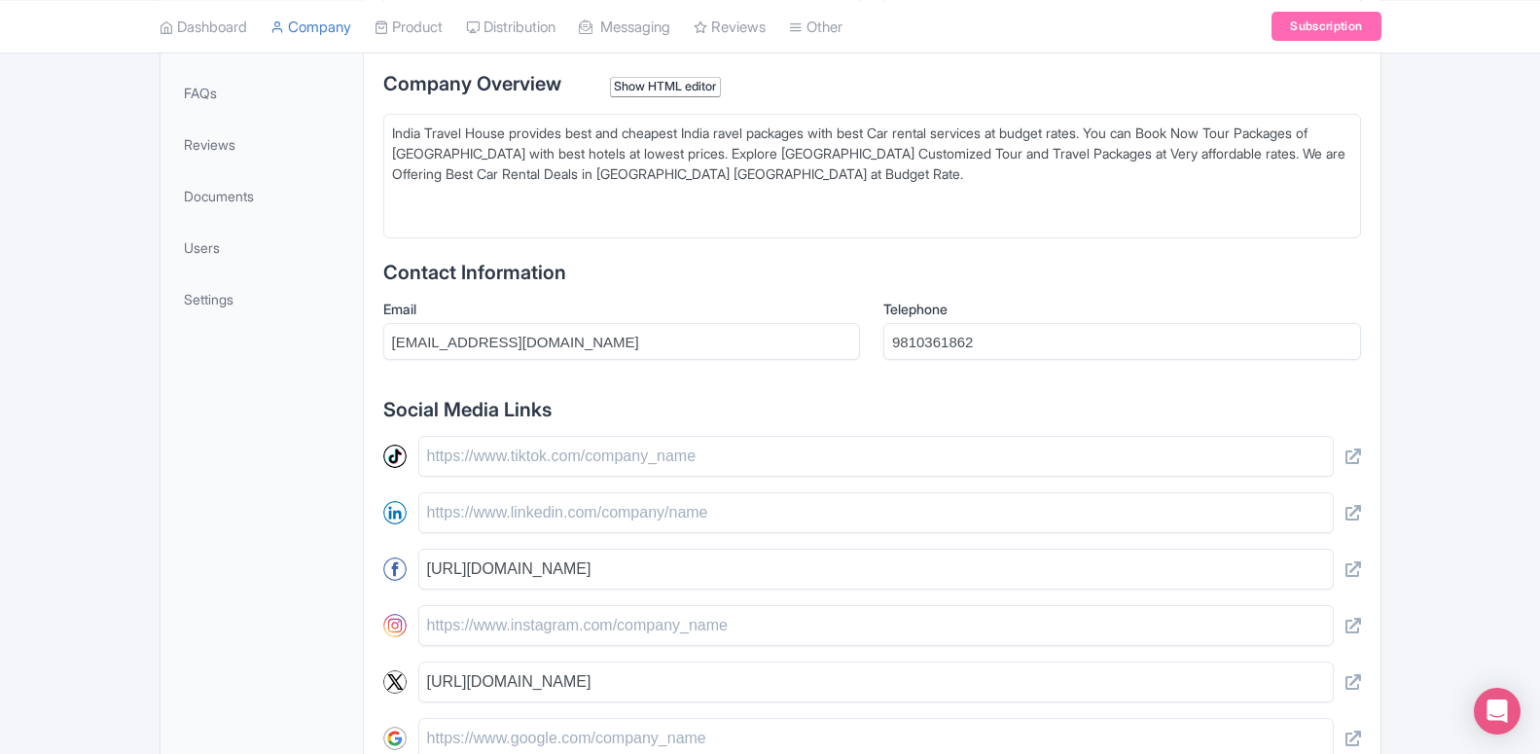
scroll to position [298, 0]
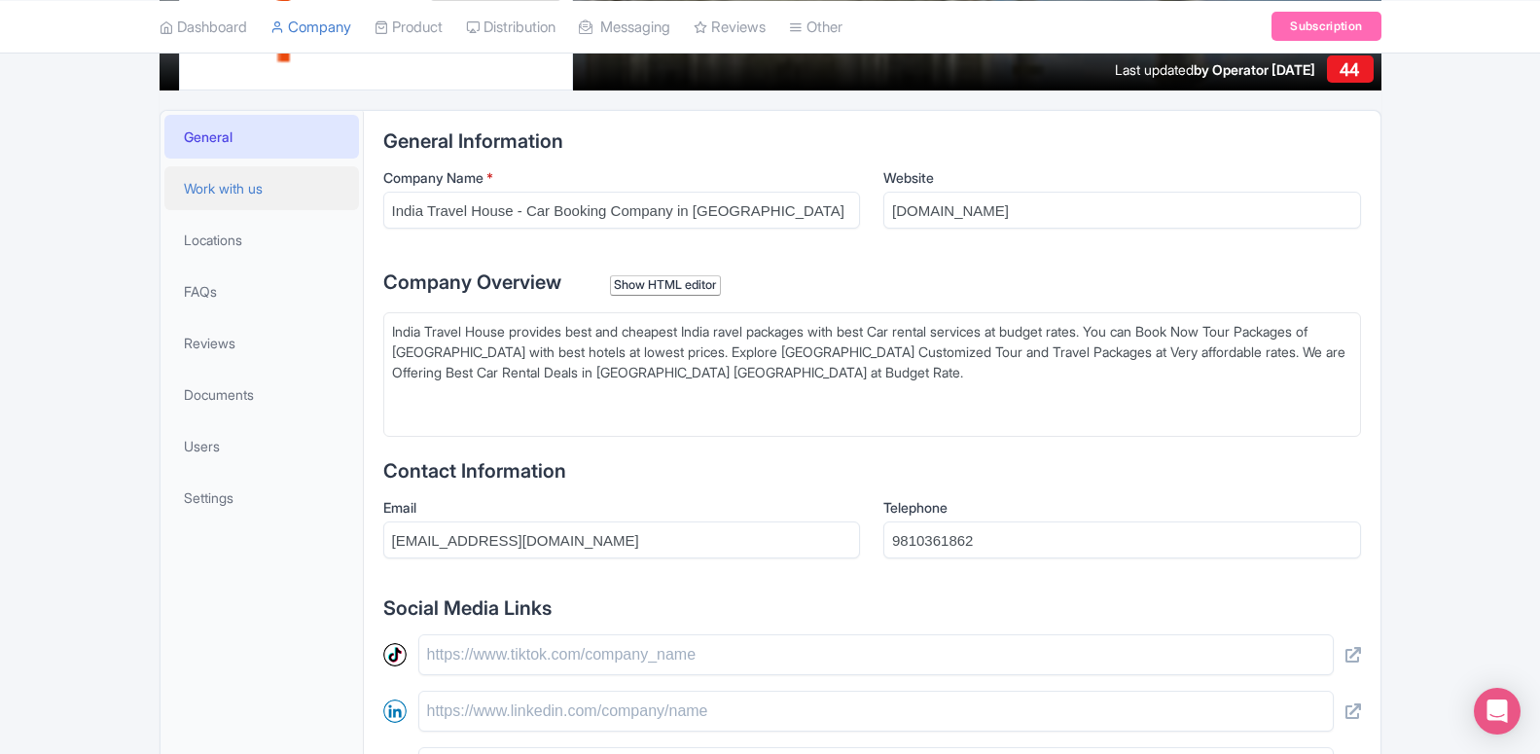
click at [234, 193] on span "Work with us" at bounding box center [223, 188] width 79 height 20
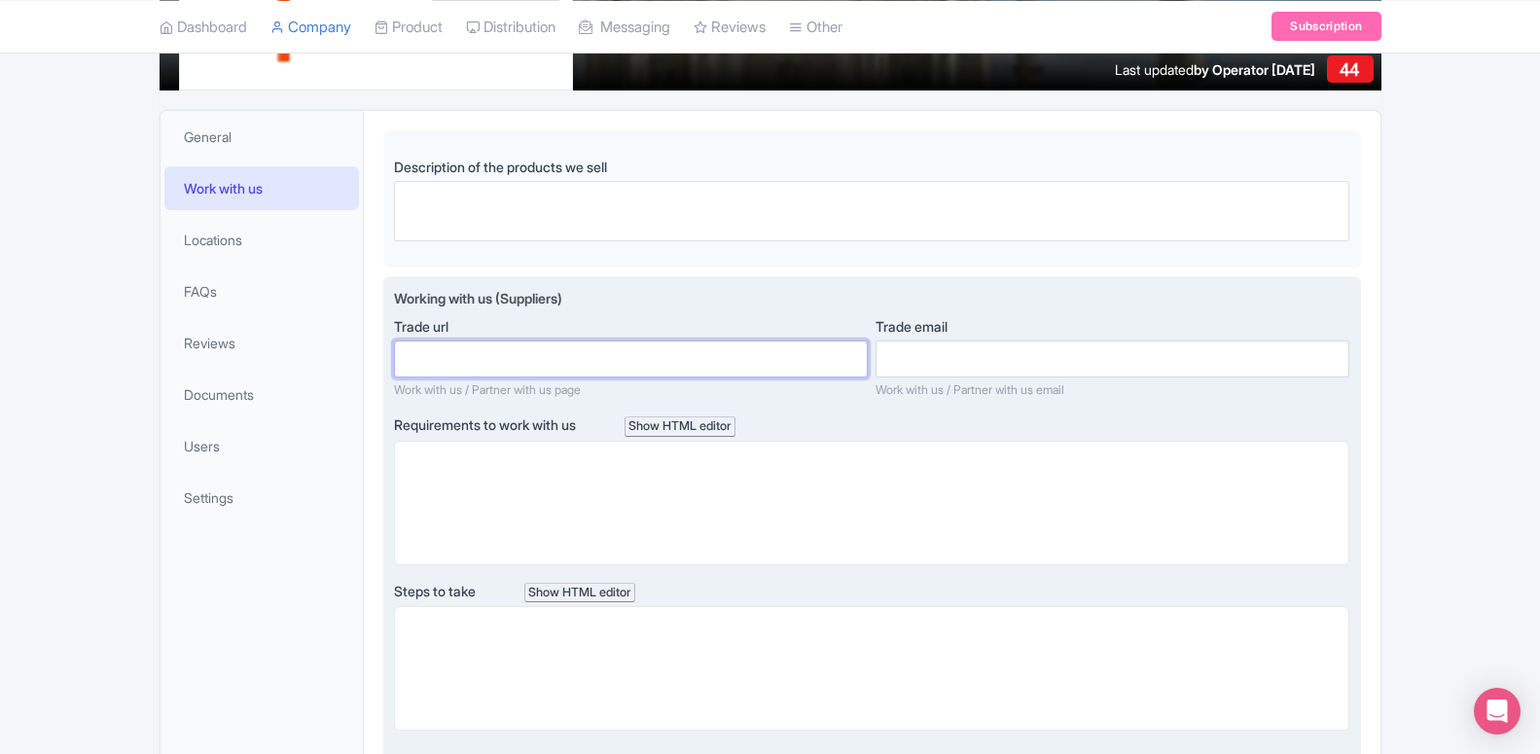
click at [440, 364] on input "Trade url" at bounding box center [631, 358] width 474 height 37
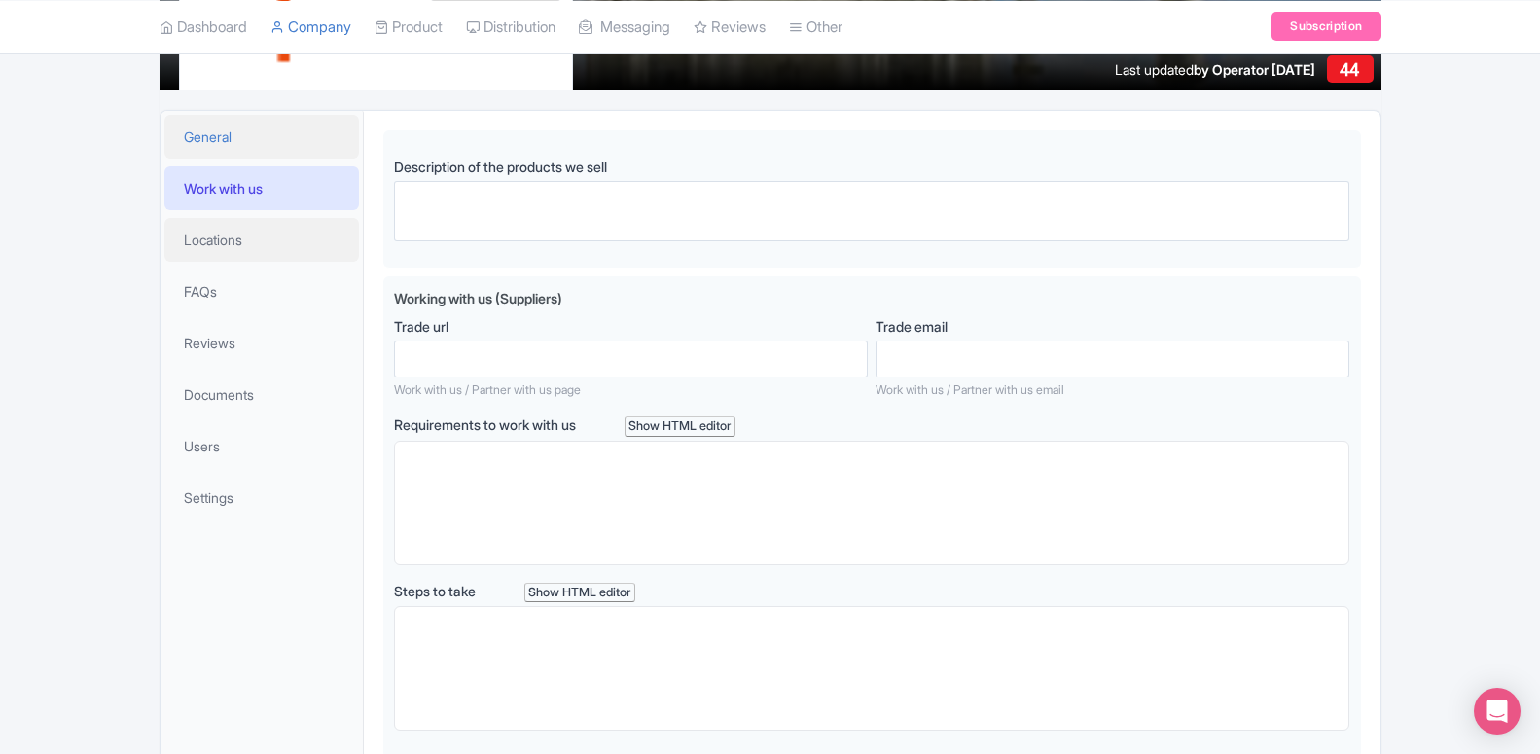
click at [217, 247] on span "Locations" at bounding box center [213, 240] width 58 height 20
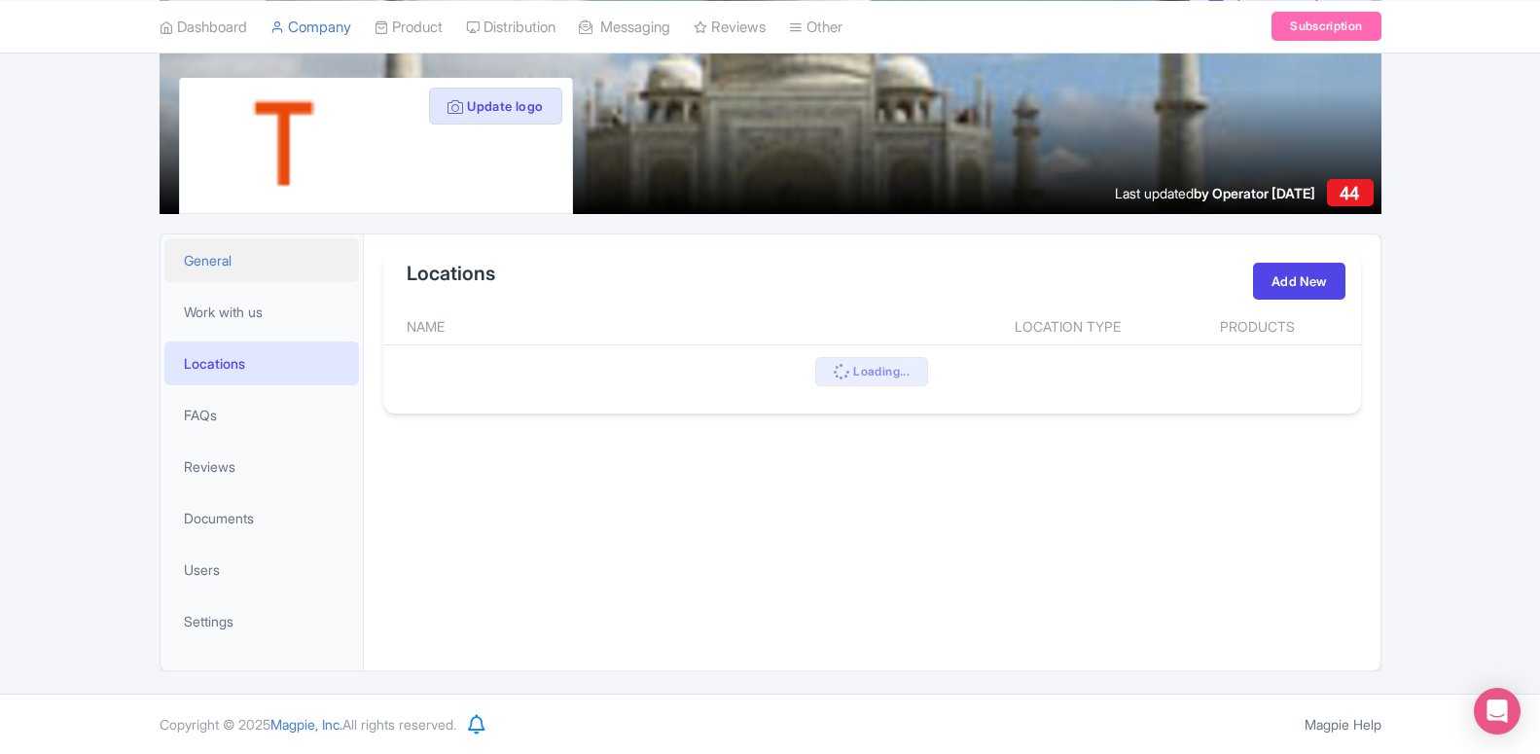
scroll to position [174, 0]
click at [216, 518] on span "Documents" at bounding box center [219, 518] width 70 height 20
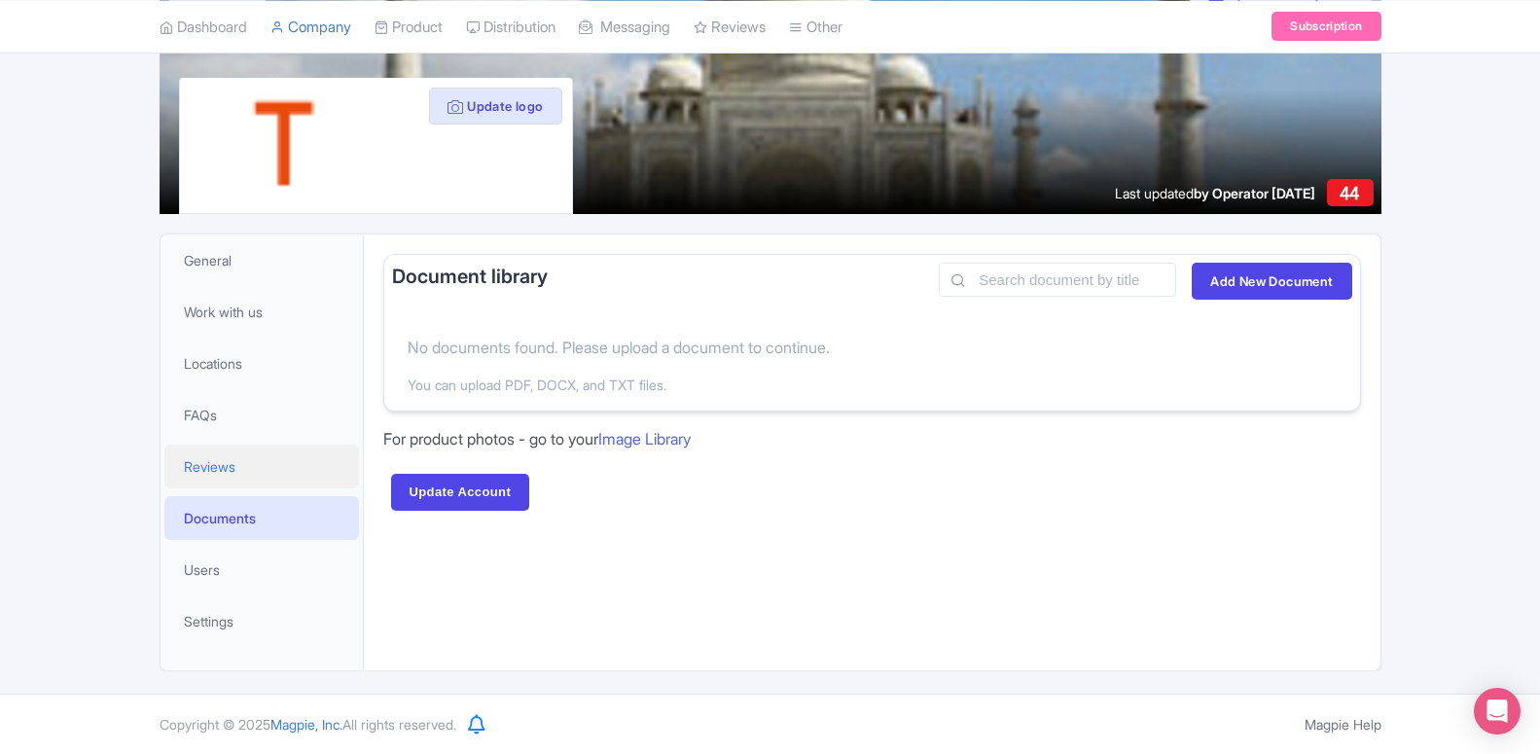
click at [217, 470] on span "Reviews" at bounding box center [210, 466] width 52 height 20
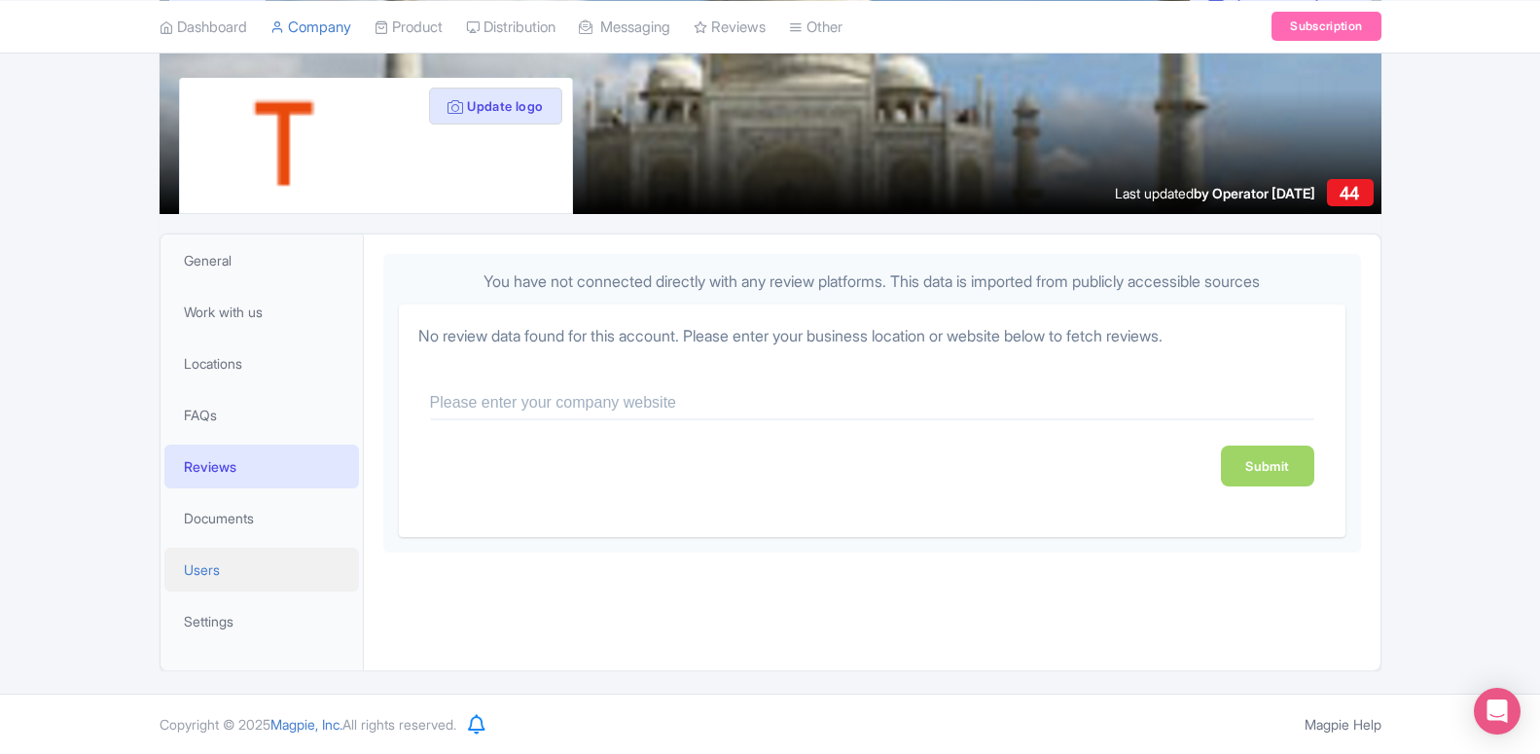
click at [204, 572] on span "Users" at bounding box center [202, 569] width 36 height 20
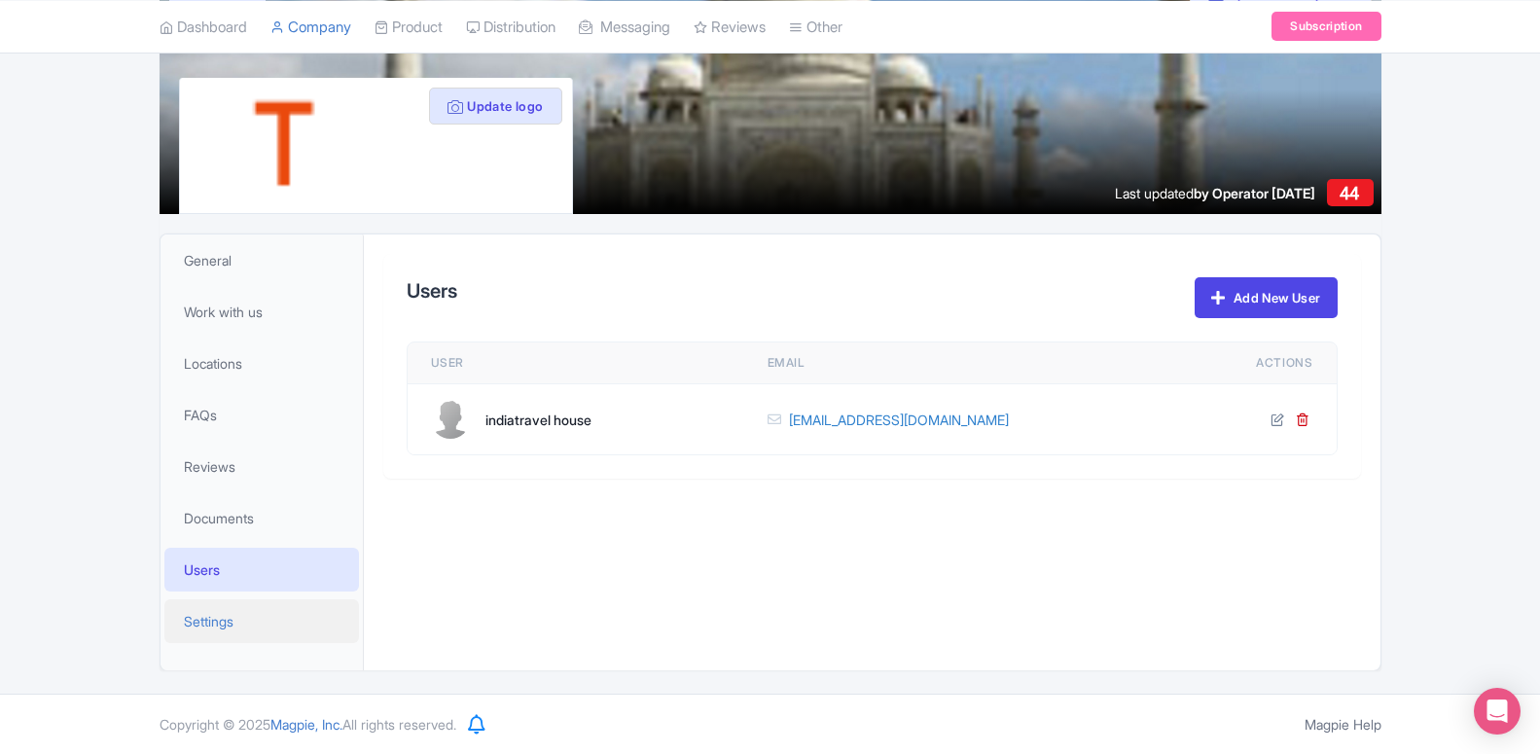
click at [207, 621] on span "Settings" at bounding box center [209, 621] width 50 height 20
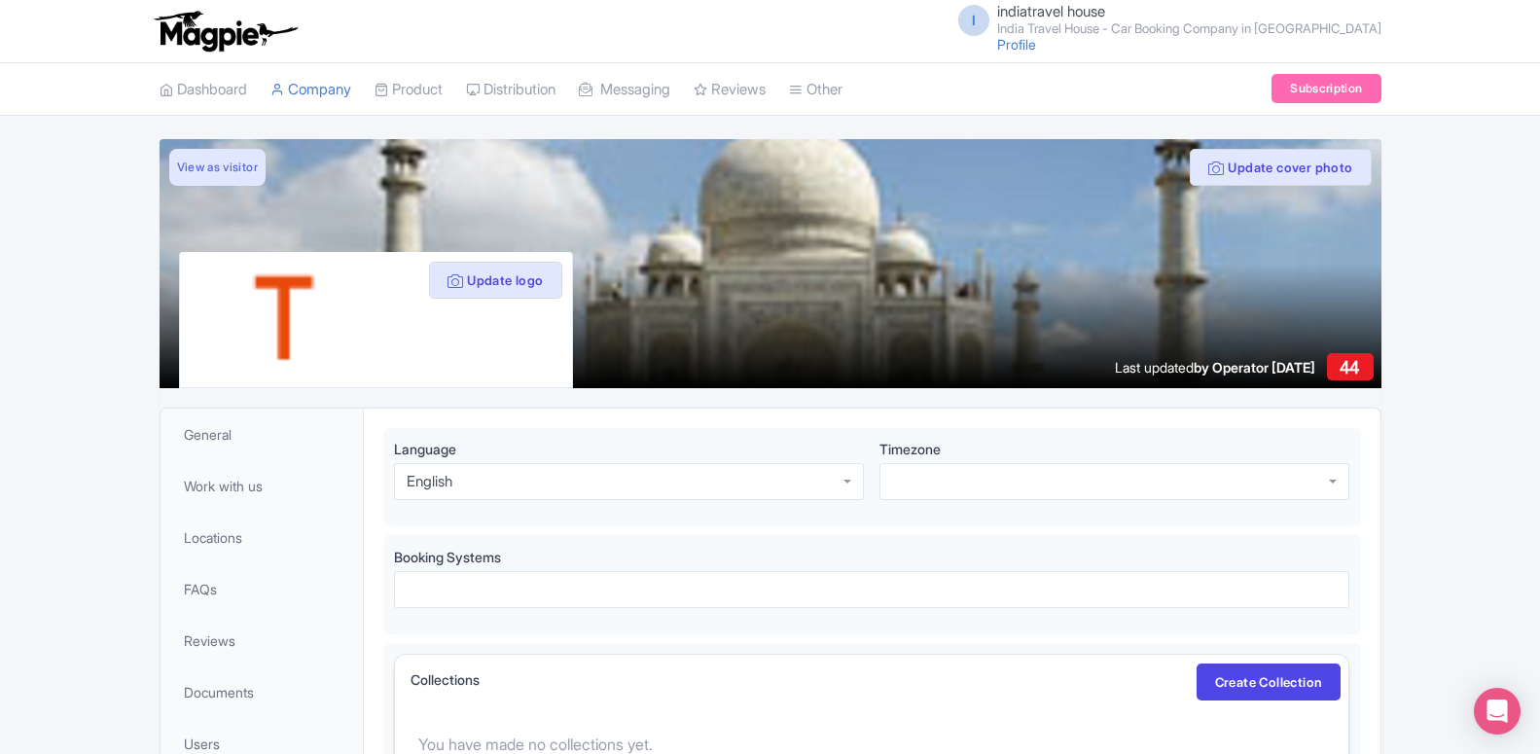
click at [1105, 12] on span "indiatravel house" at bounding box center [1051, 11] width 108 height 18
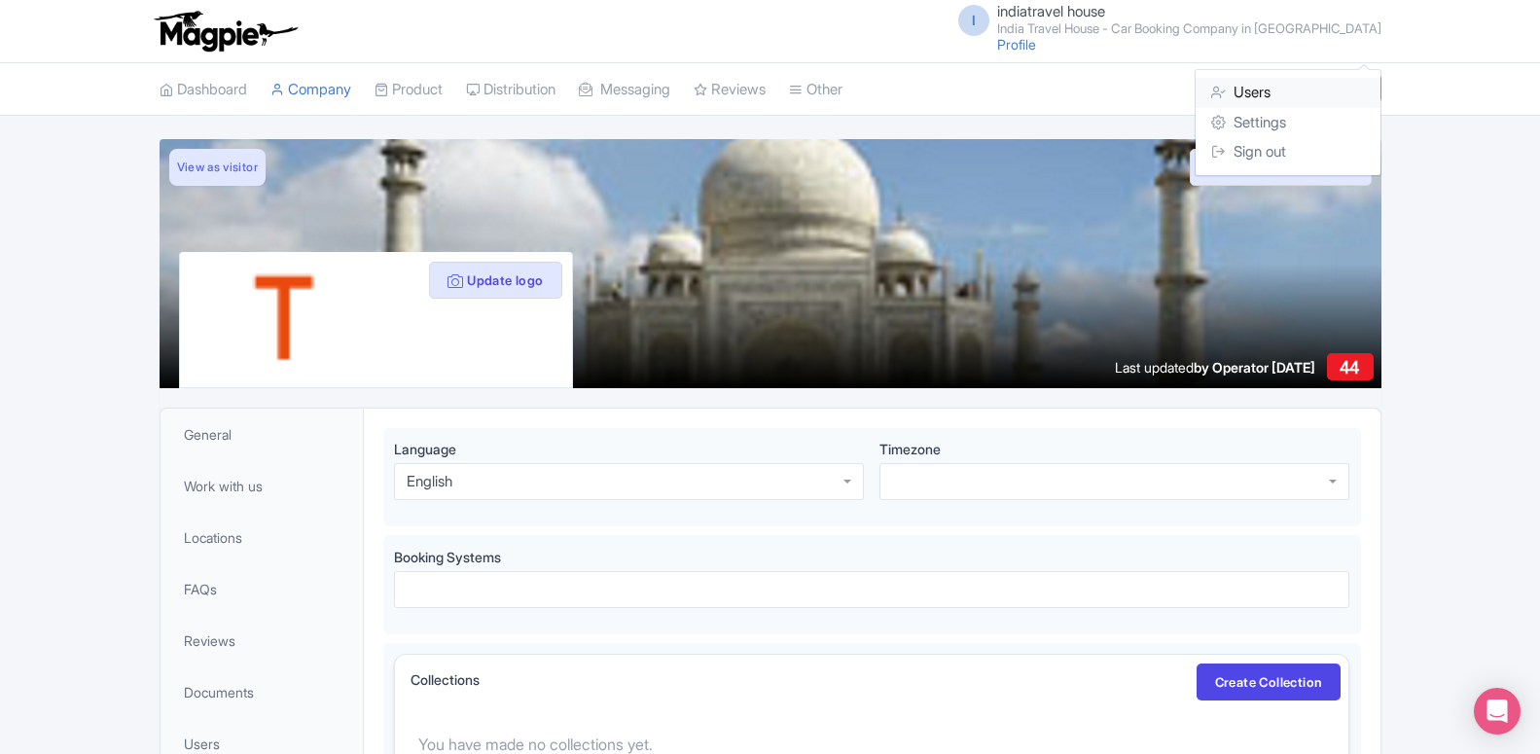
click at [1260, 96] on link "Users" at bounding box center [1287, 93] width 185 height 30
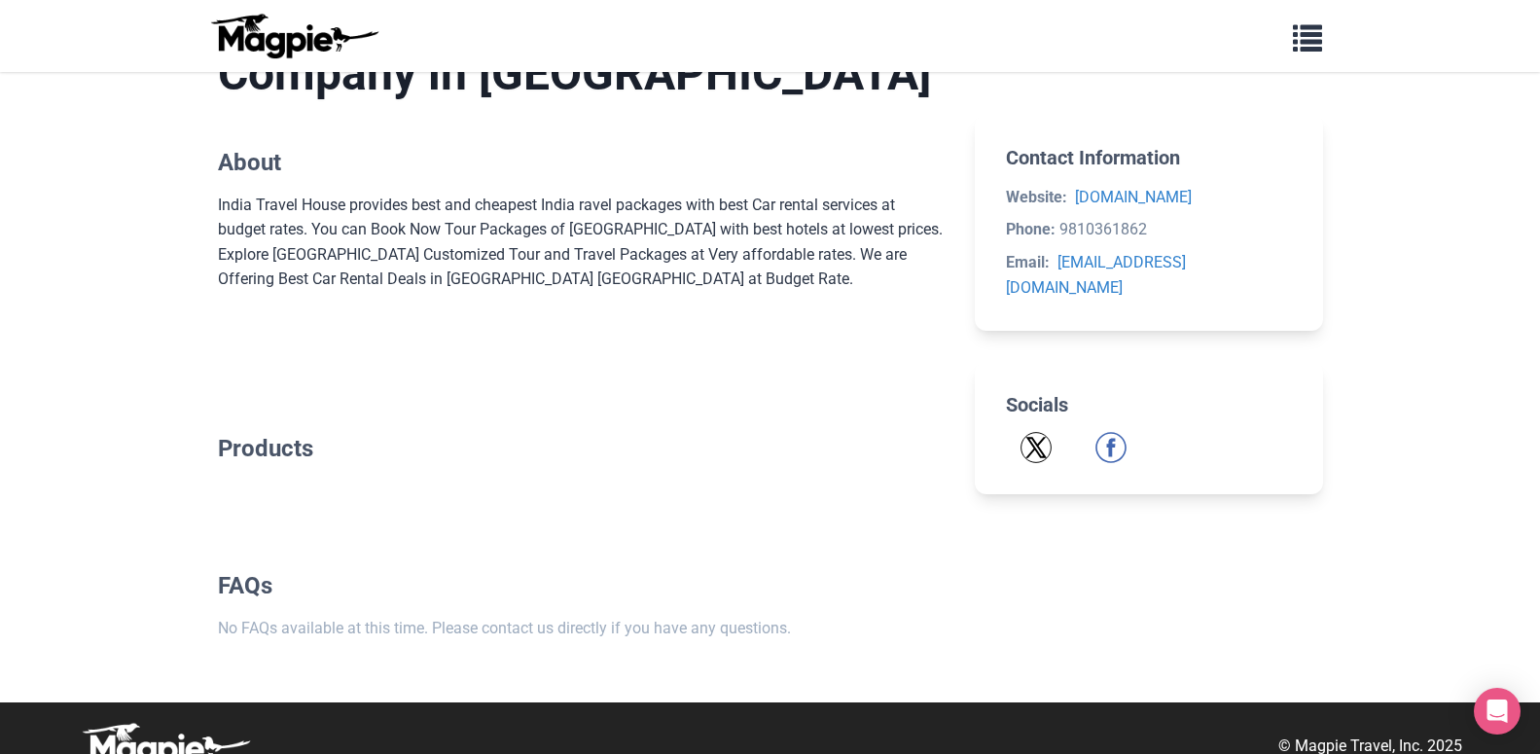
scroll to position [626, 0]
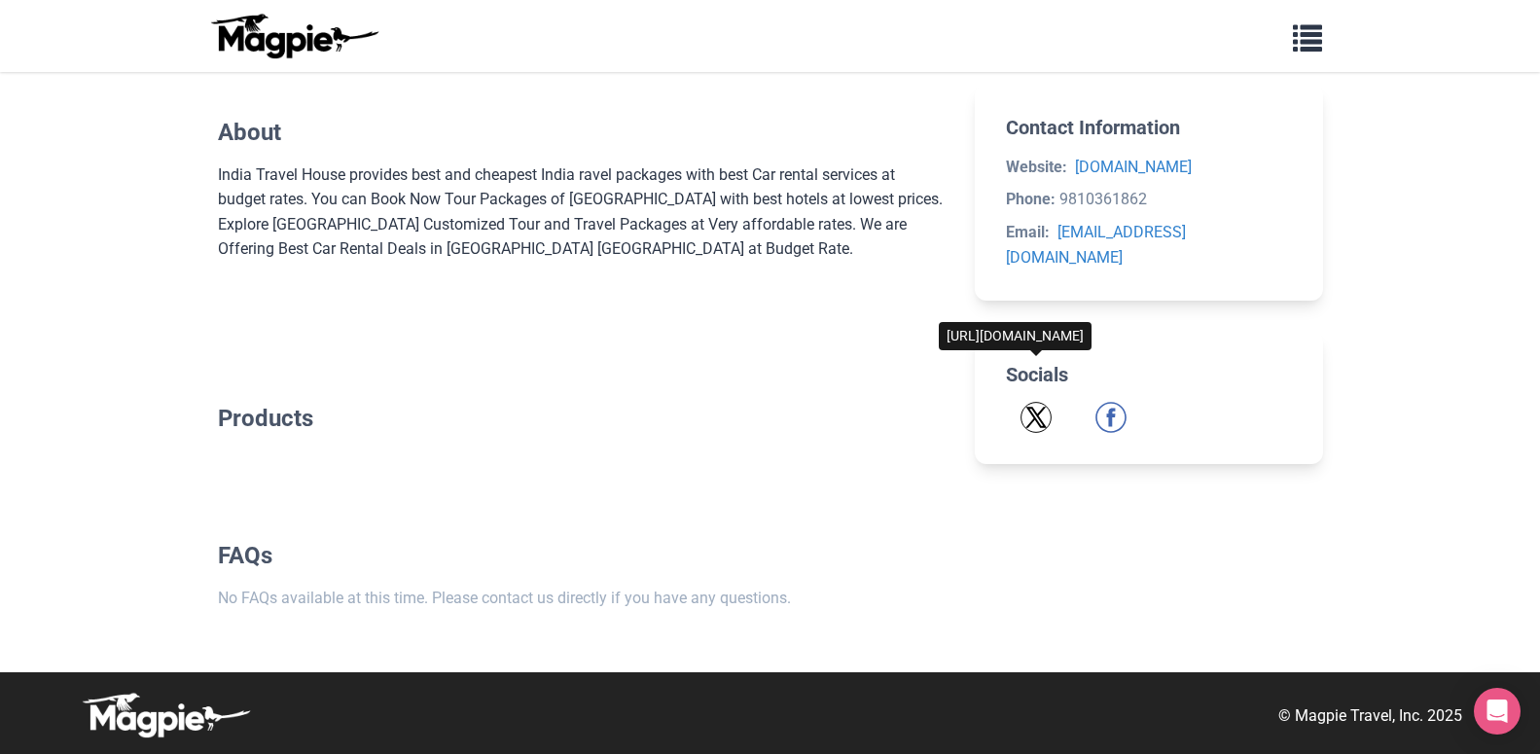
click at [1044, 402] on img "Twitter" at bounding box center [1035, 417] width 31 height 31
click at [1111, 402] on img "Facebook" at bounding box center [1110, 417] width 31 height 31
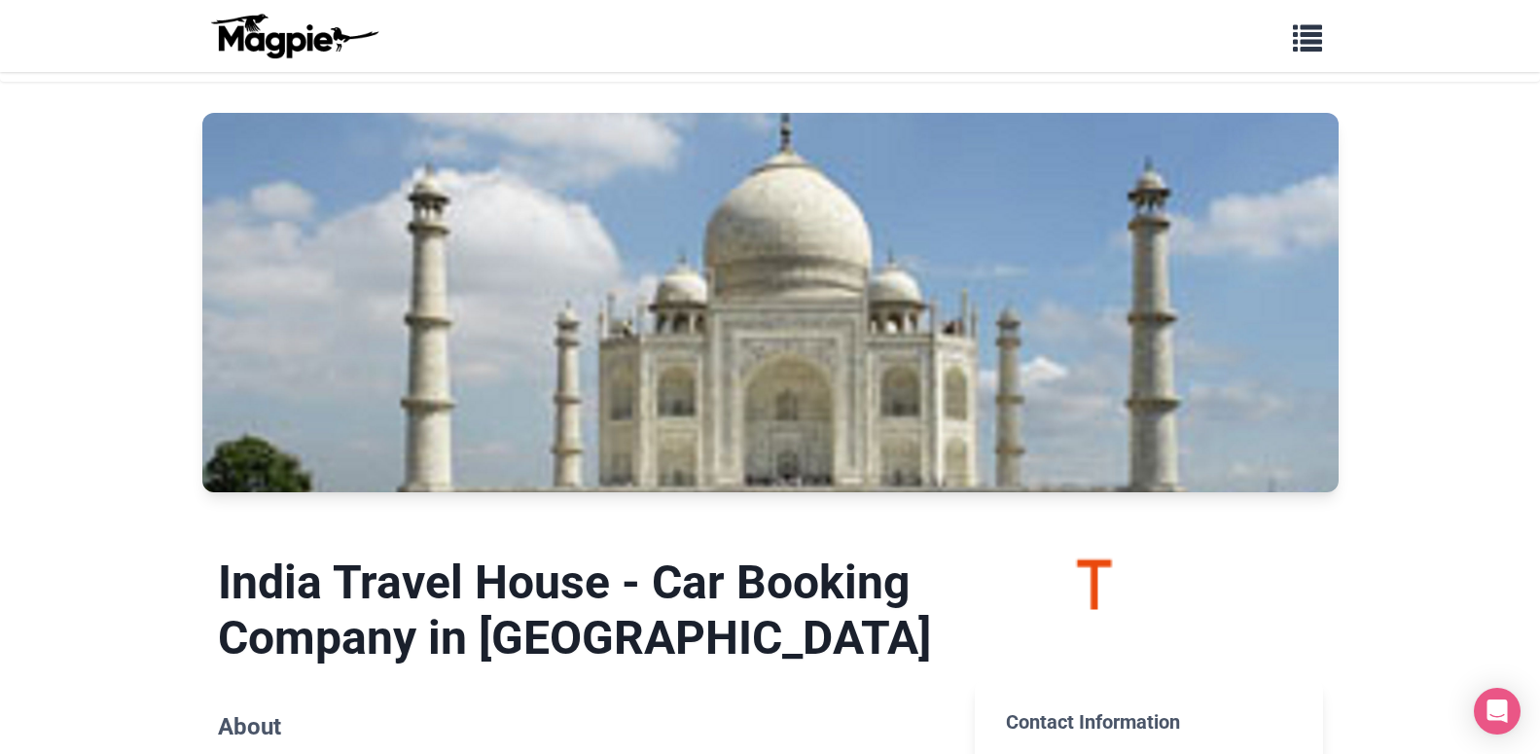
scroll to position [0, 0]
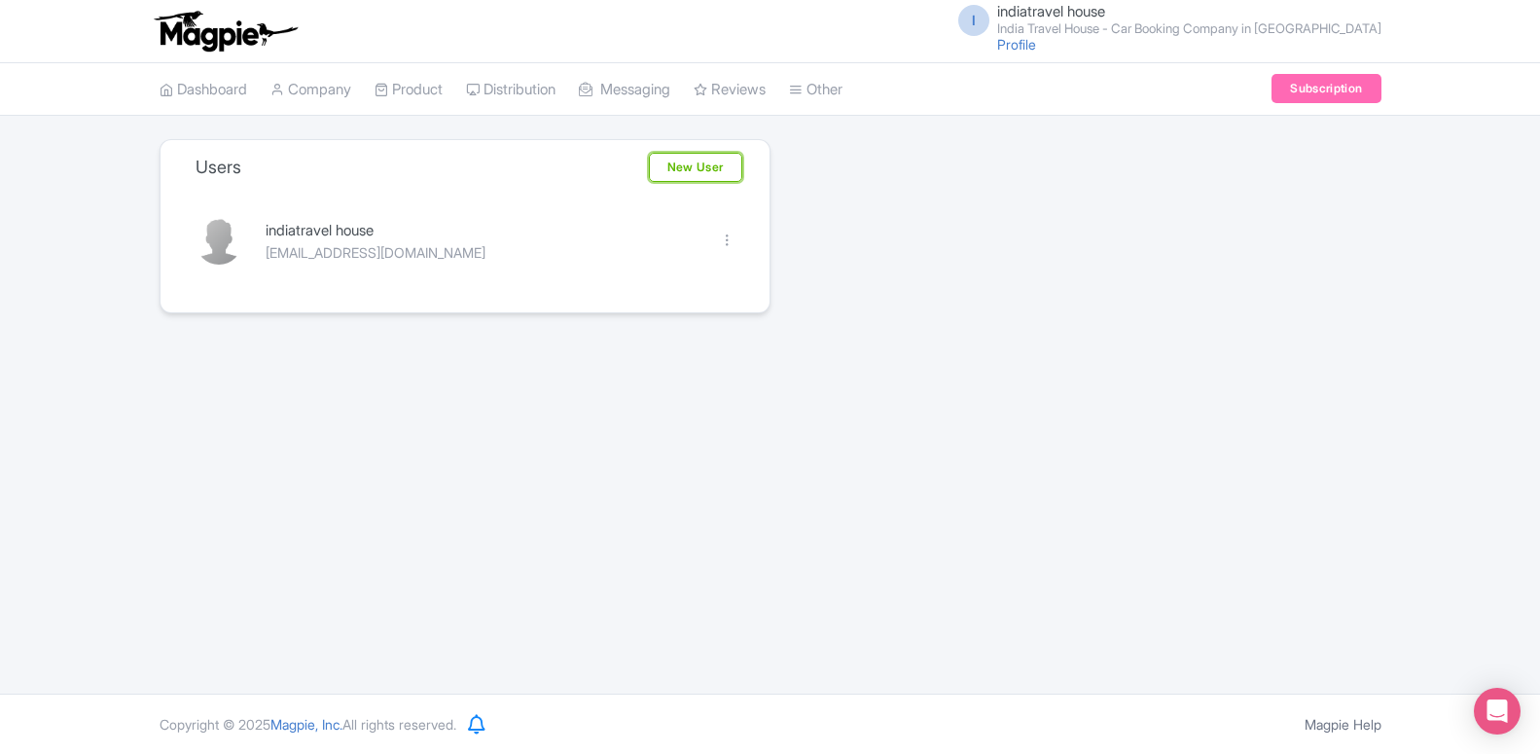
click at [695, 164] on link "New User" at bounding box center [695, 167] width 93 height 29
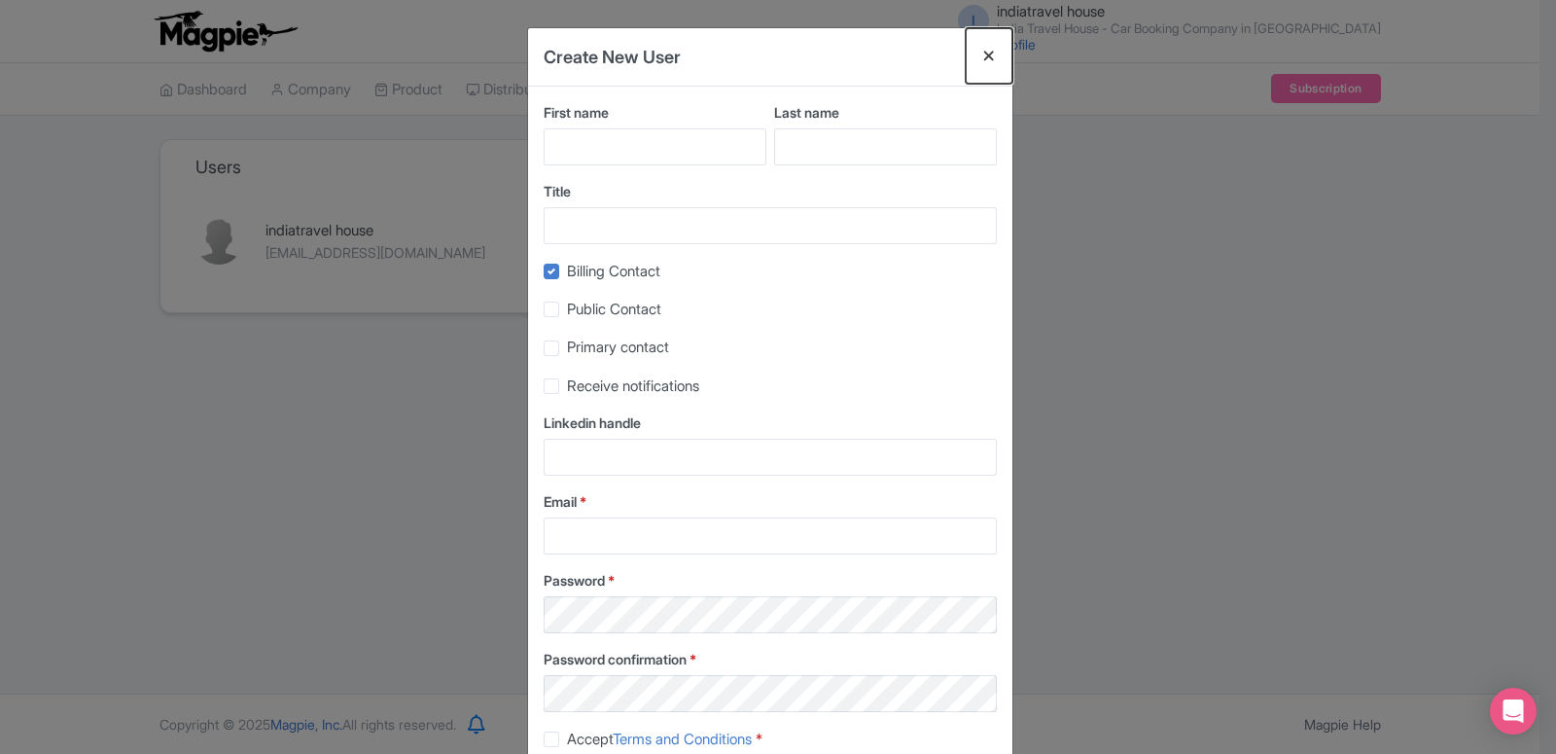
click at [986, 54] on button "Close" at bounding box center [989, 55] width 47 height 55
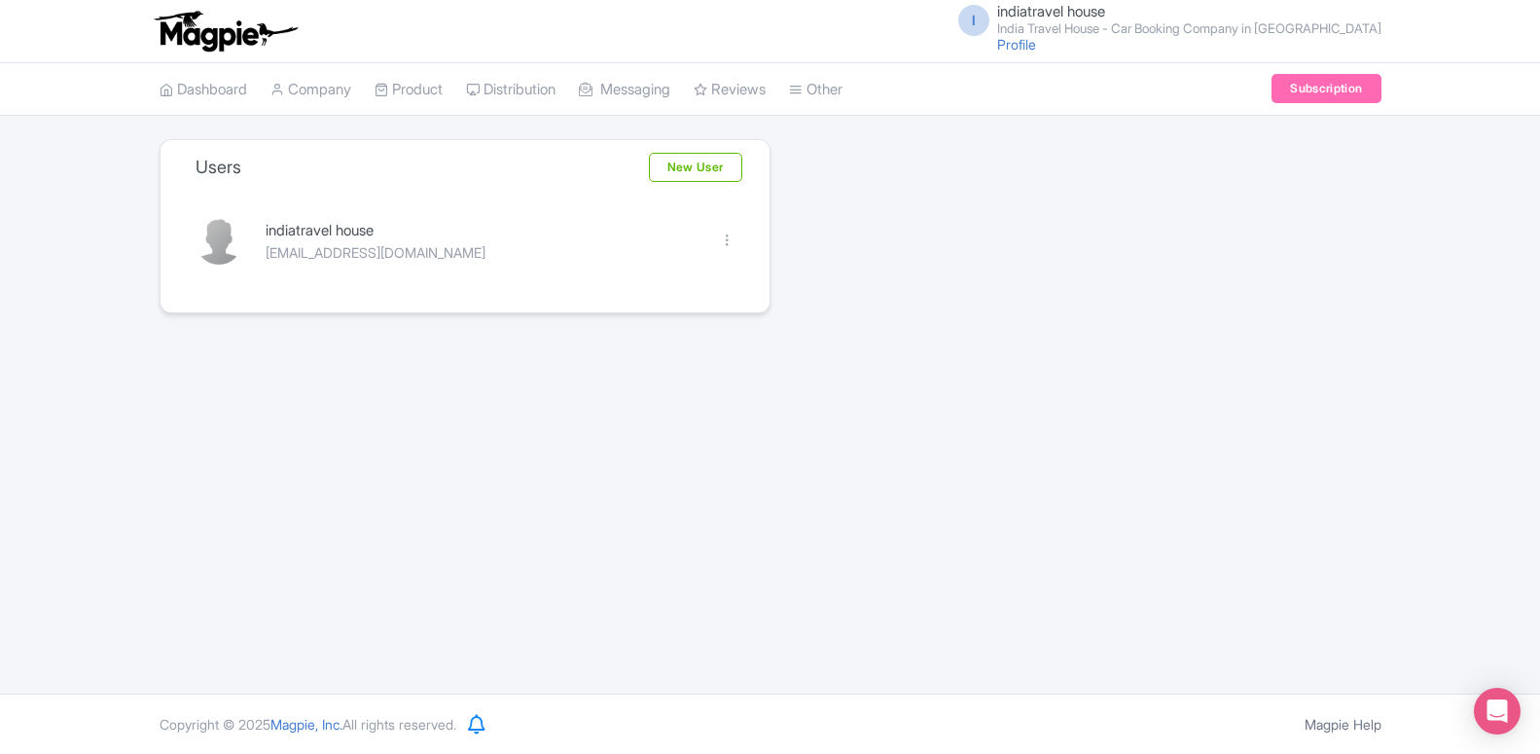
click at [1105, 15] on span "indiatravel house" at bounding box center [1051, 11] width 108 height 18
click at [1262, 124] on link "Settings" at bounding box center [1287, 123] width 185 height 30
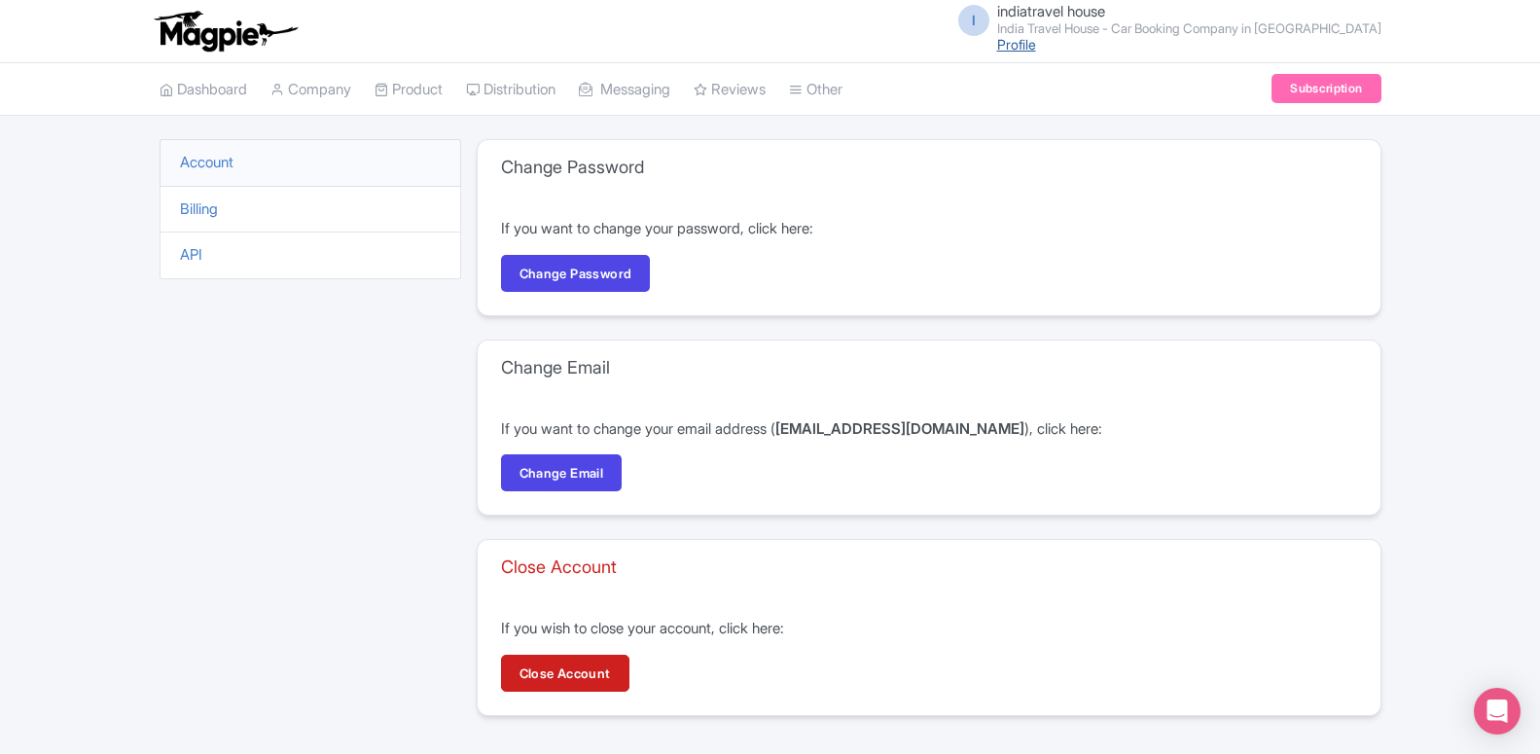
click at [1036, 47] on link "Profile" at bounding box center [1016, 44] width 39 height 17
